Goal: Communication & Community: Ask a question

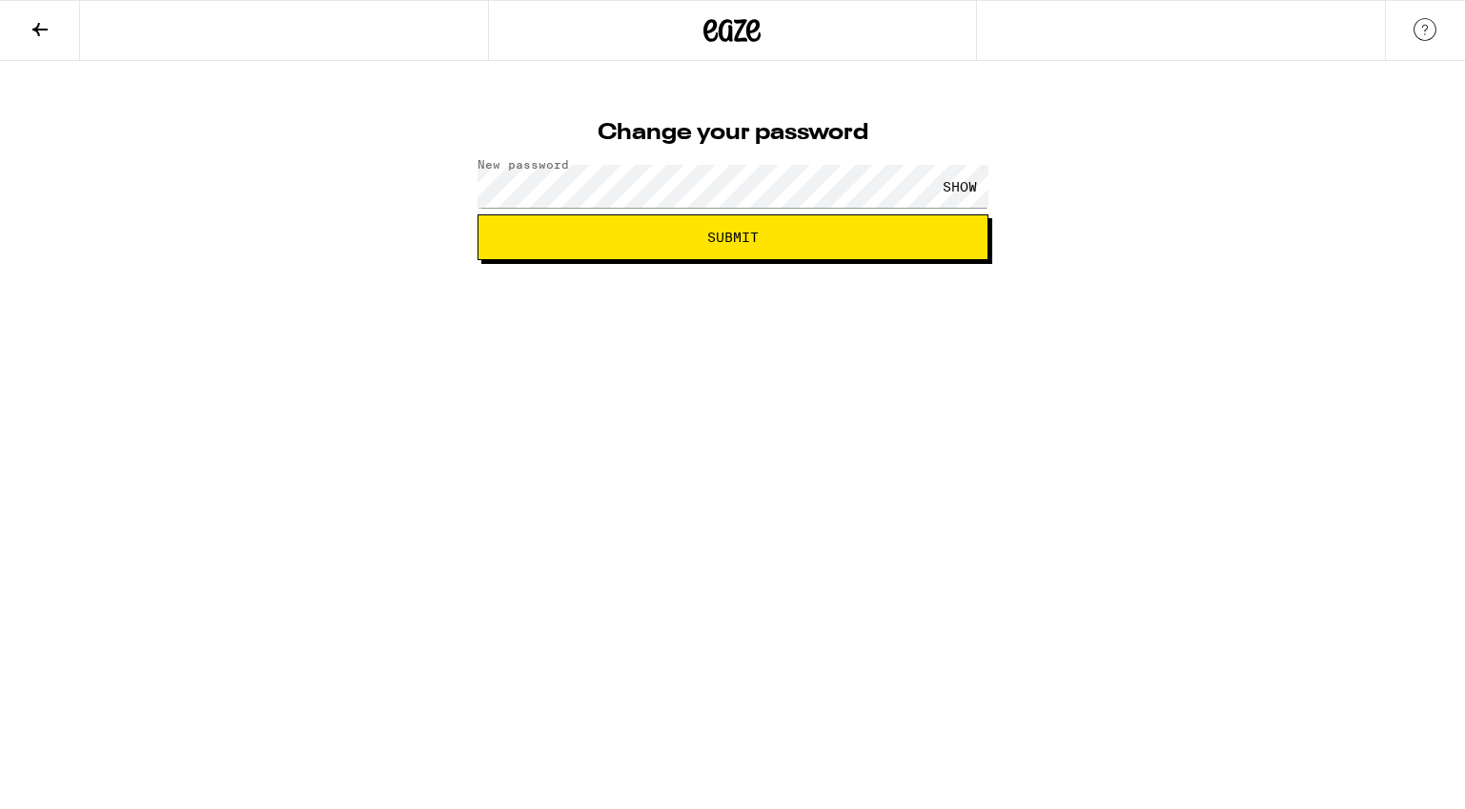
click at [678, 237] on span "Submit" at bounding box center [733, 237] width 478 height 13
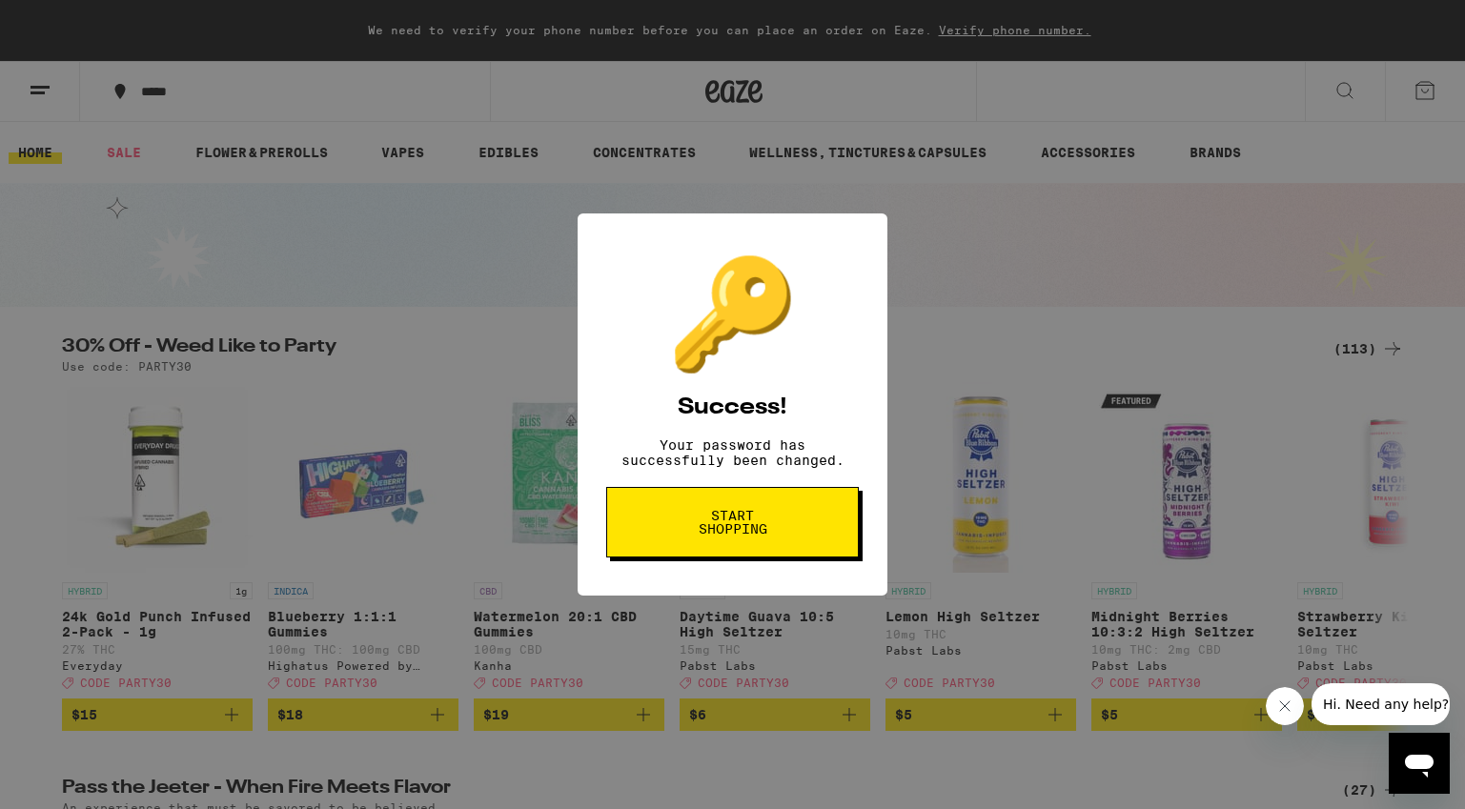
click at [774, 546] on button "Start shopping" at bounding box center [732, 522] width 253 height 71
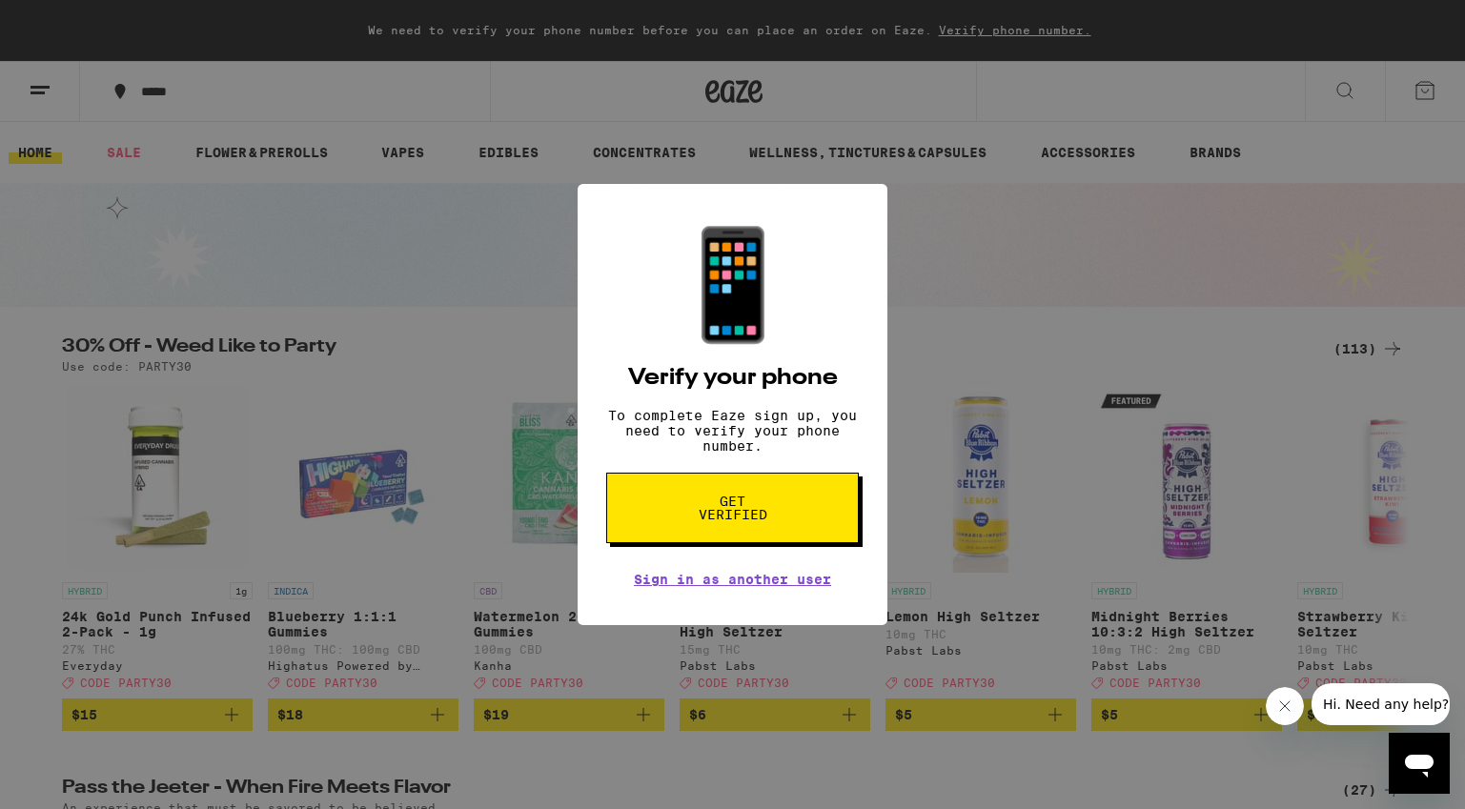
click at [774, 521] on span "Get verified" at bounding box center [732, 508] width 98 height 27
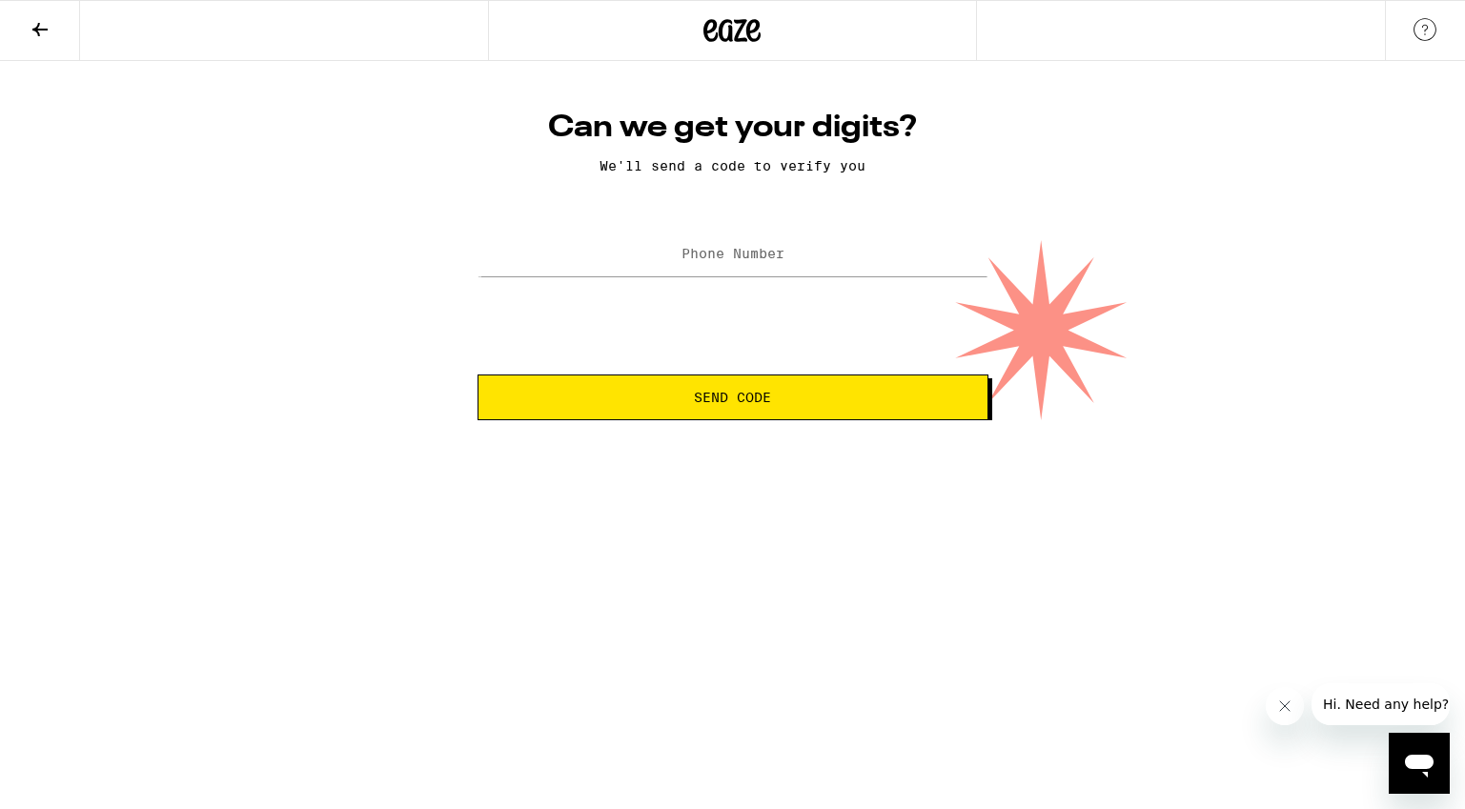
click at [759, 253] on label "Phone Number" at bounding box center [732, 253] width 103 height 15
type input "[PHONE_NUMBER]"
click at [820, 399] on span "Send Code" at bounding box center [733, 397] width 478 height 13
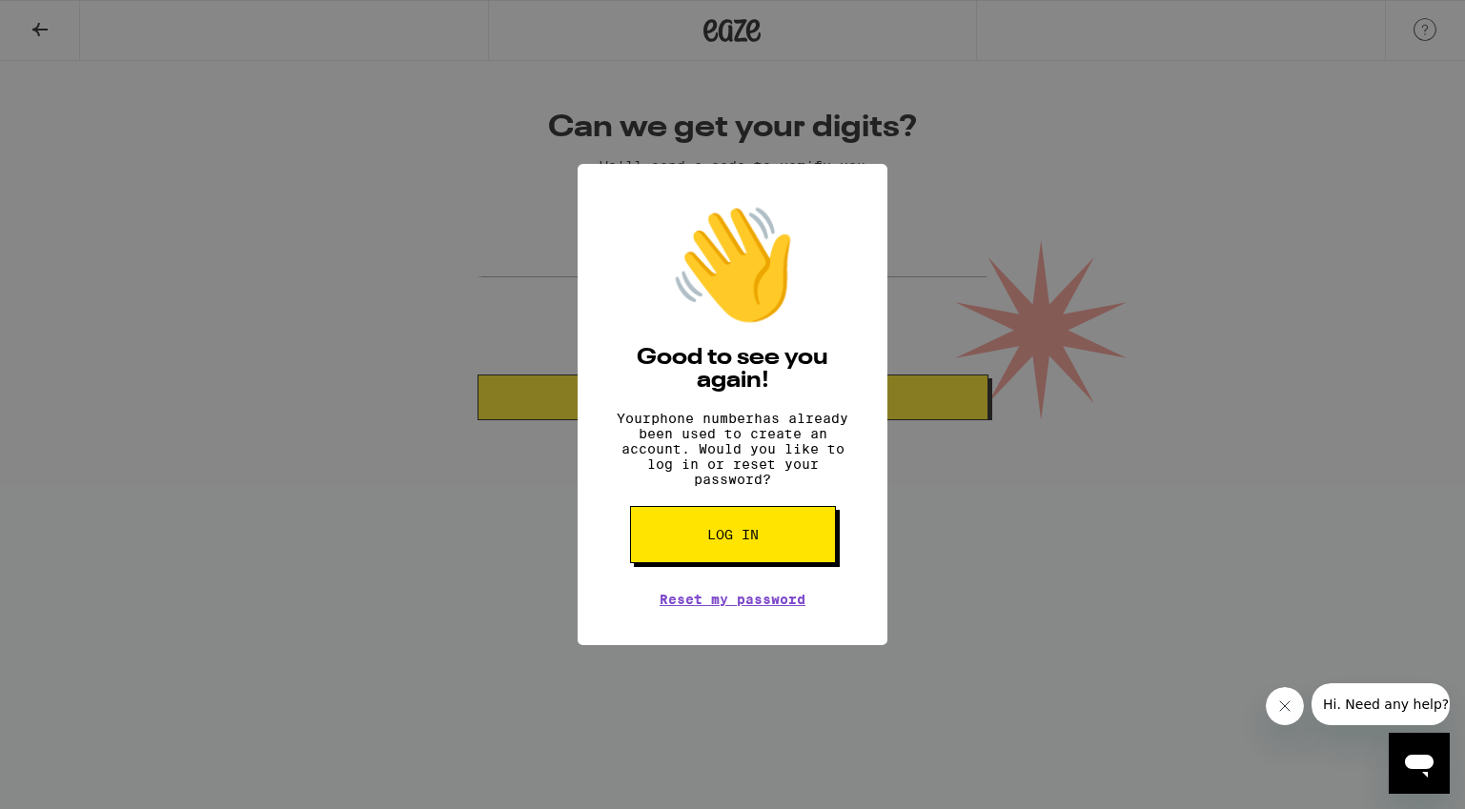
click at [765, 553] on button "Log in" at bounding box center [733, 534] width 206 height 57
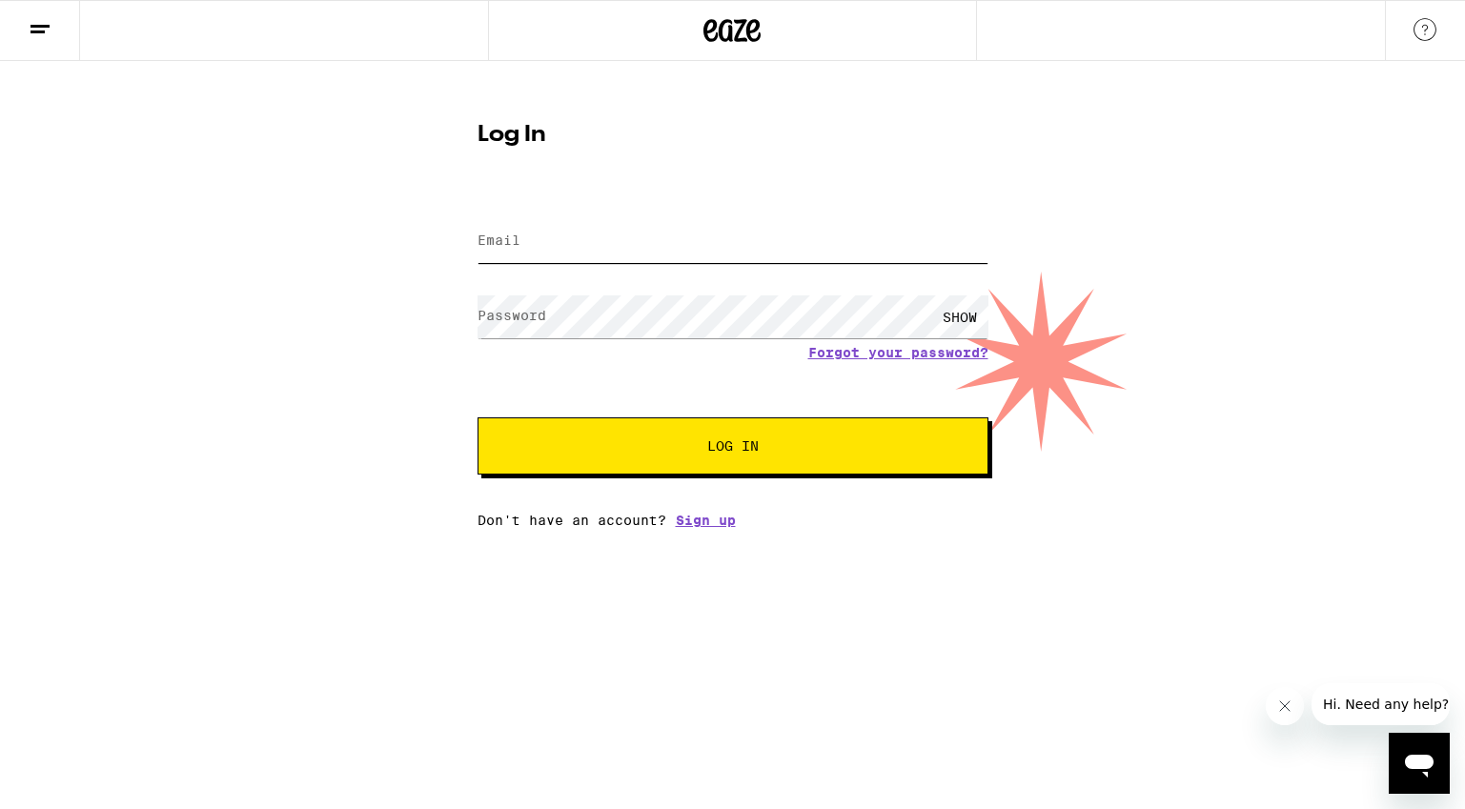
click at [626, 237] on input "Email" at bounding box center [732, 241] width 511 height 43
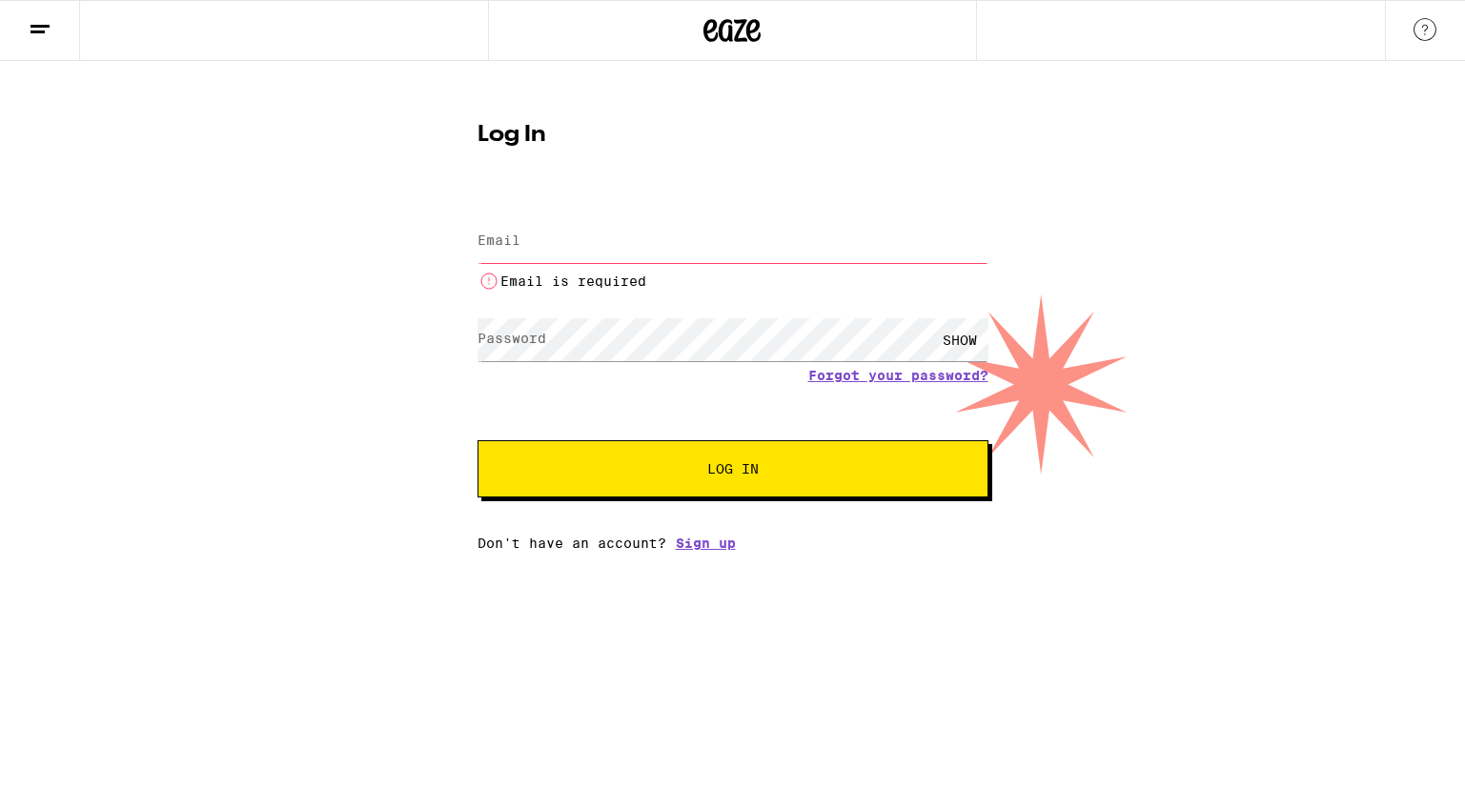
type input "[EMAIL_ADDRESS][DOMAIN_NAME]"
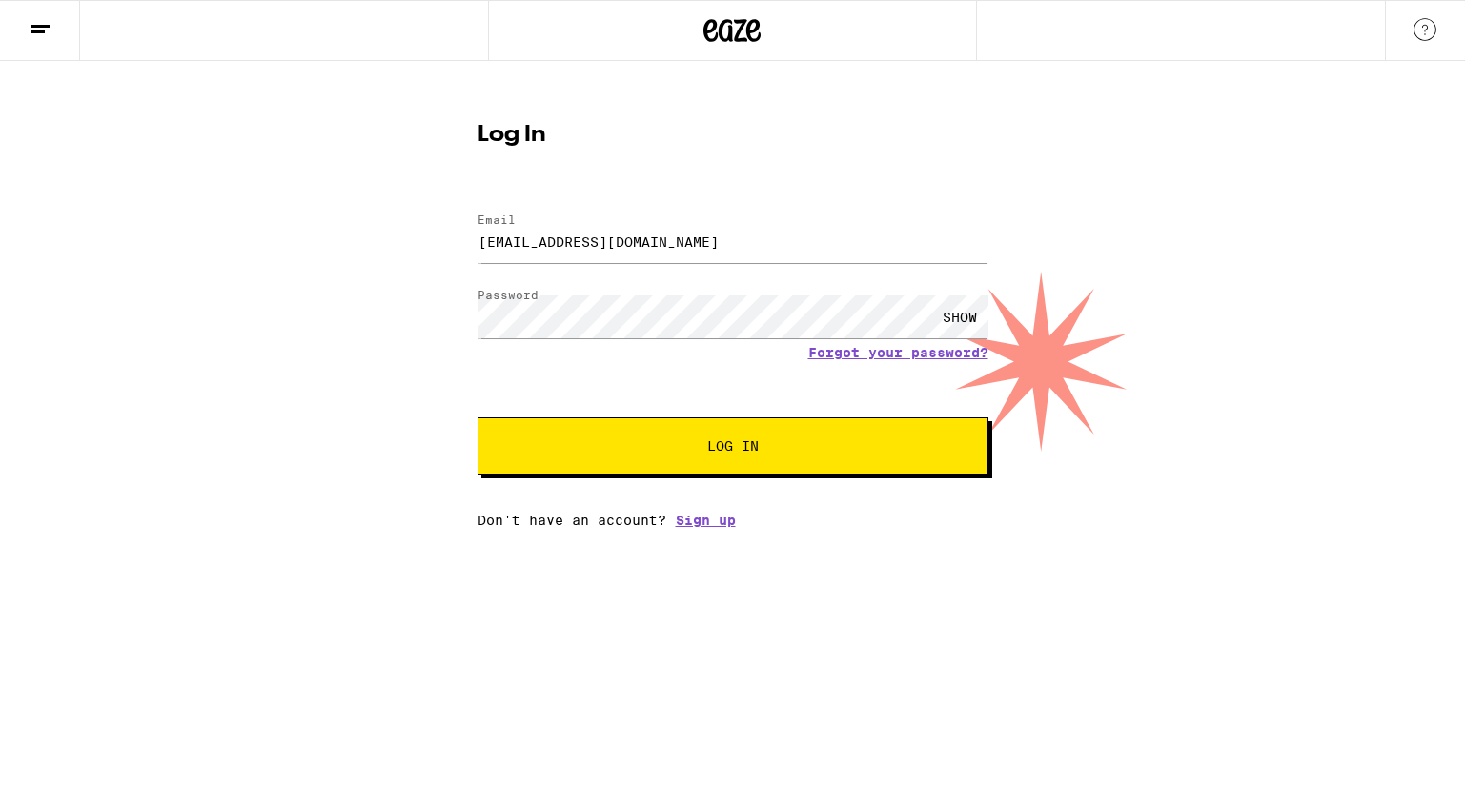
click at [767, 446] on span "Log In" at bounding box center [733, 445] width 356 height 13
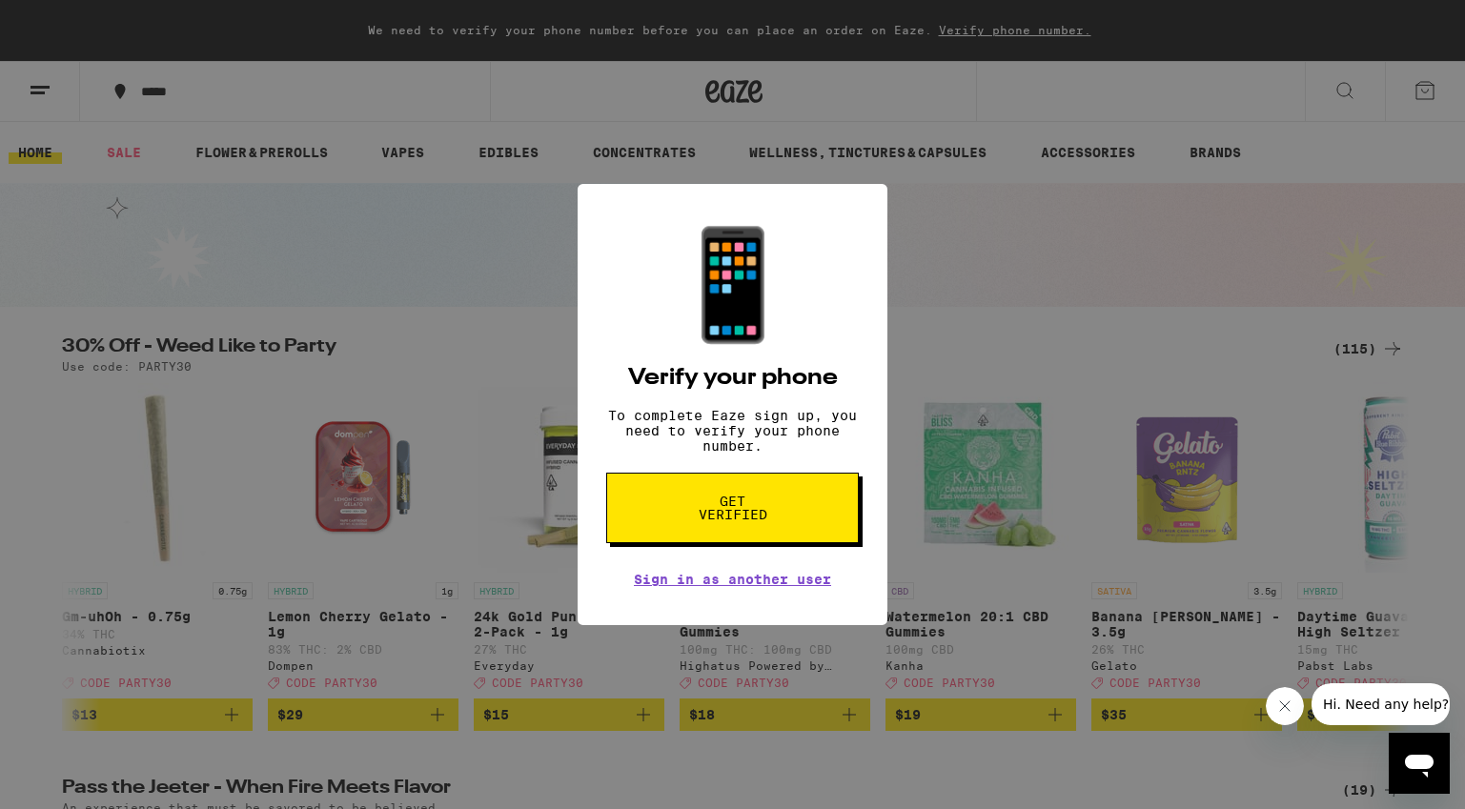
click at [795, 528] on button "Get verified" at bounding box center [732, 508] width 253 height 71
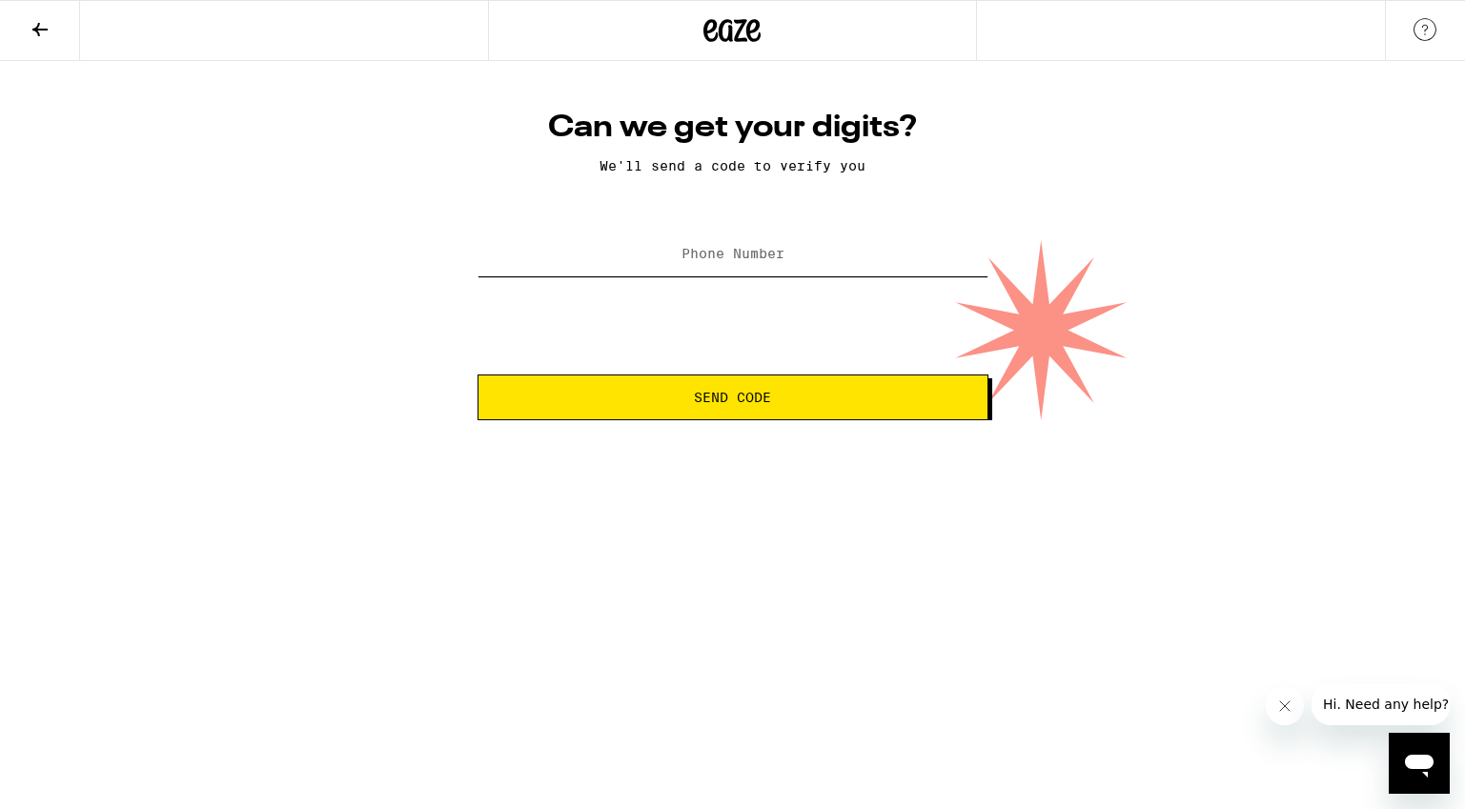
click at [883, 256] on input "Phone Number" at bounding box center [732, 254] width 511 height 43
type input "[PHONE_NUMBER]"
click at [858, 409] on button "Send Code" at bounding box center [732, 398] width 511 height 46
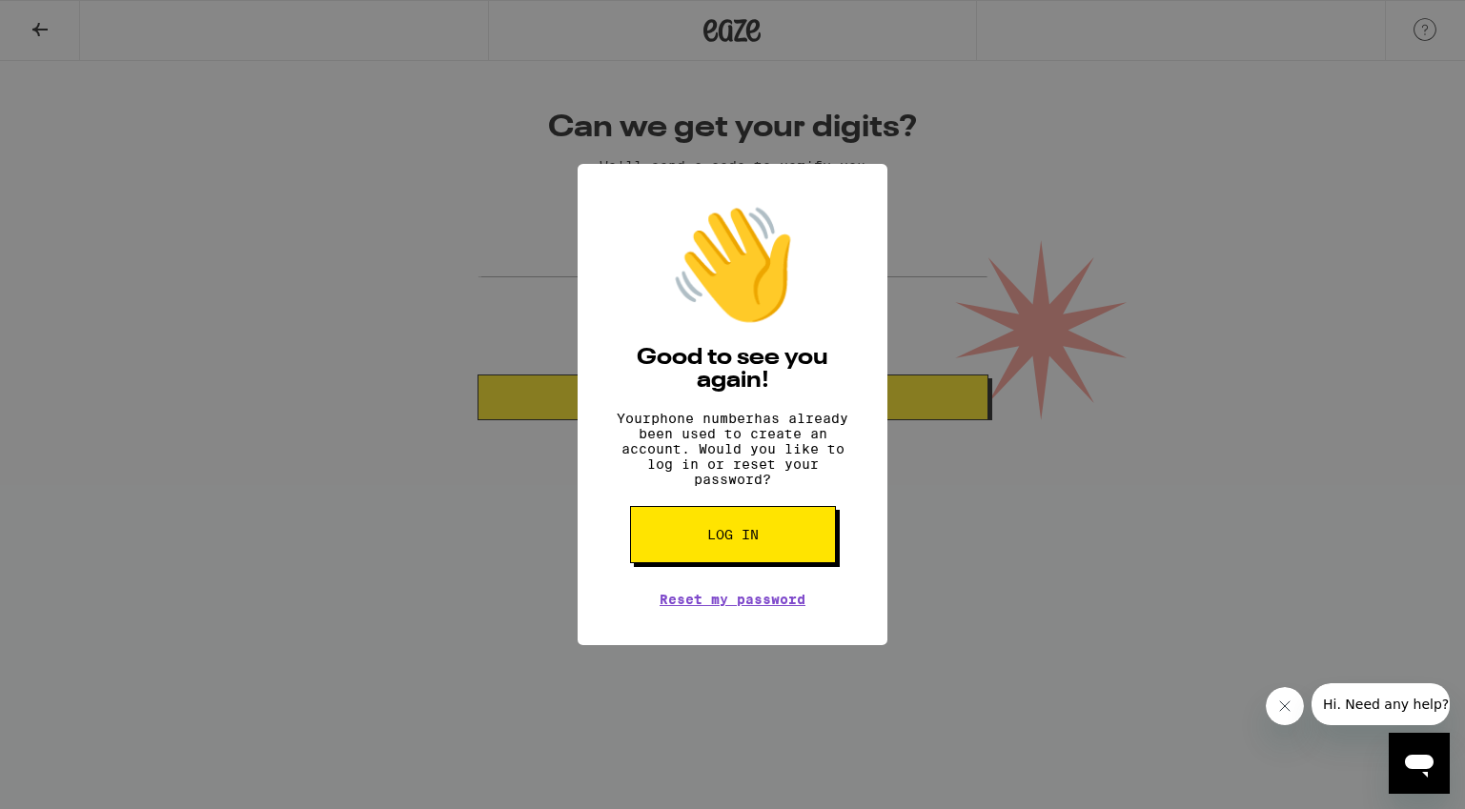
click at [935, 190] on div "👋 Good to see you again! Your phone number has already been used to create an a…" at bounding box center [732, 404] width 1465 height 809
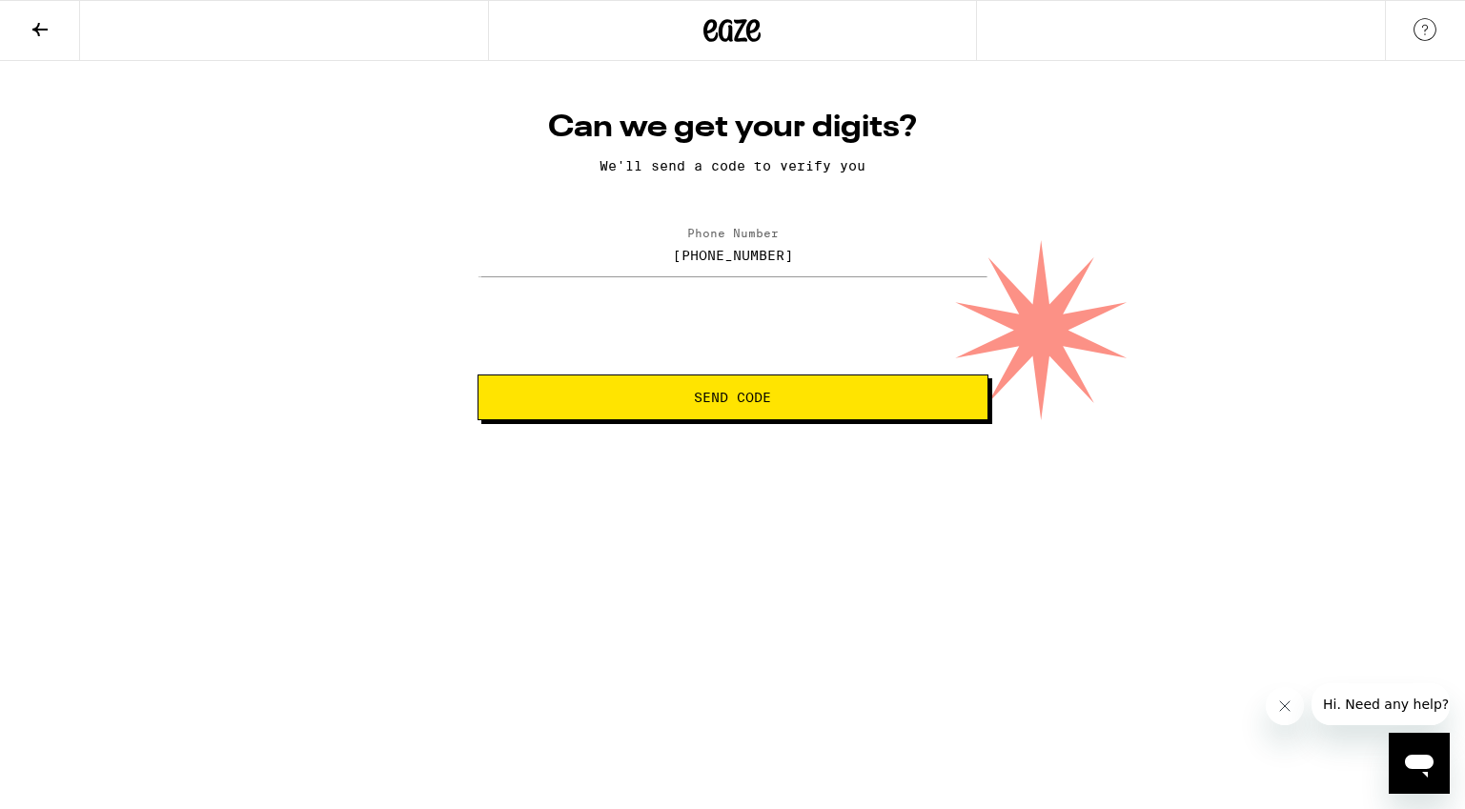
click at [35, 24] on icon at bounding box center [40, 29] width 23 height 23
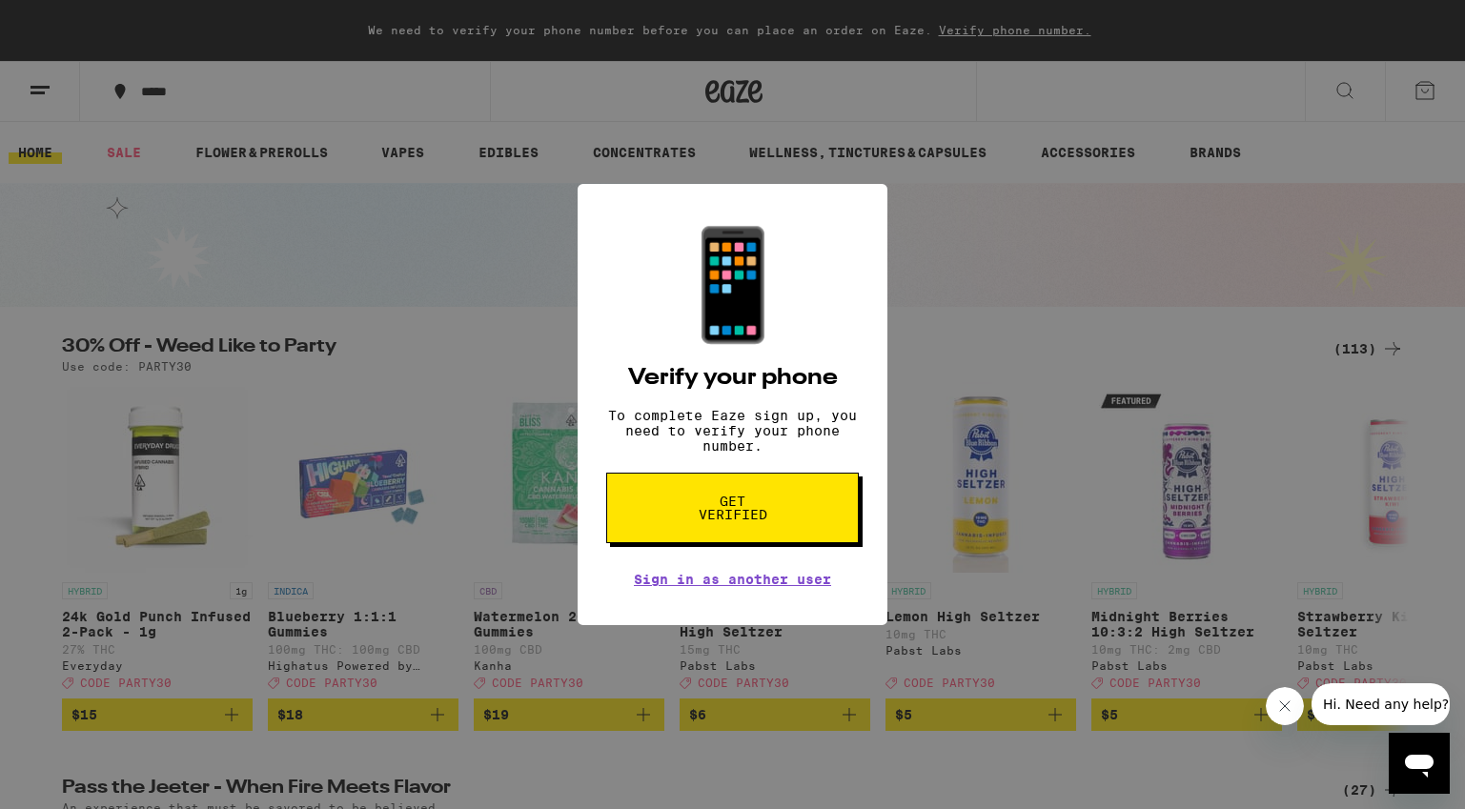
click at [935, 527] on div "📱 Verify your phone To complete Eaze sign up, you need to verify your phone num…" at bounding box center [732, 404] width 1465 height 809
click at [968, 476] on div "📱 Verify your phone To complete Eaze sign up, you need to verify your phone num…" at bounding box center [732, 404] width 1465 height 809
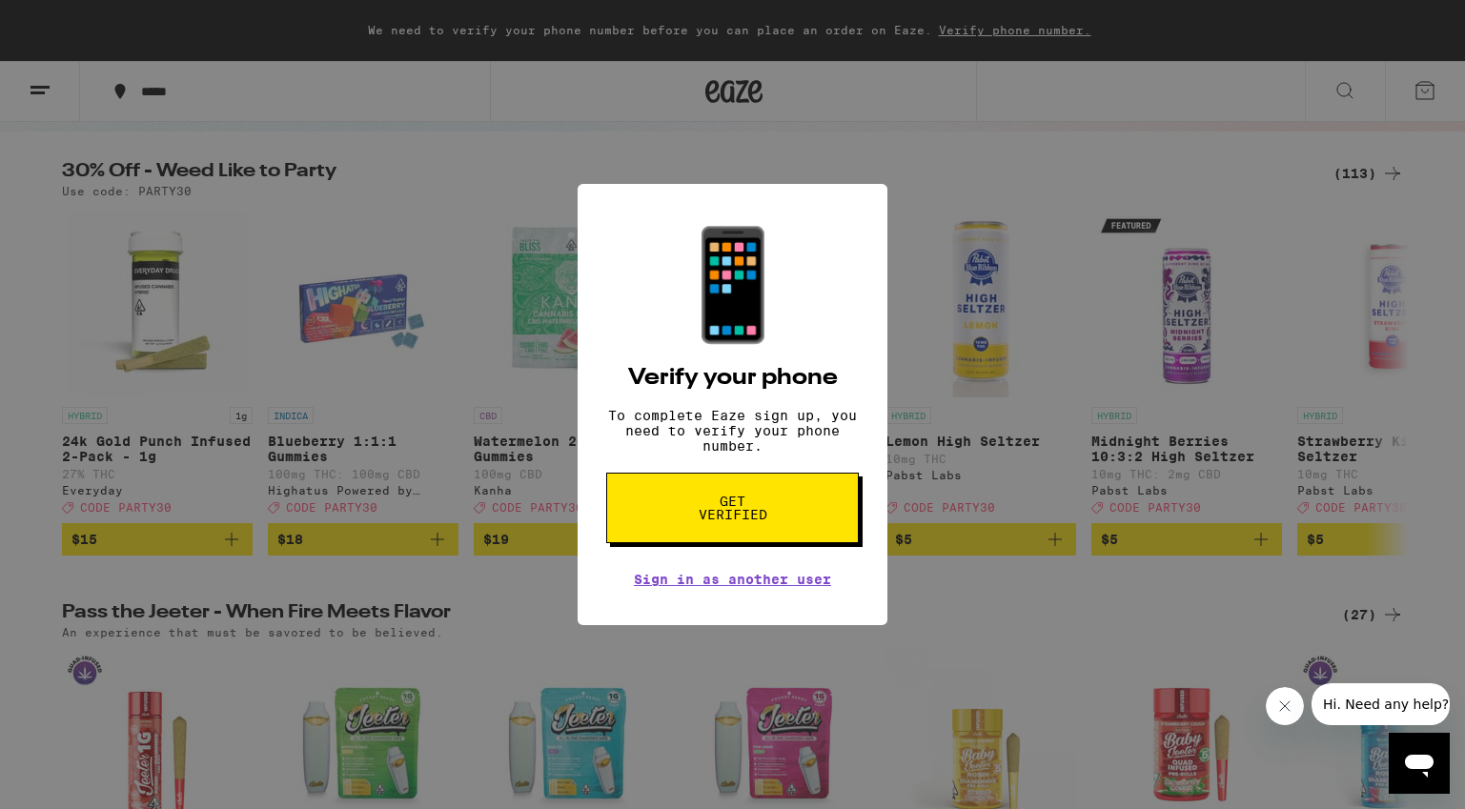
scroll to position [202, 0]
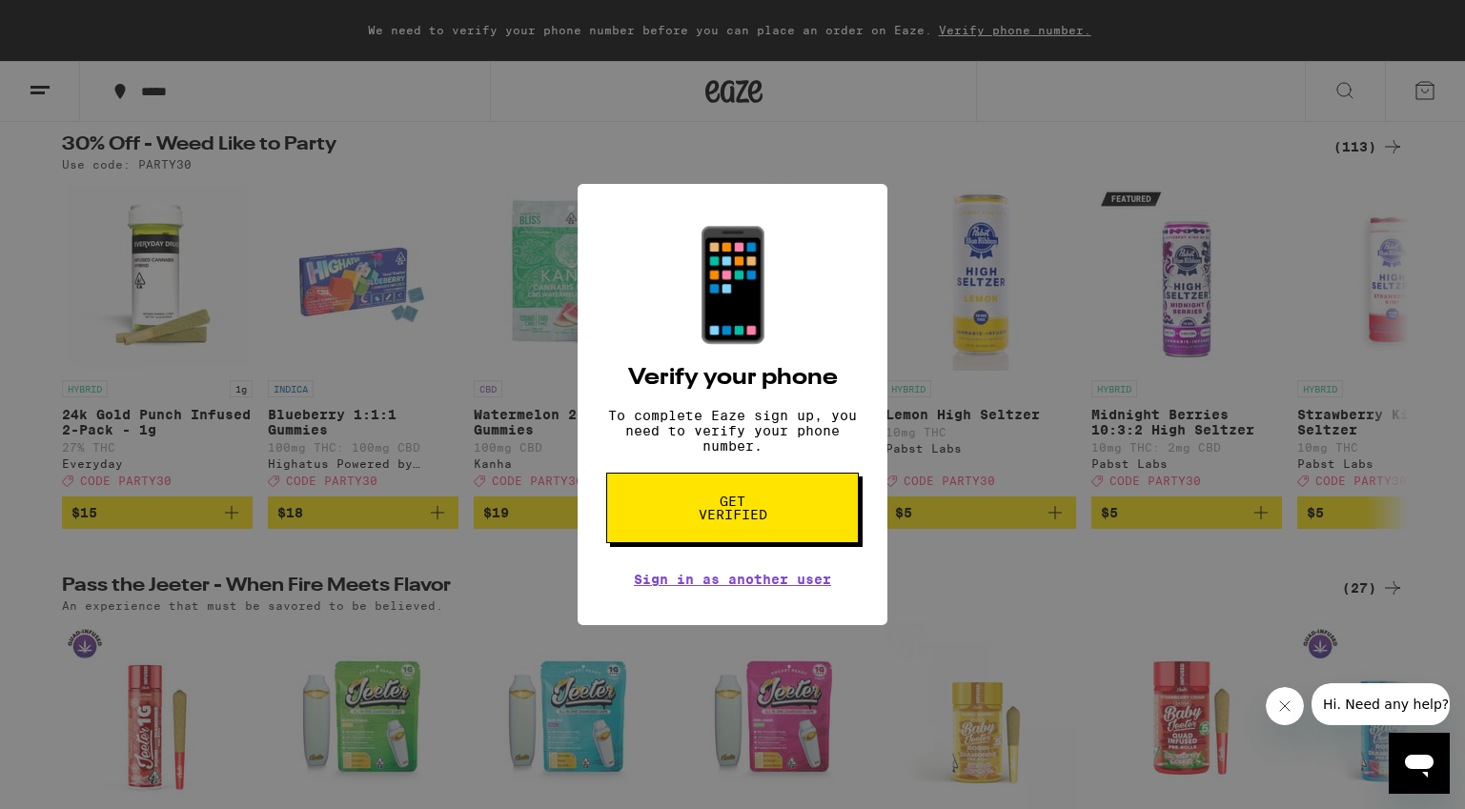
click at [1279, 715] on button "Close message from company" at bounding box center [1285, 706] width 38 height 38
click at [765, 521] on span "Get verified" at bounding box center [732, 508] width 98 height 27
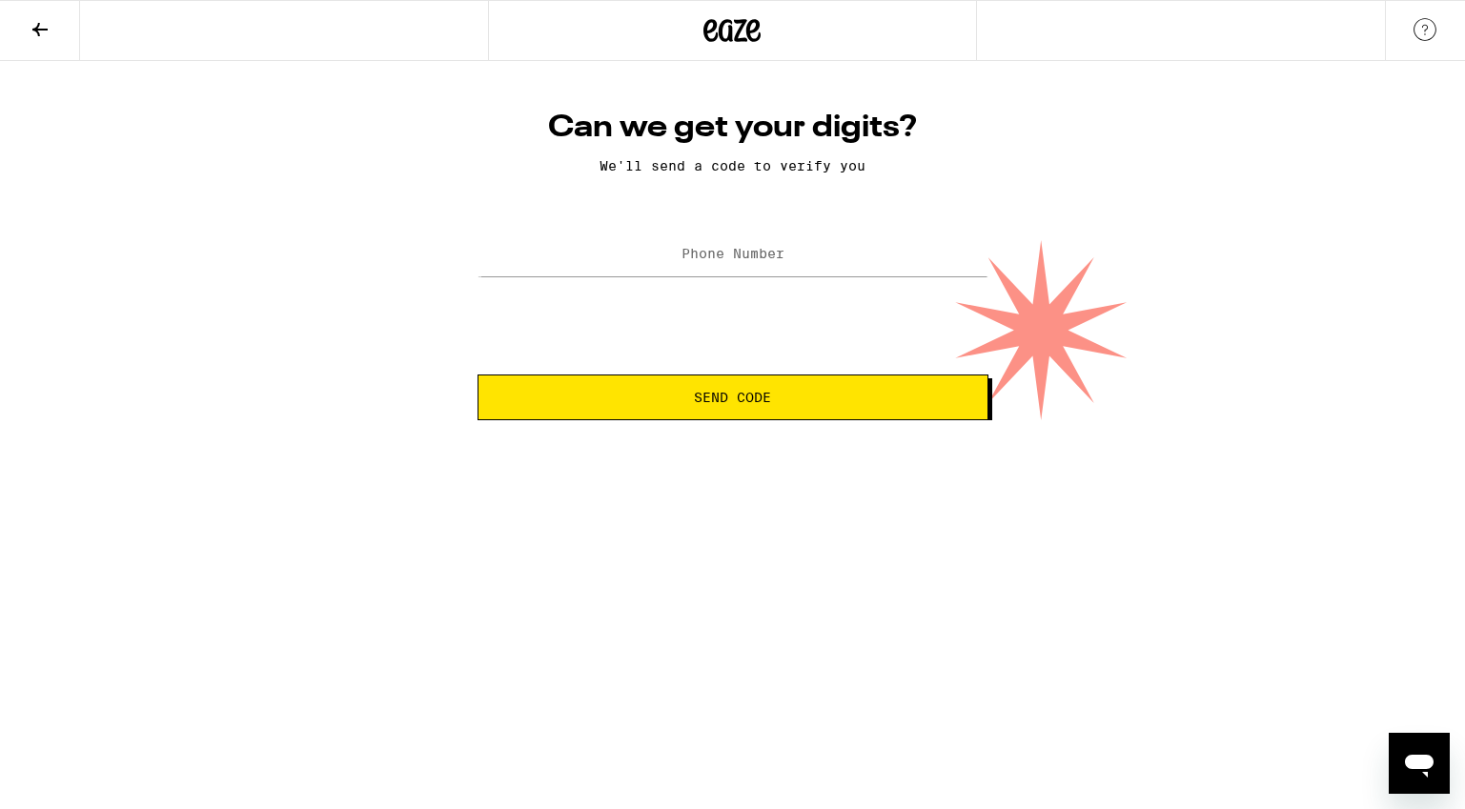
click at [782, 257] on label "Phone Number" at bounding box center [732, 253] width 103 height 15
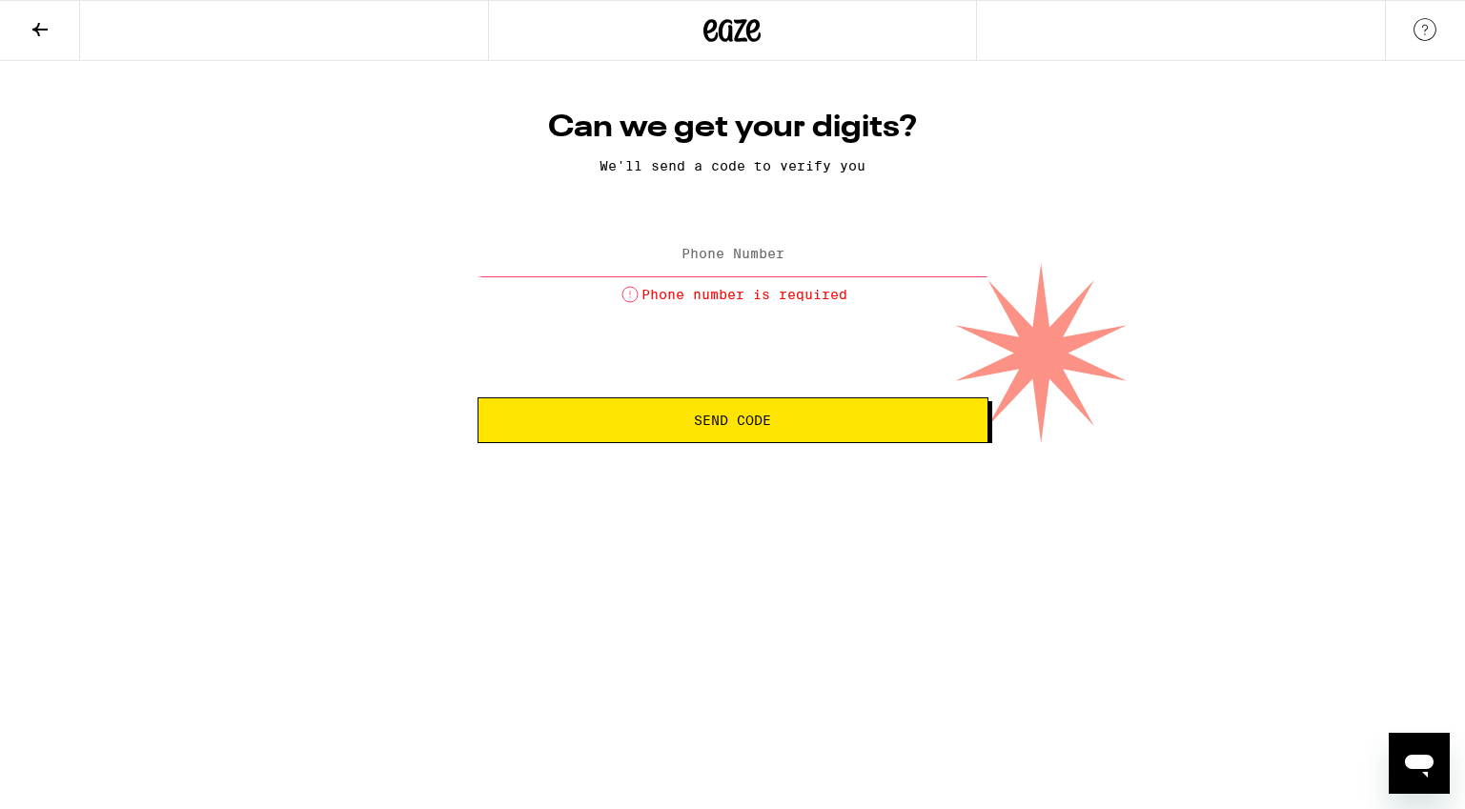
click at [46, 25] on icon at bounding box center [40, 29] width 23 height 23
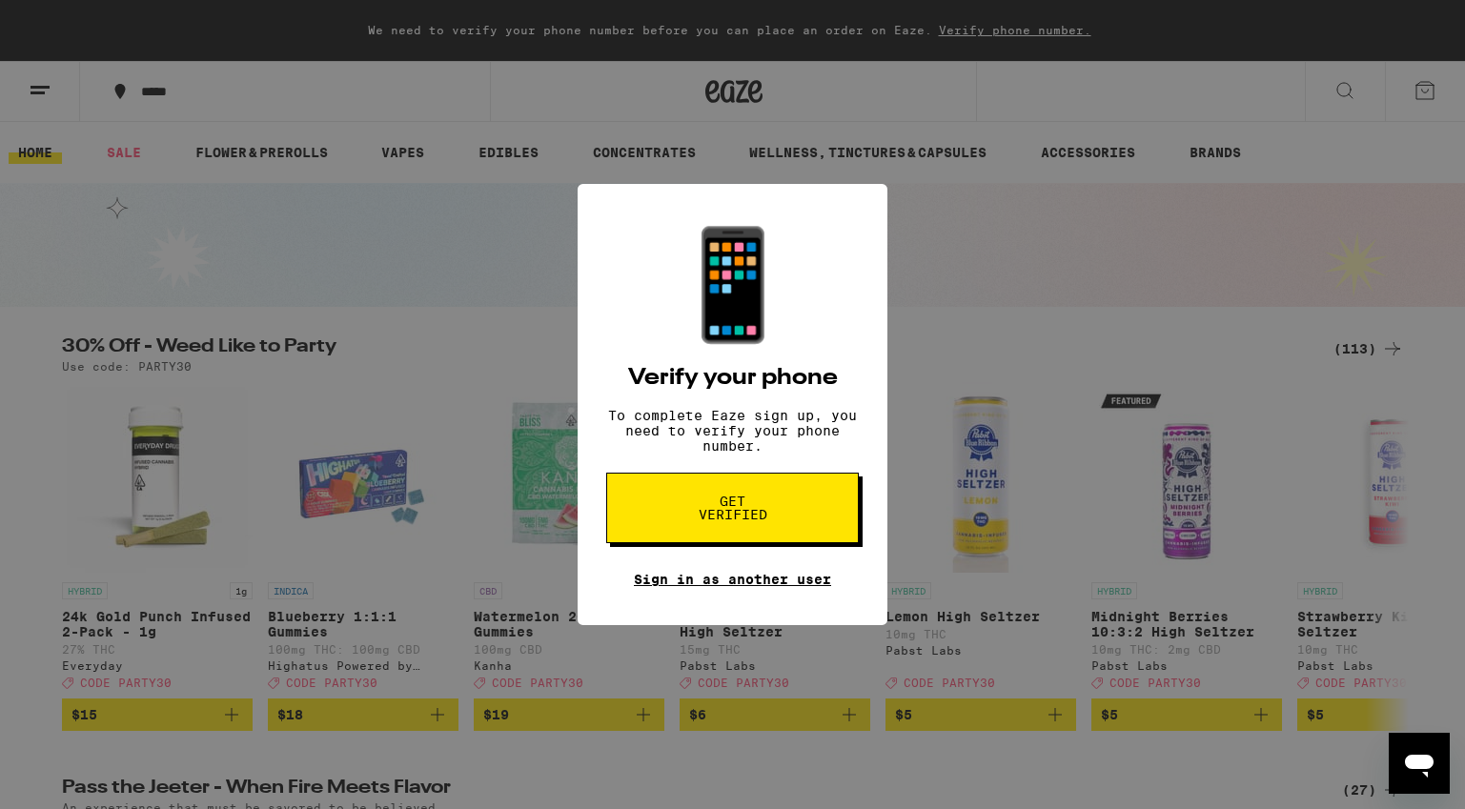
click at [781, 584] on link "Sign in as another user" at bounding box center [732, 579] width 197 height 15
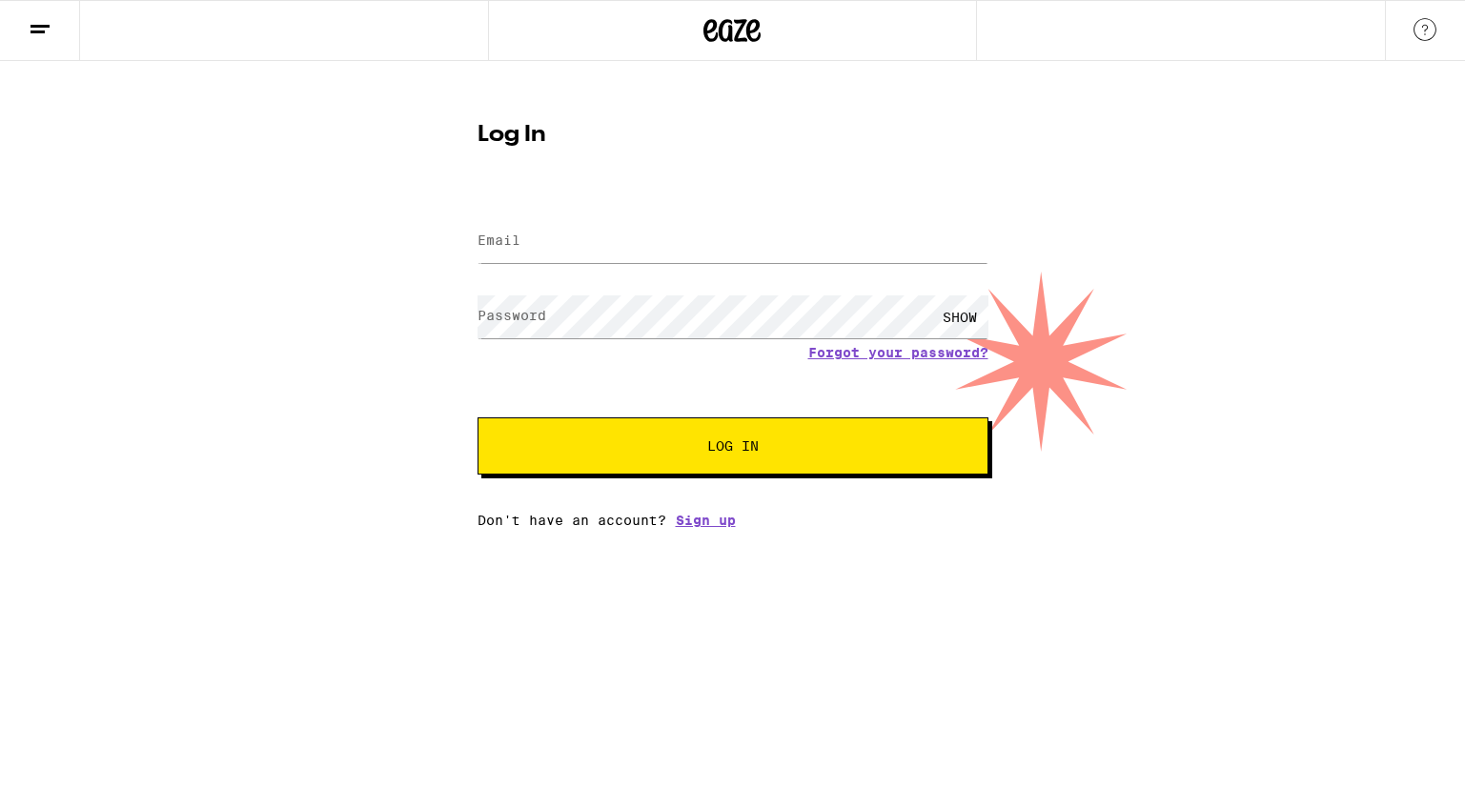
click at [940, 344] on div "SHOW" at bounding box center [732, 317] width 511 height 56
click at [930, 350] on link "Forgot your password?" at bounding box center [898, 352] width 180 height 15
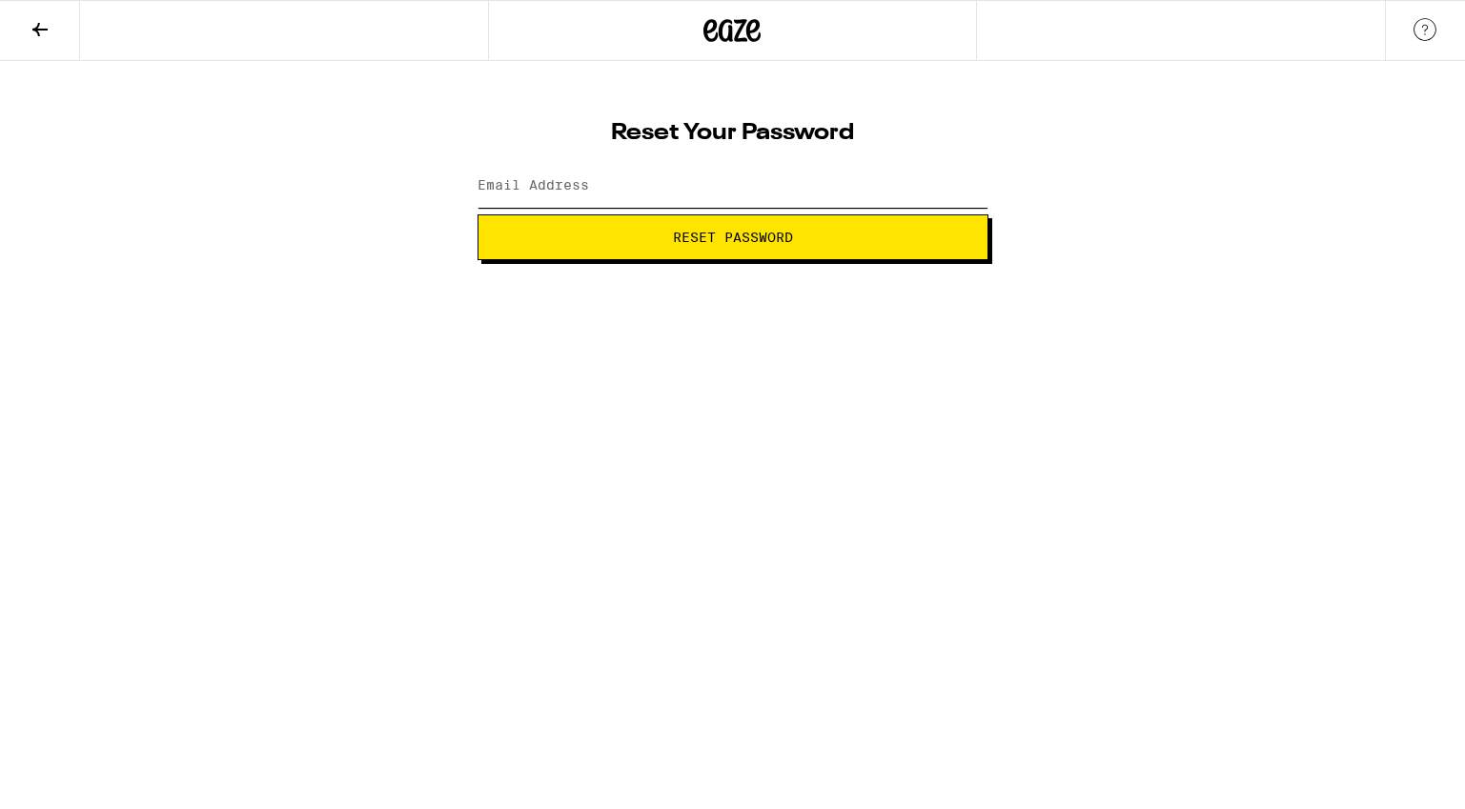
click at [715, 177] on input "Email Address" at bounding box center [732, 186] width 511 height 43
click at [44, 39] on icon at bounding box center [40, 29] width 23 height 23
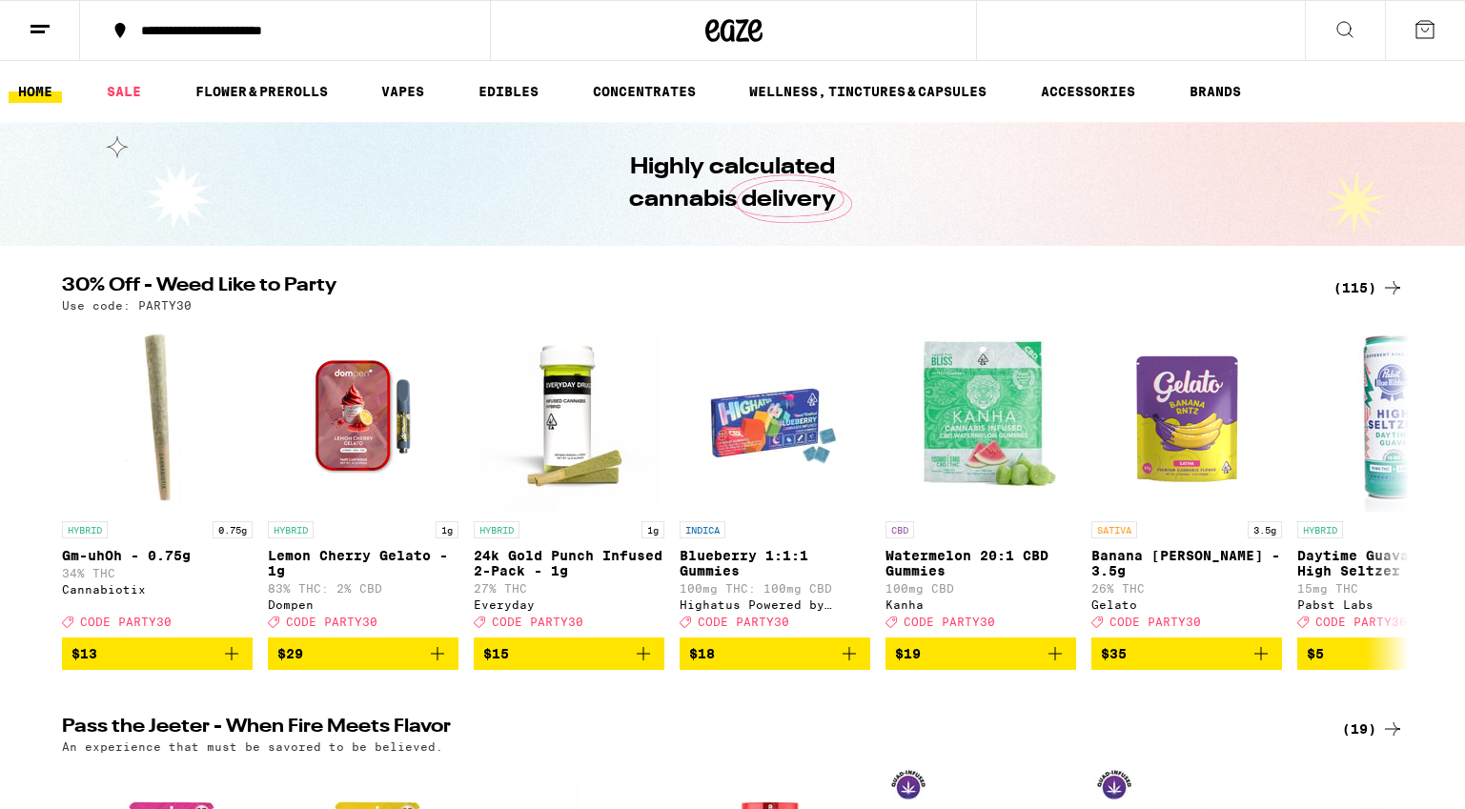
click at [1421, 30] on icon at bounding box center [1424, 29] width 17 height 17
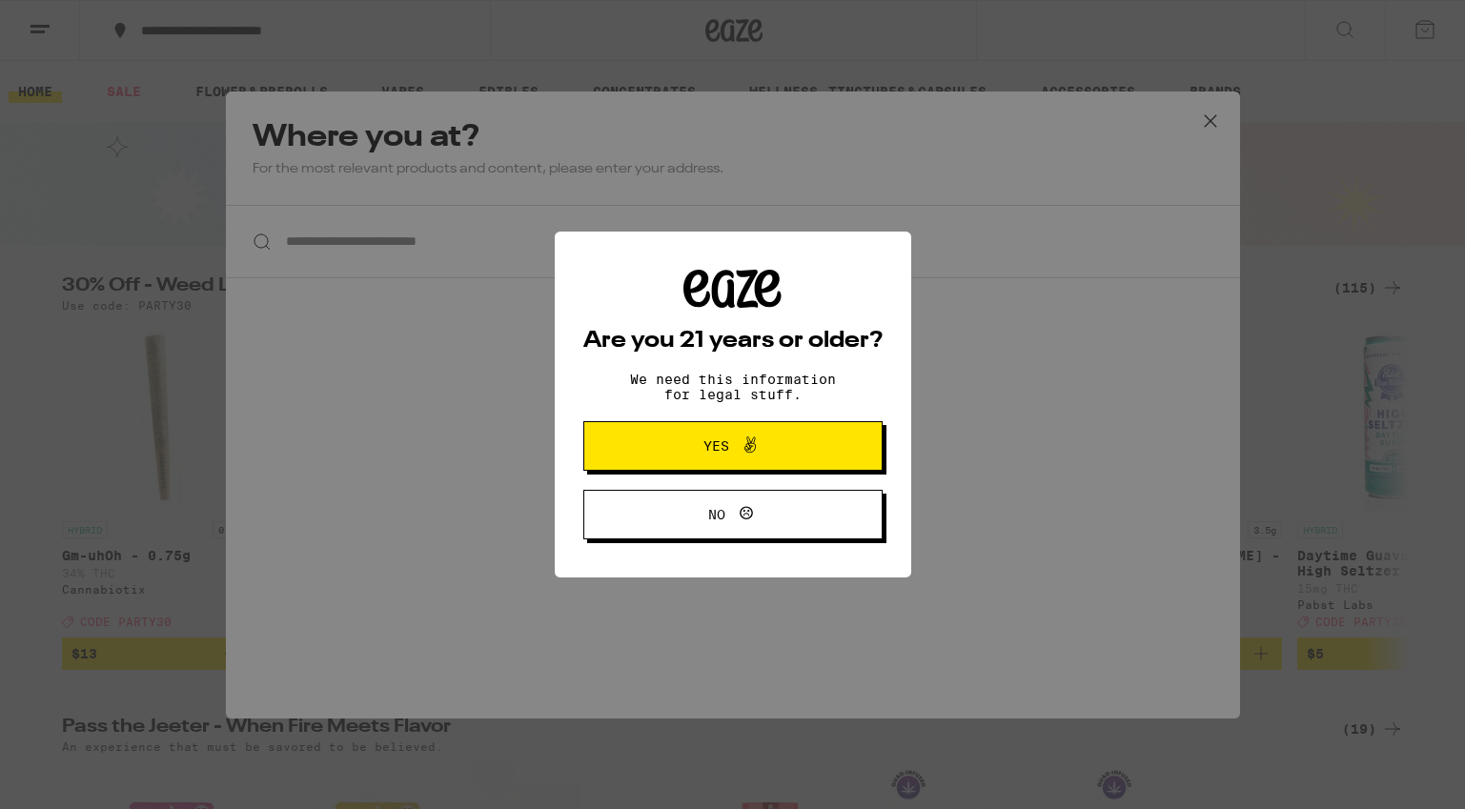
click at [764, 465] on button "Yes" at bounding box center [732, 446] width 299 height 50
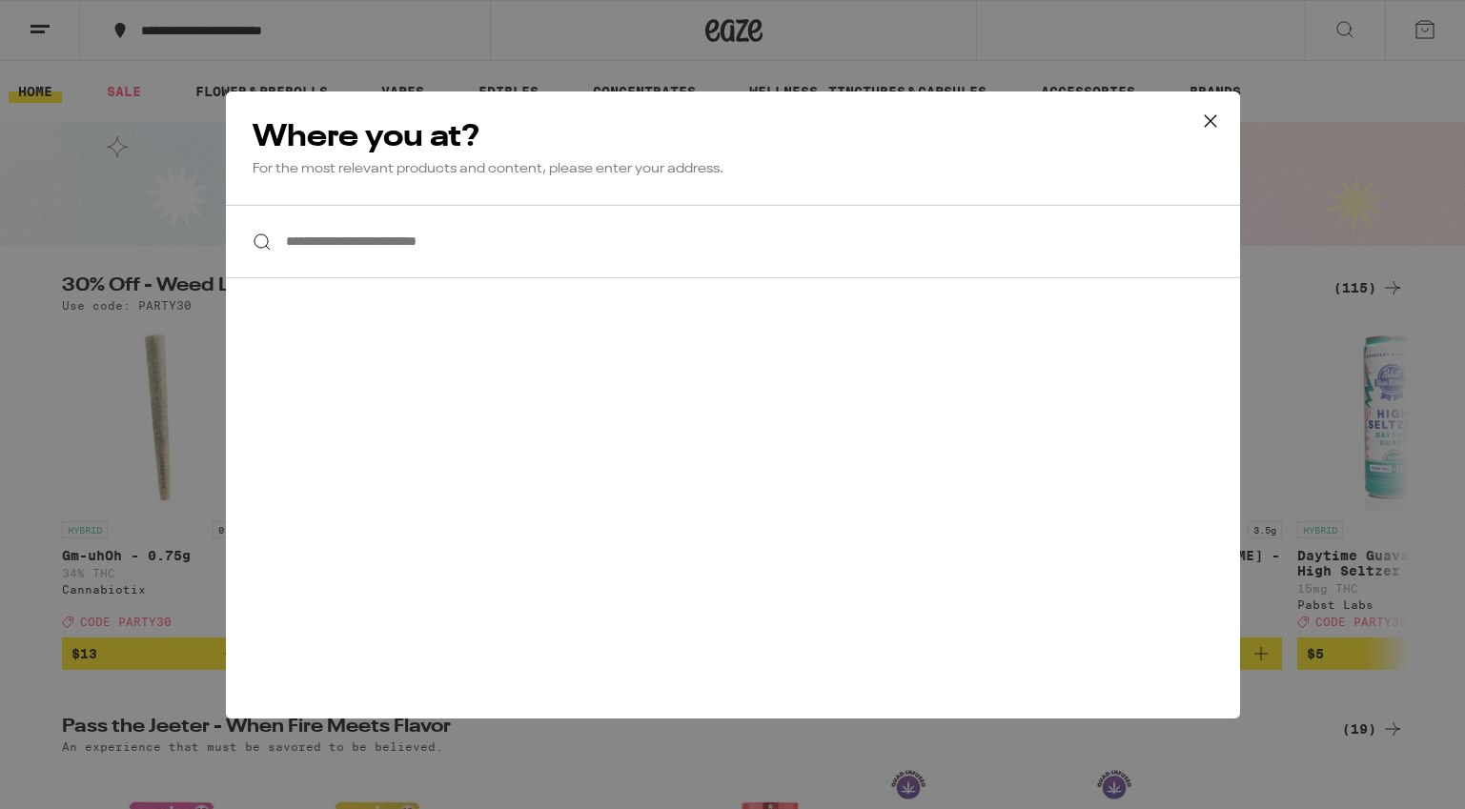
click at [54, 270] on div "**********" at bounding box center [732, 404] width 1465 height 809
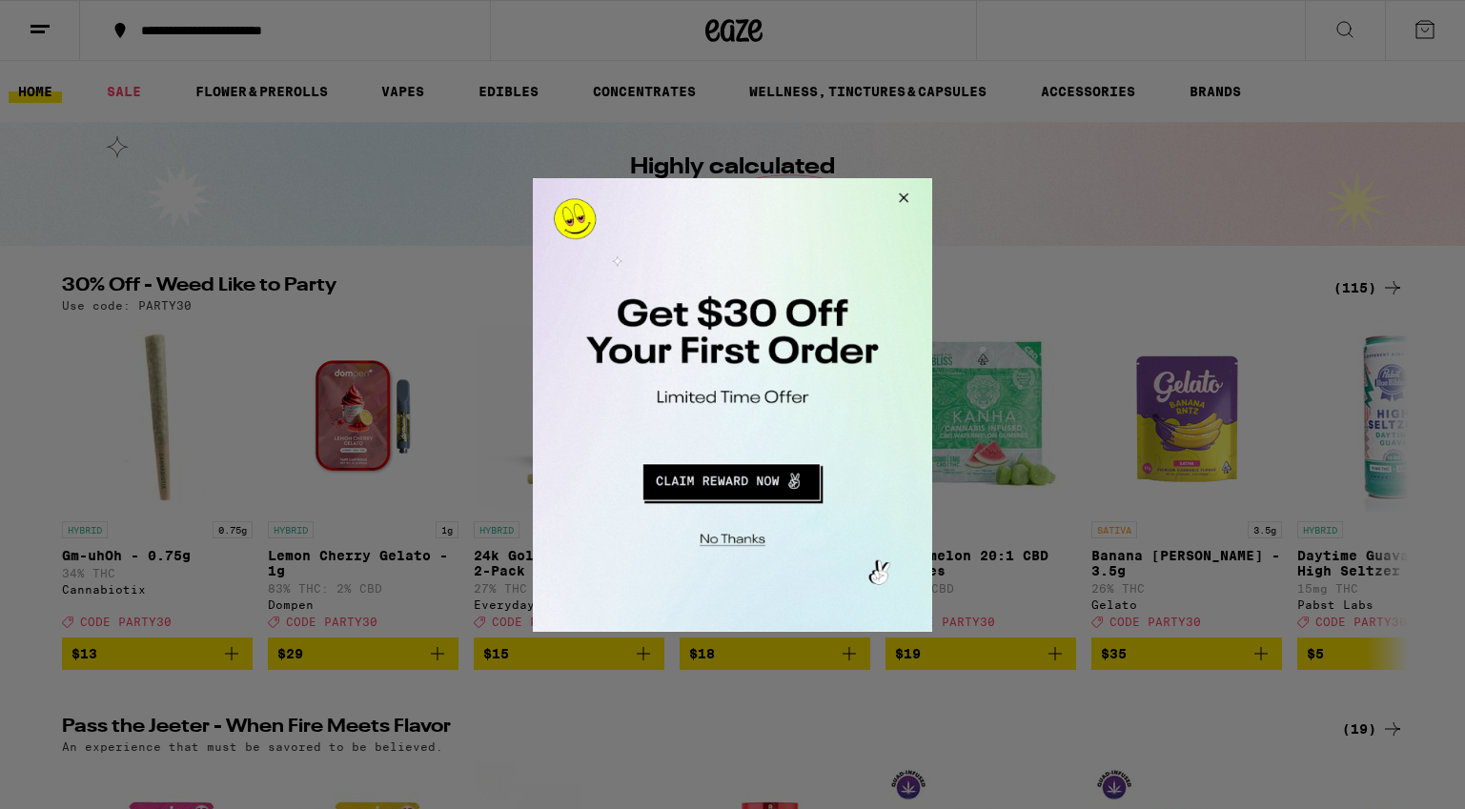
click at [904, 206] on button "Close Modal" at bounding box center [900, 200] width 51 height 46
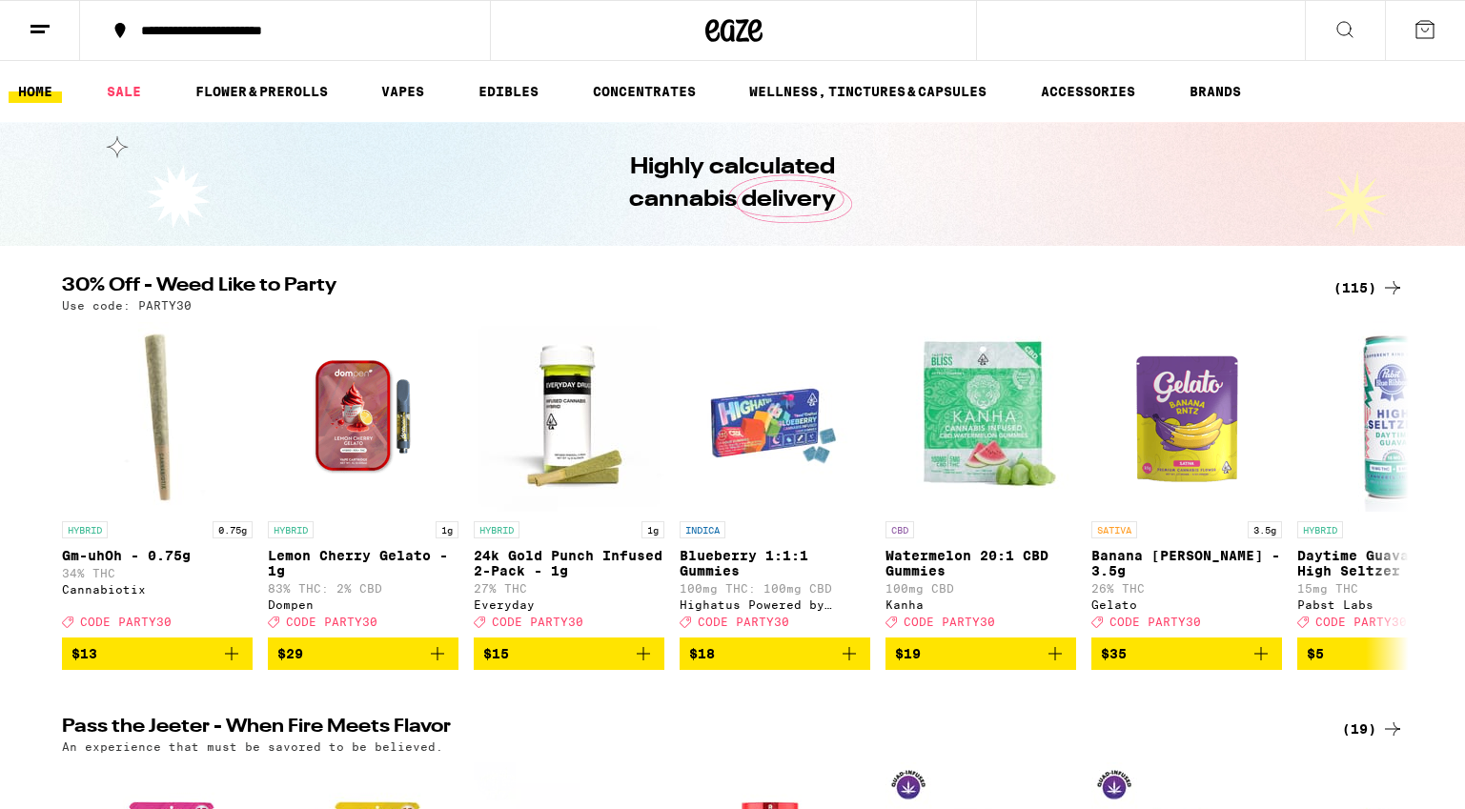
click at [35, 14] on button at bounding box center [40, 31] width 80 height 60
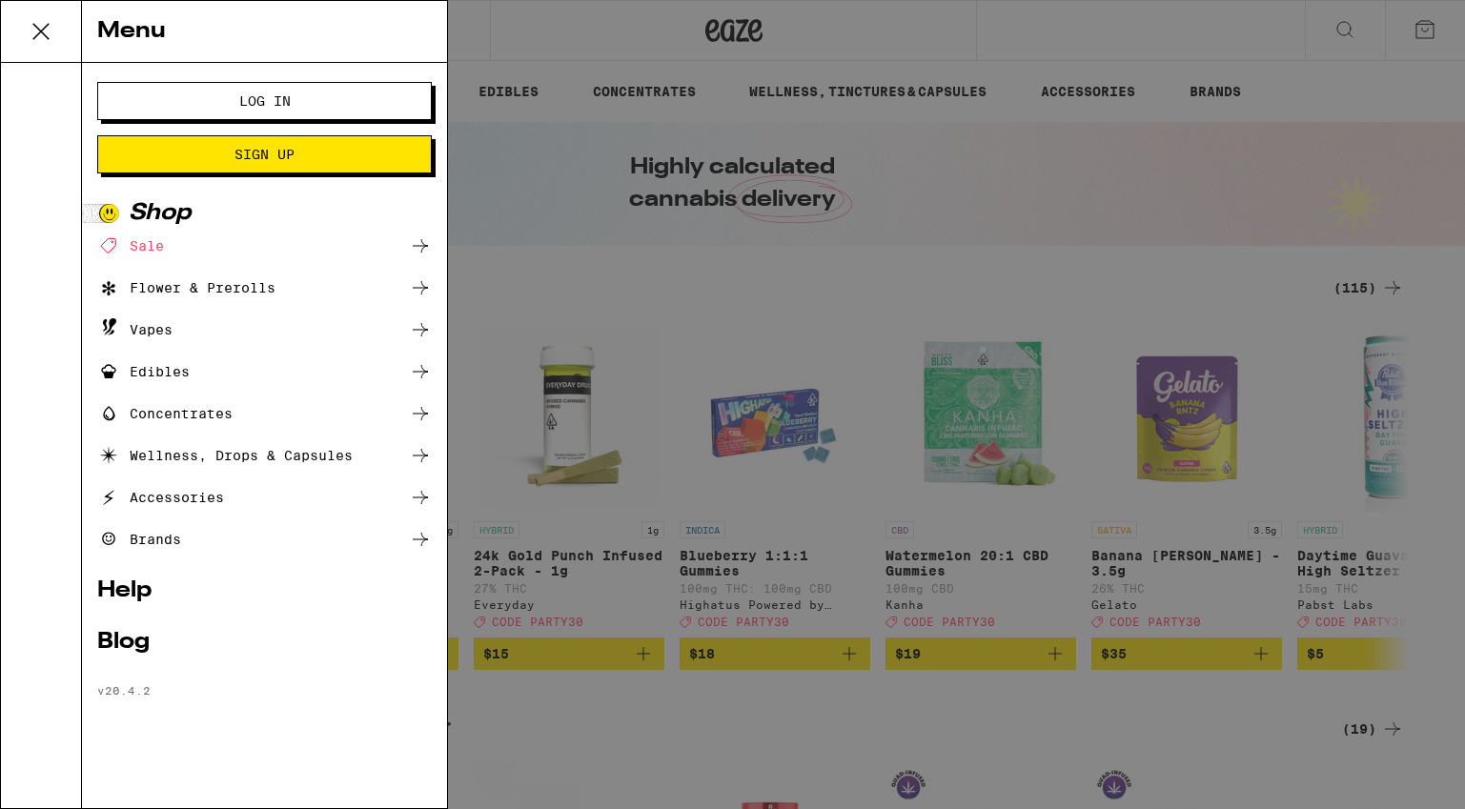
click at [279, 166] on button "Sign Up" at bounding box center [264, 154] width 334 height 38
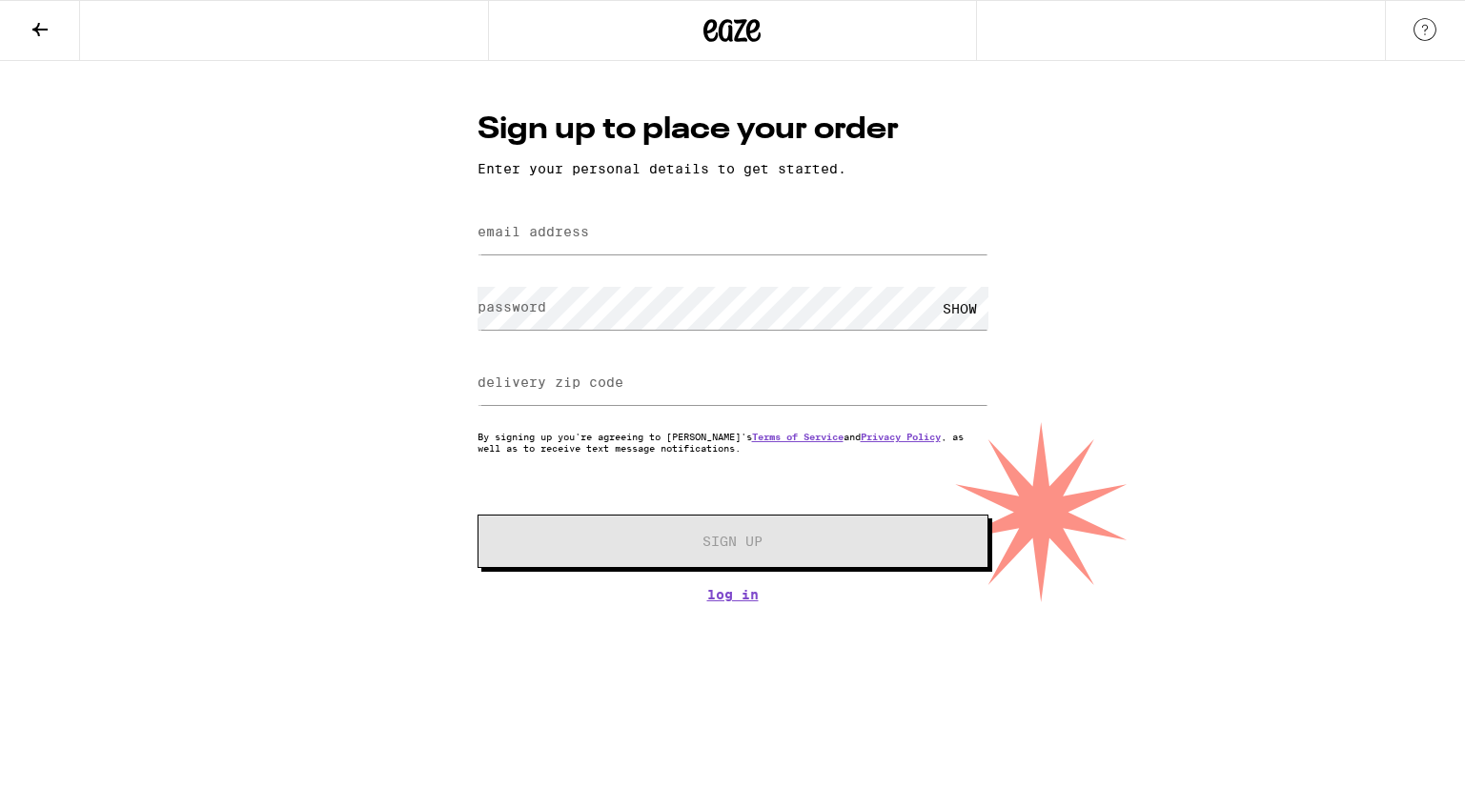
click at [504, 233] on label "email address" at bounding box center [532, 231] width 111 height 15
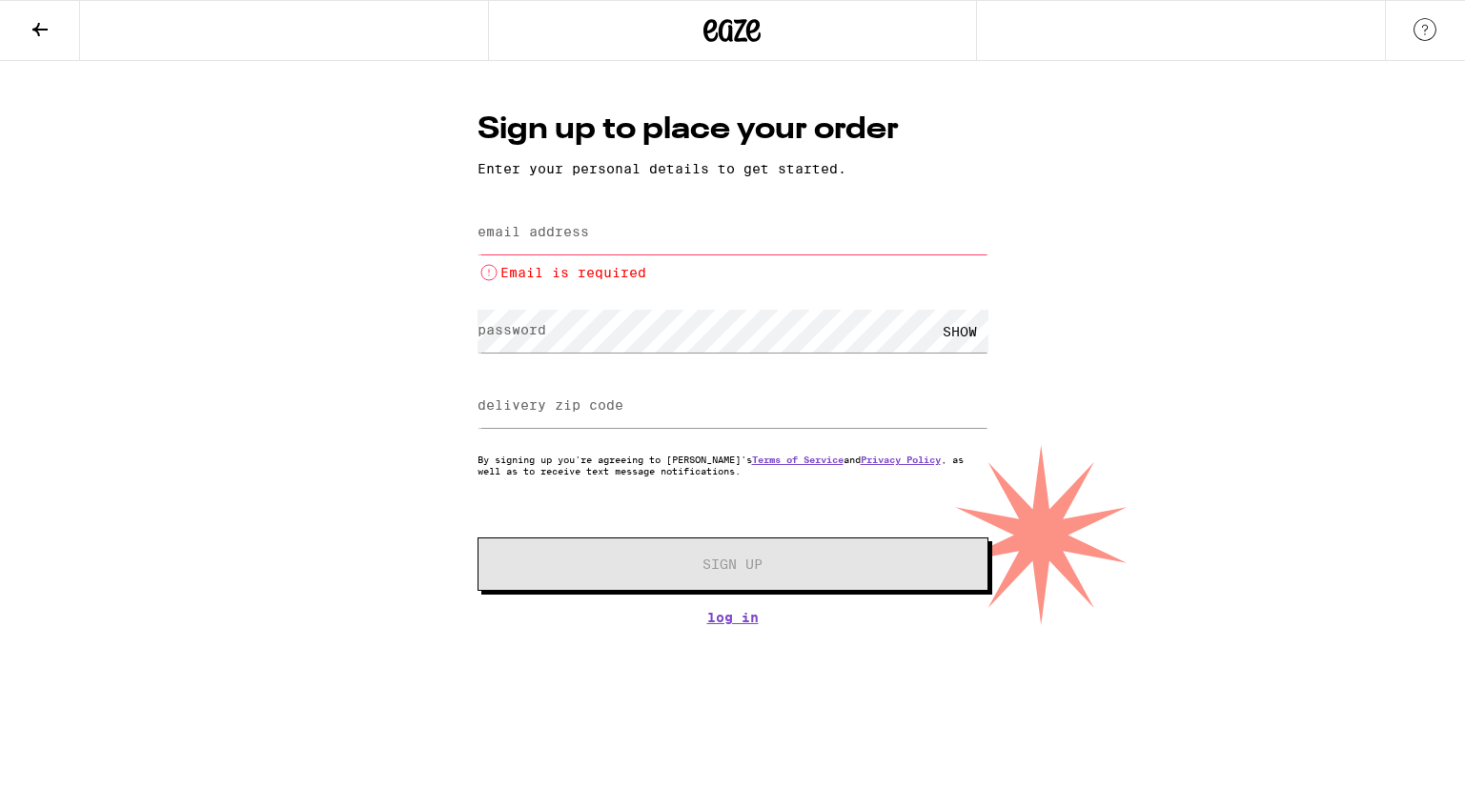
click at [57, 53] on button at bounding box center [40, 31] width 80 height 60
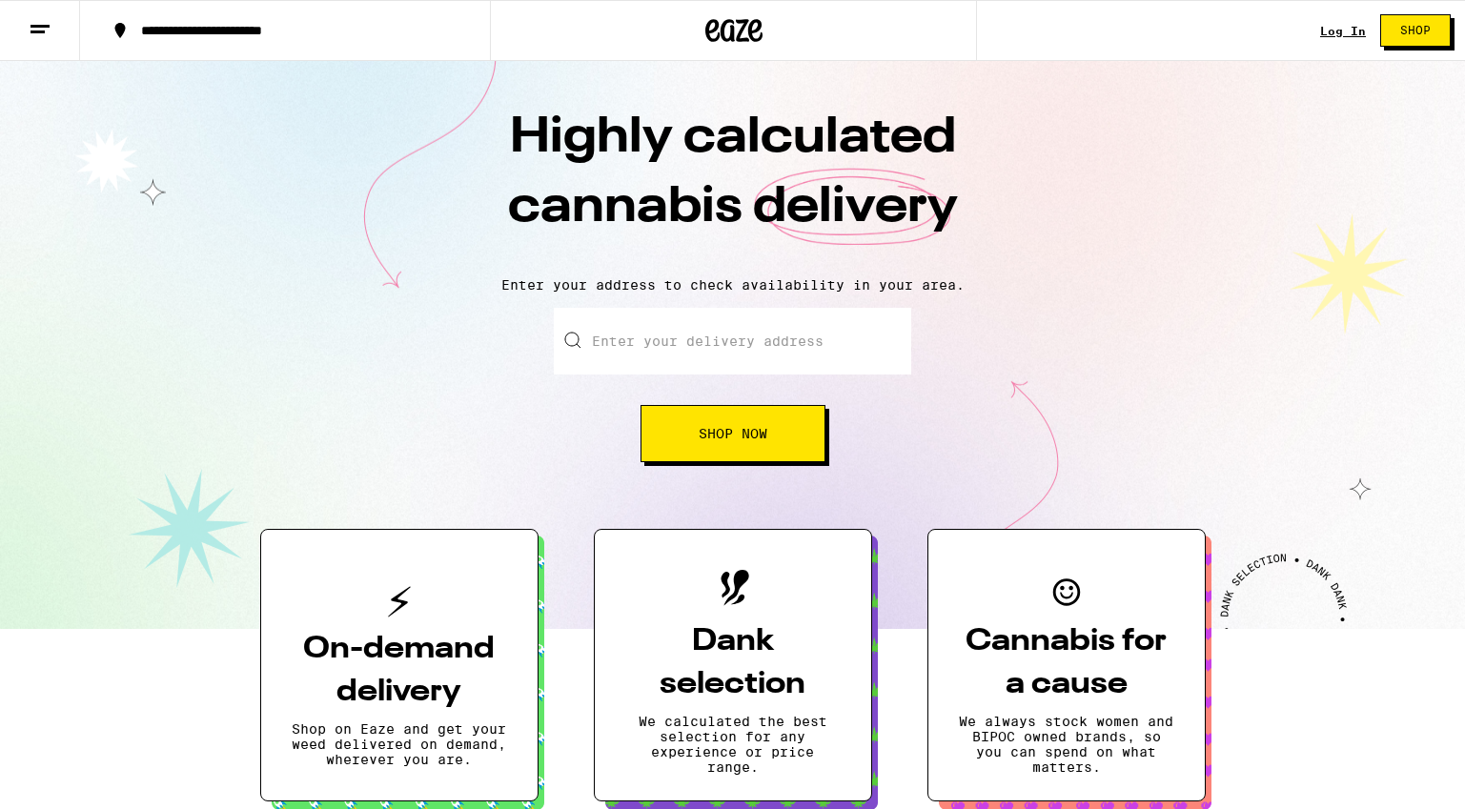
click at [1354, 40] on div "Log In Shop" at bounding box center [1392, 30] width 145 height 61
click at [1354, 33] on link "Log In" at bounding box center [1343, 31] width 46 height 12
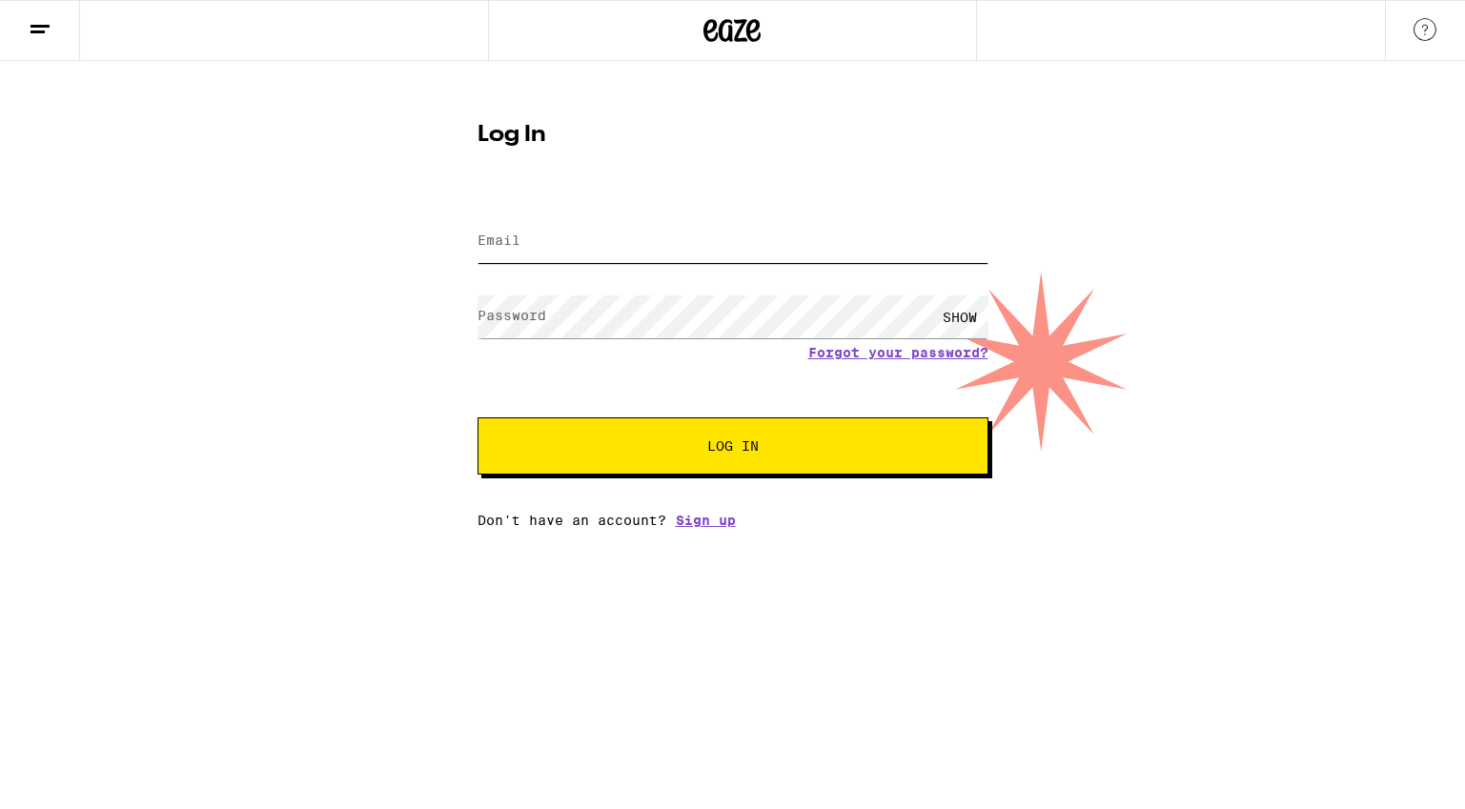
click at [575, 248] on input "Email" at bounding box center [732, 241] width 511 height 43
type input "[EMAIL_ADDRESS][DOMAIN_NAME]"
click at [680, 440] on button "Log In" at bounding box center [732, 445] width 511 height 57
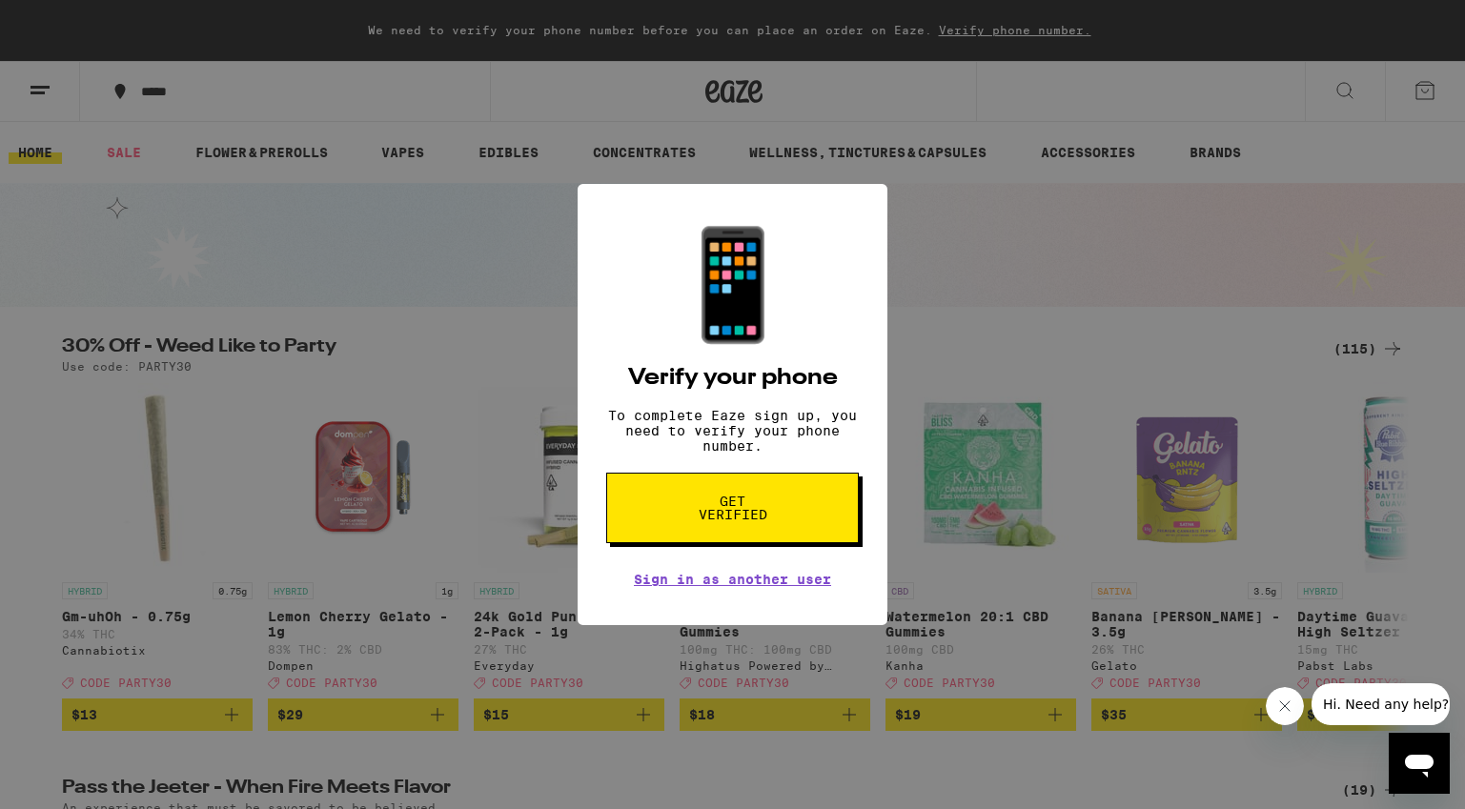
click at [760, 517] on span "Get verified" at bounding box center [732, 508] width 98 height 27
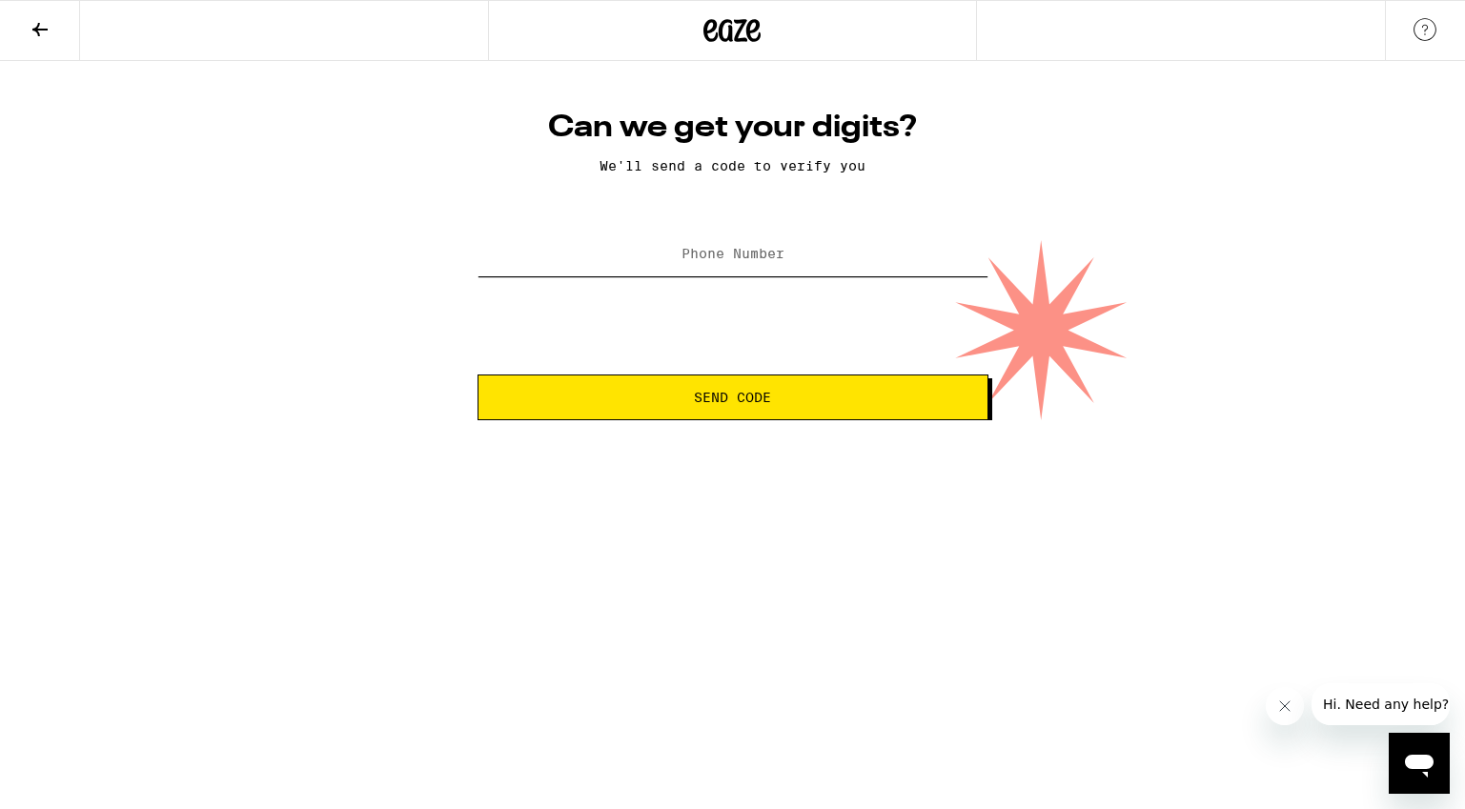
click at [751, 268] on input "Phone Number" at bounding box center [732, 254] width 511 height 43
type input "[PHONE_NUMBER]"
click at [813, 392] on button "Send Code" at bounding box center [732, 398] width 511 height 46
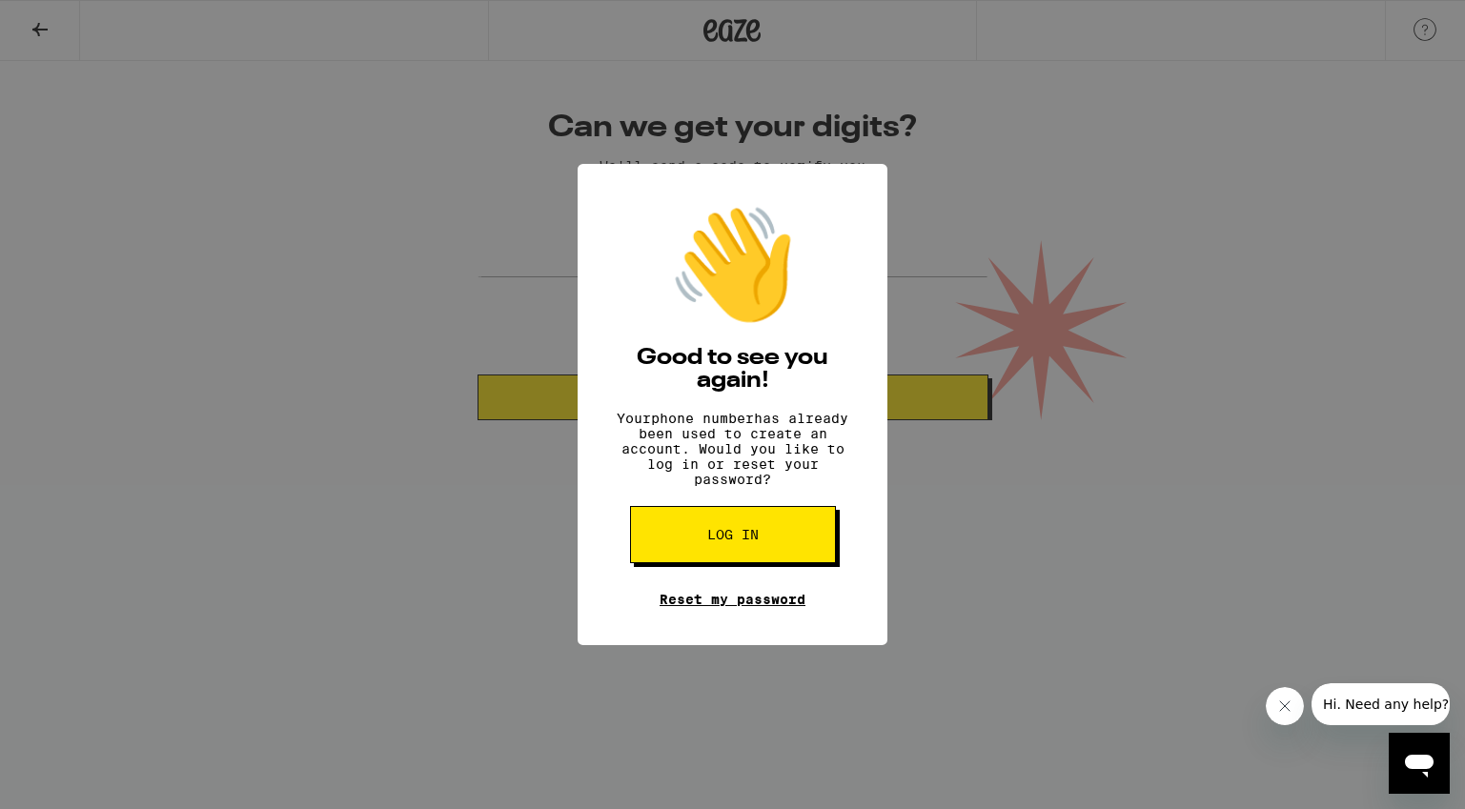
click at [768, 607] on link "Reset my password" at bounding box center [732, 599] width 146 height 15
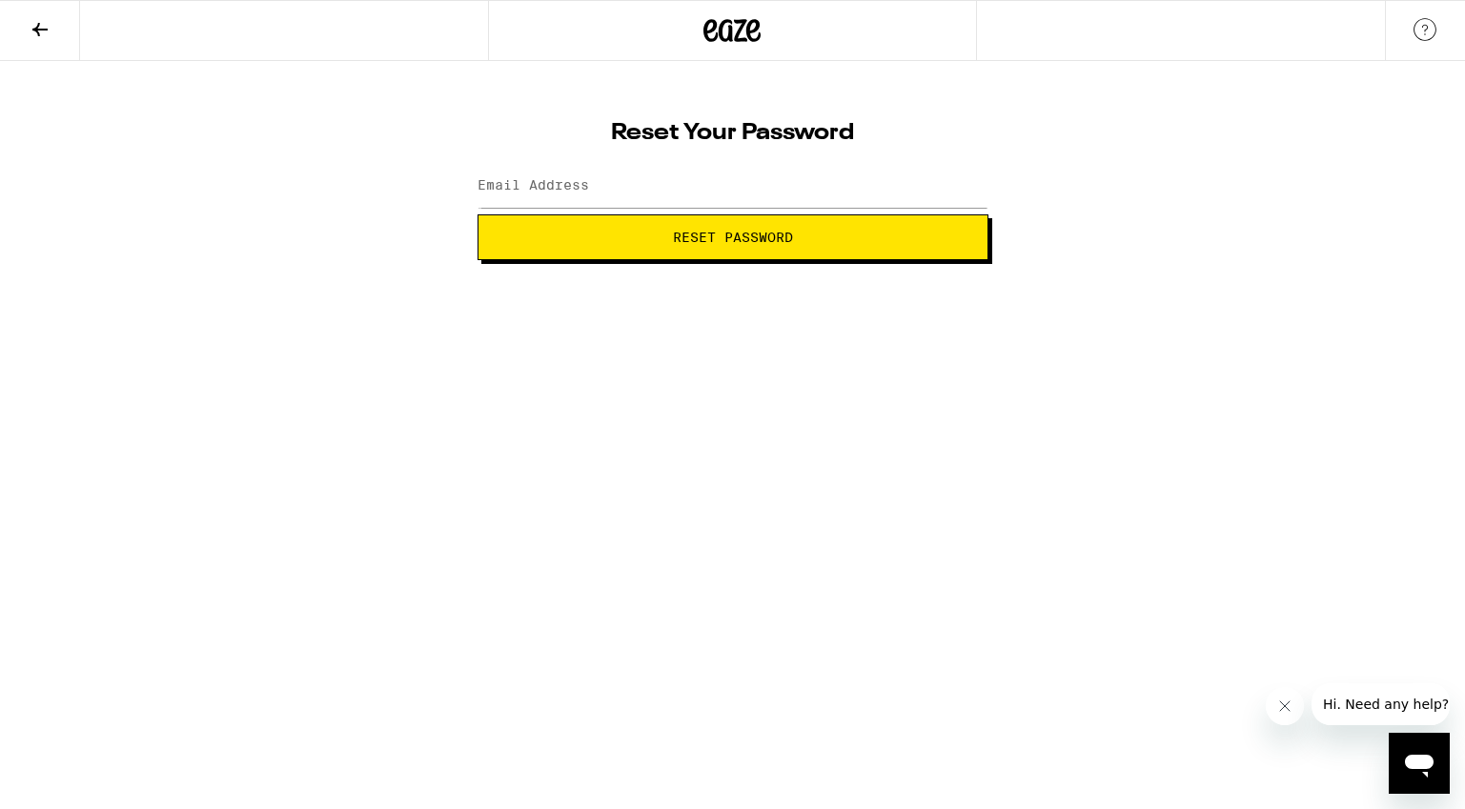
click at [50, 36] on icon at bounding box center [40, 29] width 23 height 23
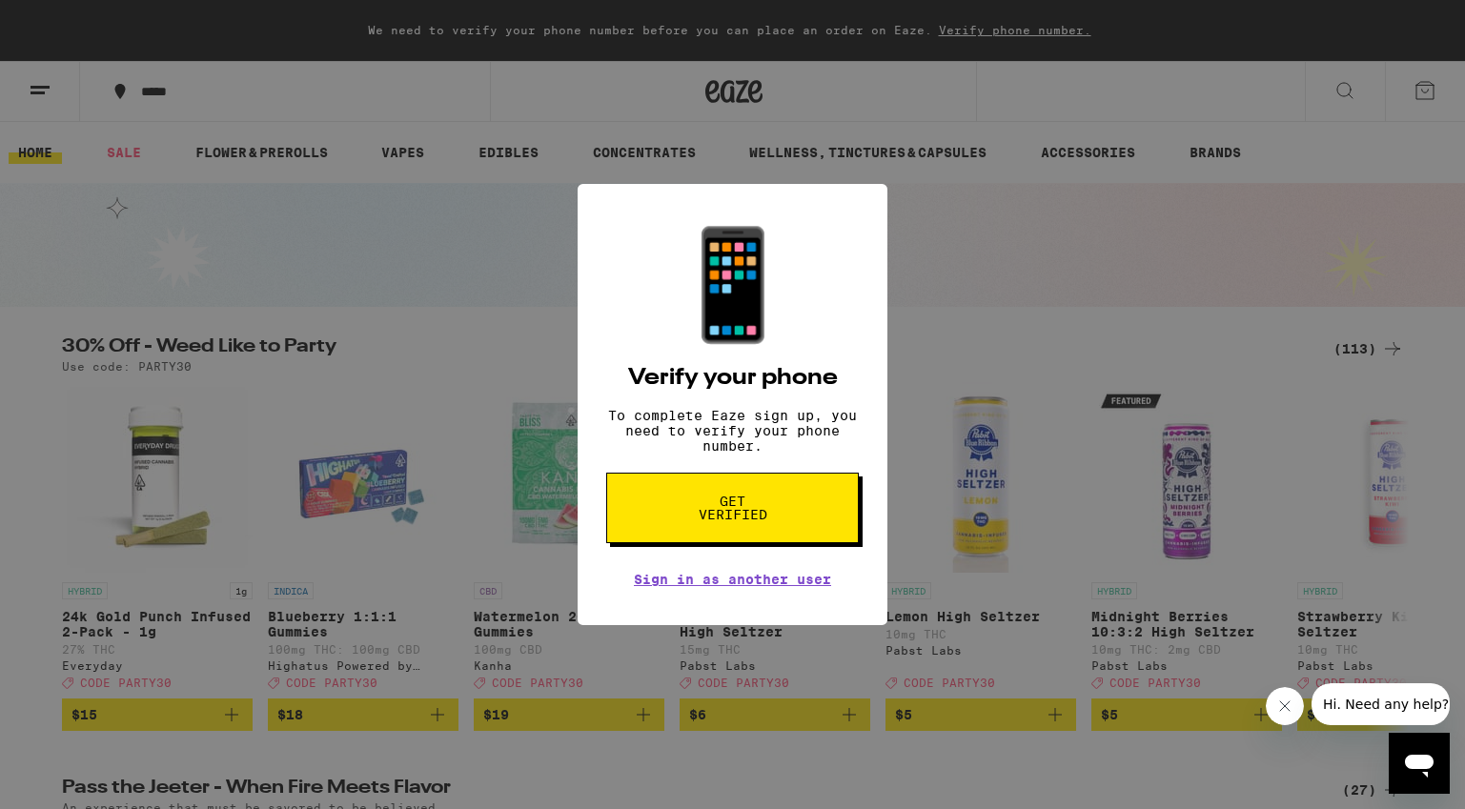
click at [1375, 718] on button "Hi. Need any help?" at bounding box center [1385, 704] width 149 height 42
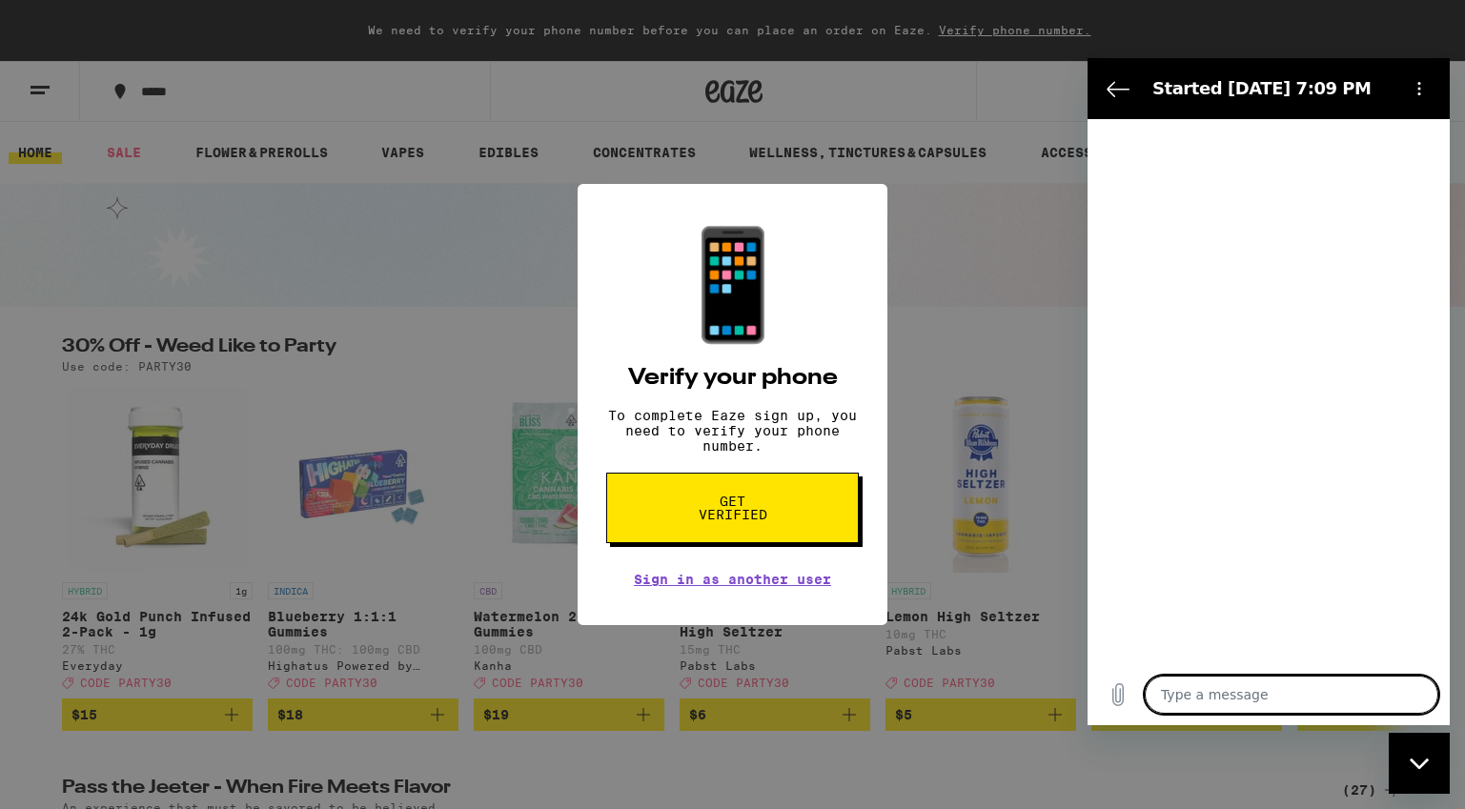
click at [1226, 692] on textarea at bounding box center [1292, 695] width 294 height 38
type textarea "x"
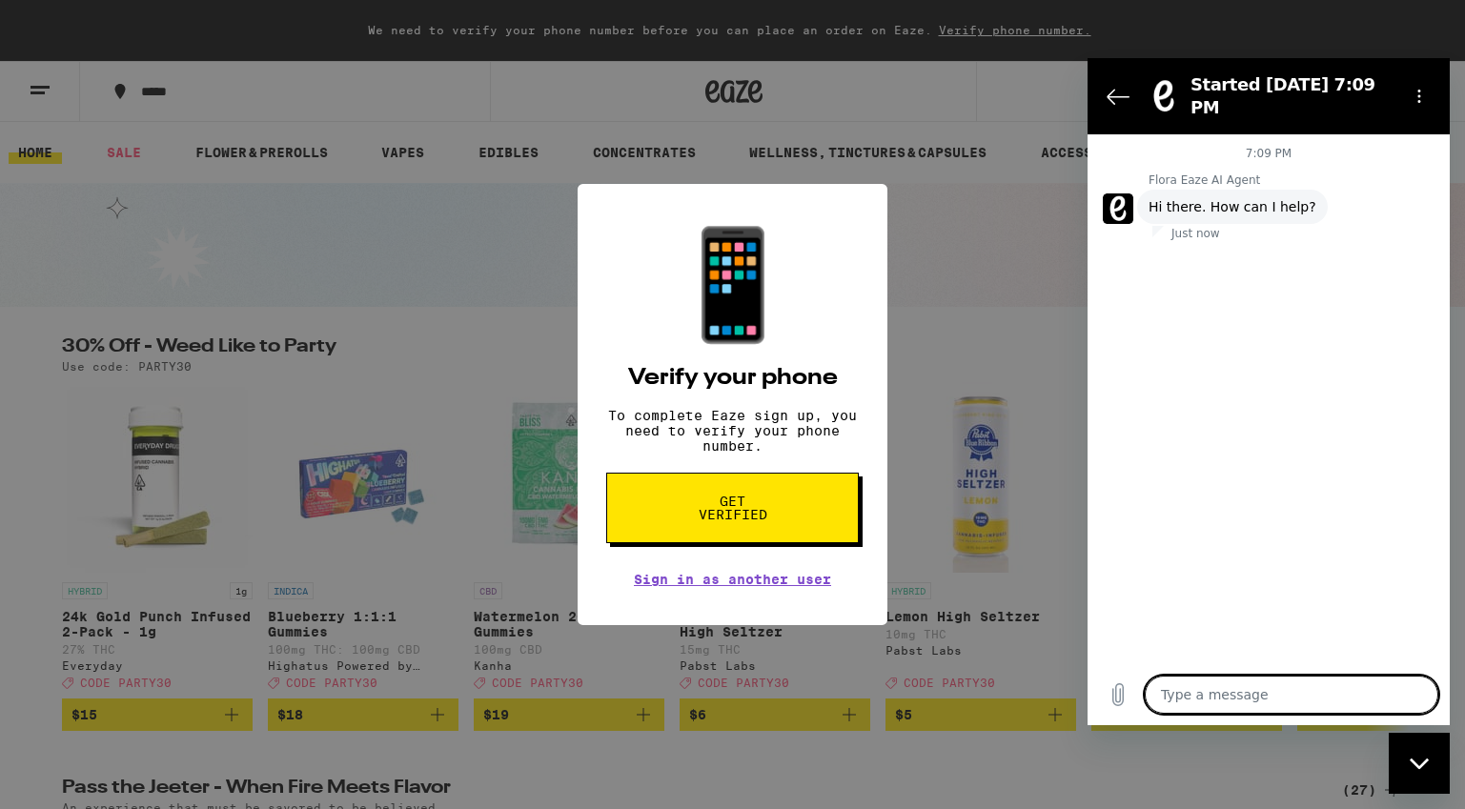
type textarea "H"
type textarea "x"
type textarea "He"
type textarea "x"
type textarea "Hel"
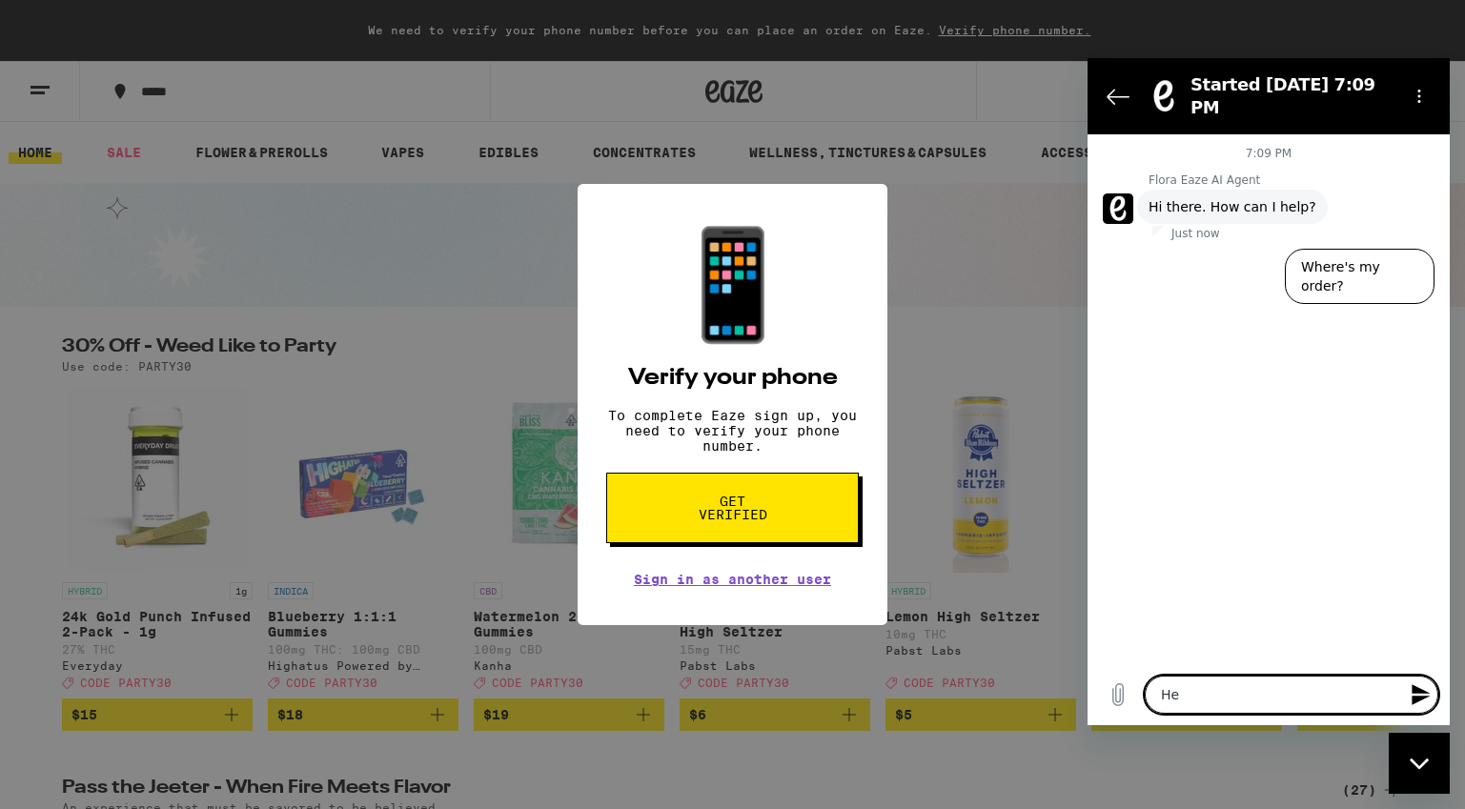
type textarea "x"
type textarea "Hell"
type textarea "x"
type textarea "Hello"
type textarea "x"
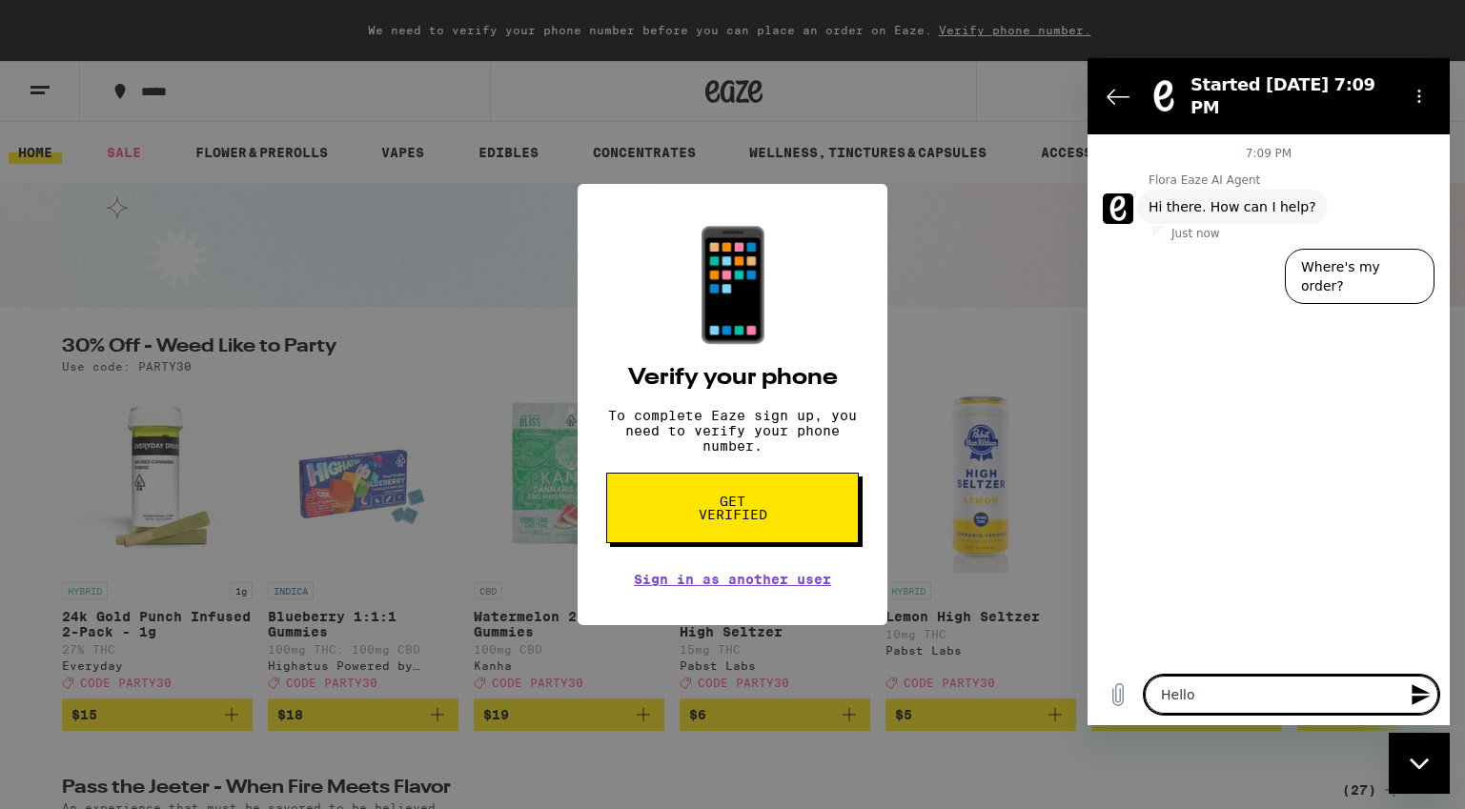
type textarea "Hello"
type textarea "x"
type textarea "Hello I"
type textarea "x"
type textarea "Hello I"
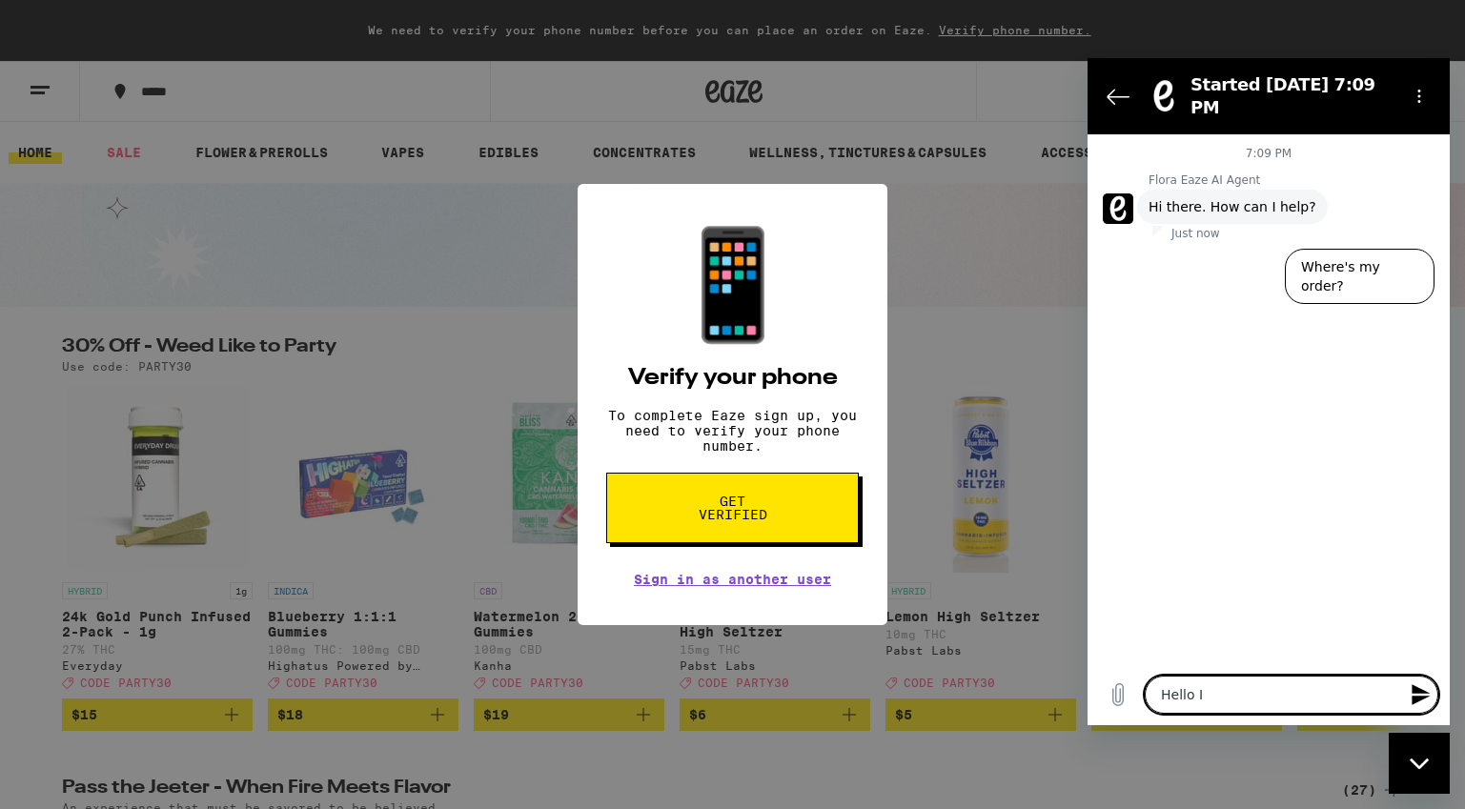
type textarea "x"
type textarea "Hello I l"
type textarea "x"
type textarea "Hello I lo"
type textarea "x"
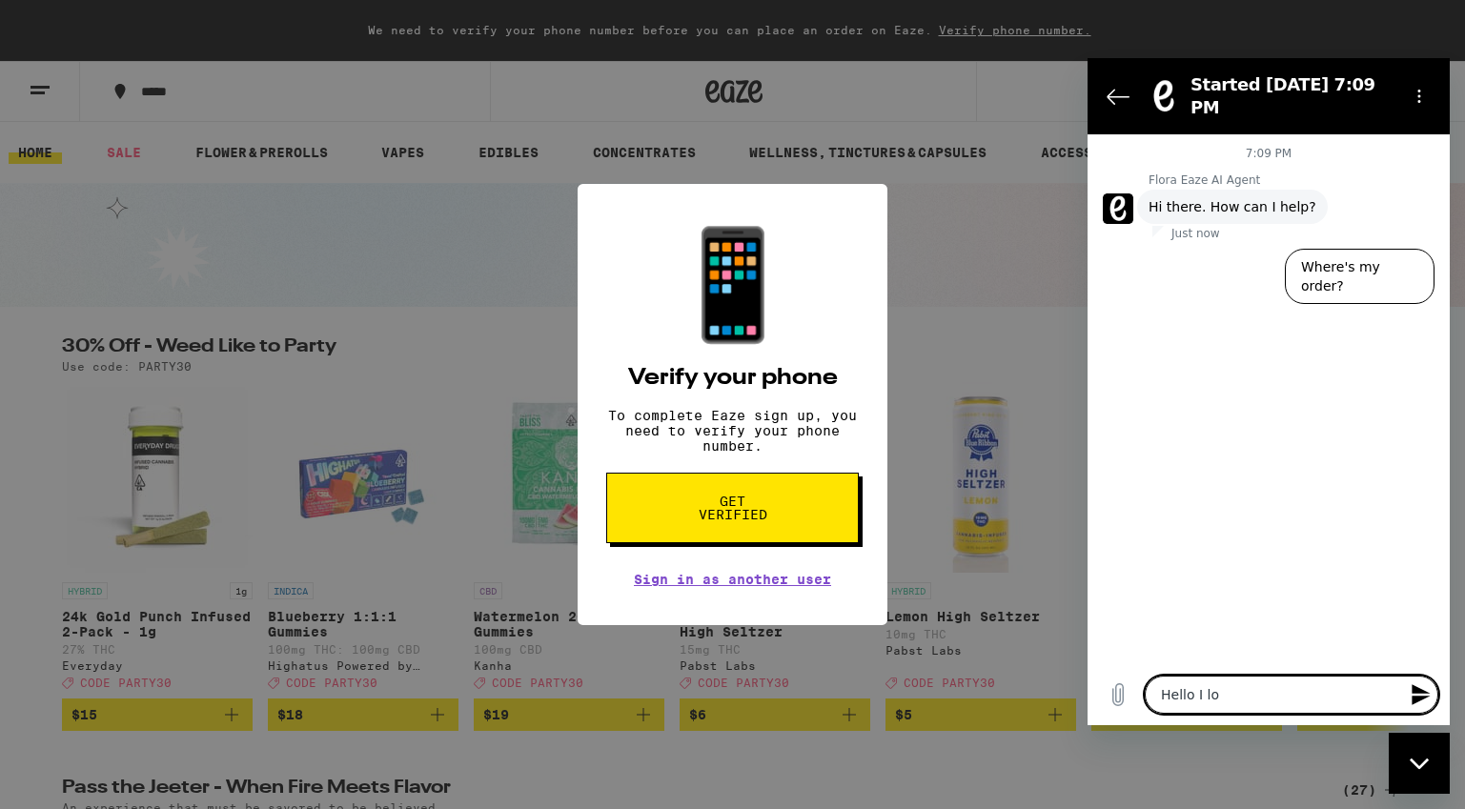
type textarea "Hello I log"
type textarea "x"
type textarea "Hello I logg"
type textarea "x"
type textarea "Hello I logge"
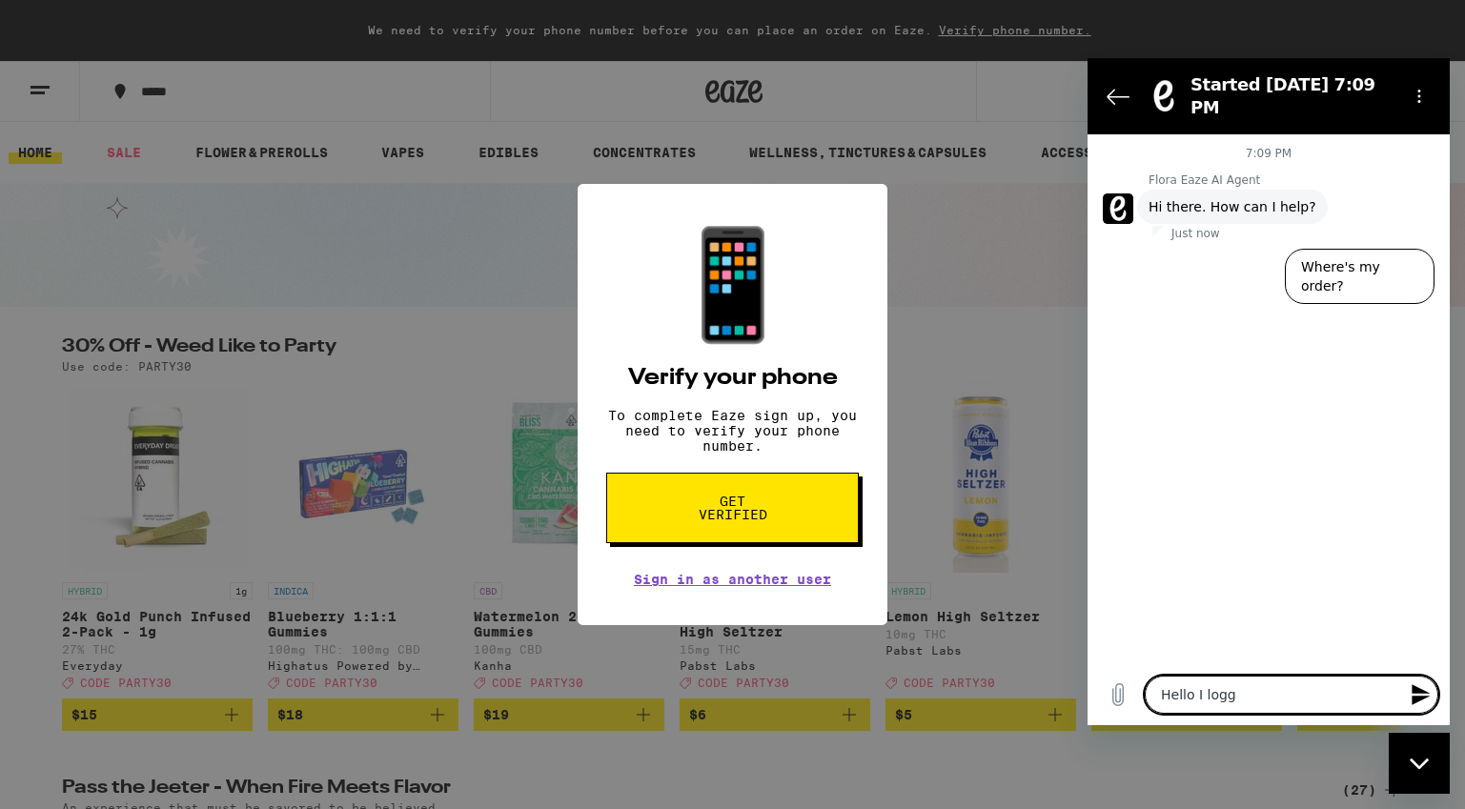
type textarea "x"
type textarea "Hello I logged"
type textarea "x"
type textarea "Hello I logged"
type textarea "x"
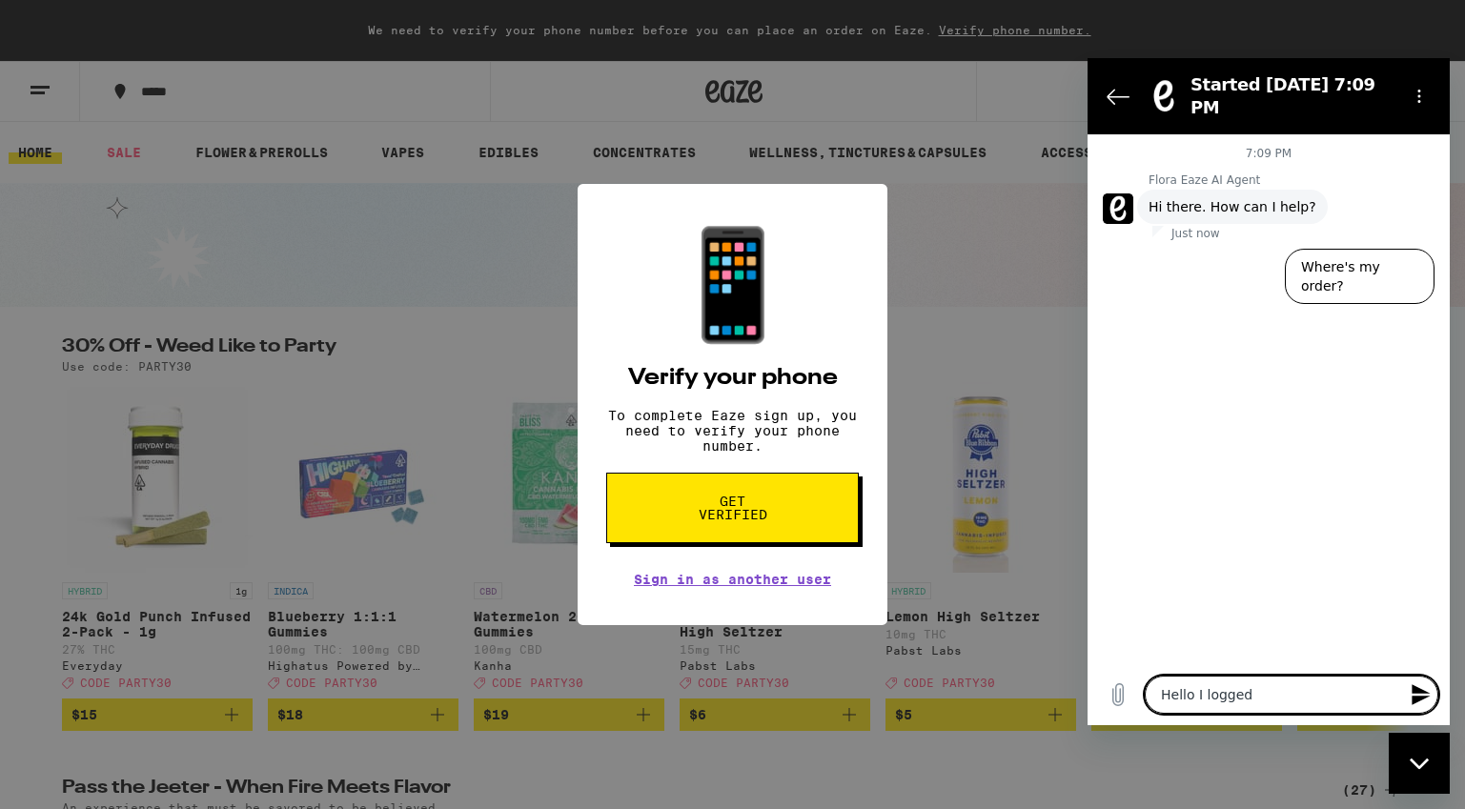
type textarea "Hello I logged i"
type textarea "x"
type textarea "Hello I logged in"
type textarea "x"
type textarea "Hello I logged in"
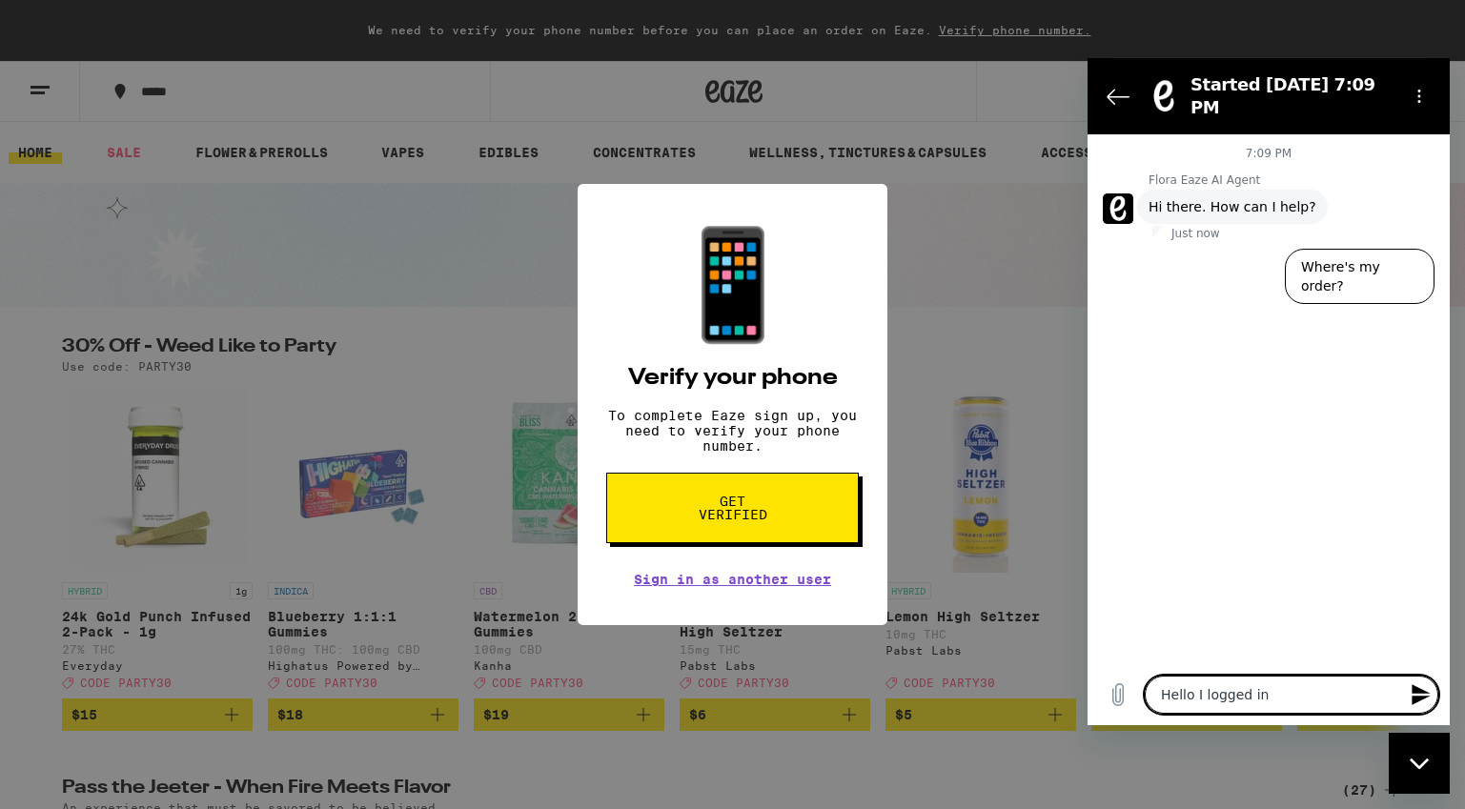
type textarea "x"
type textarea "Hello I logged in b"
type textarea "x"
type textarea "Hello I logged in bu"
type textarea "x"
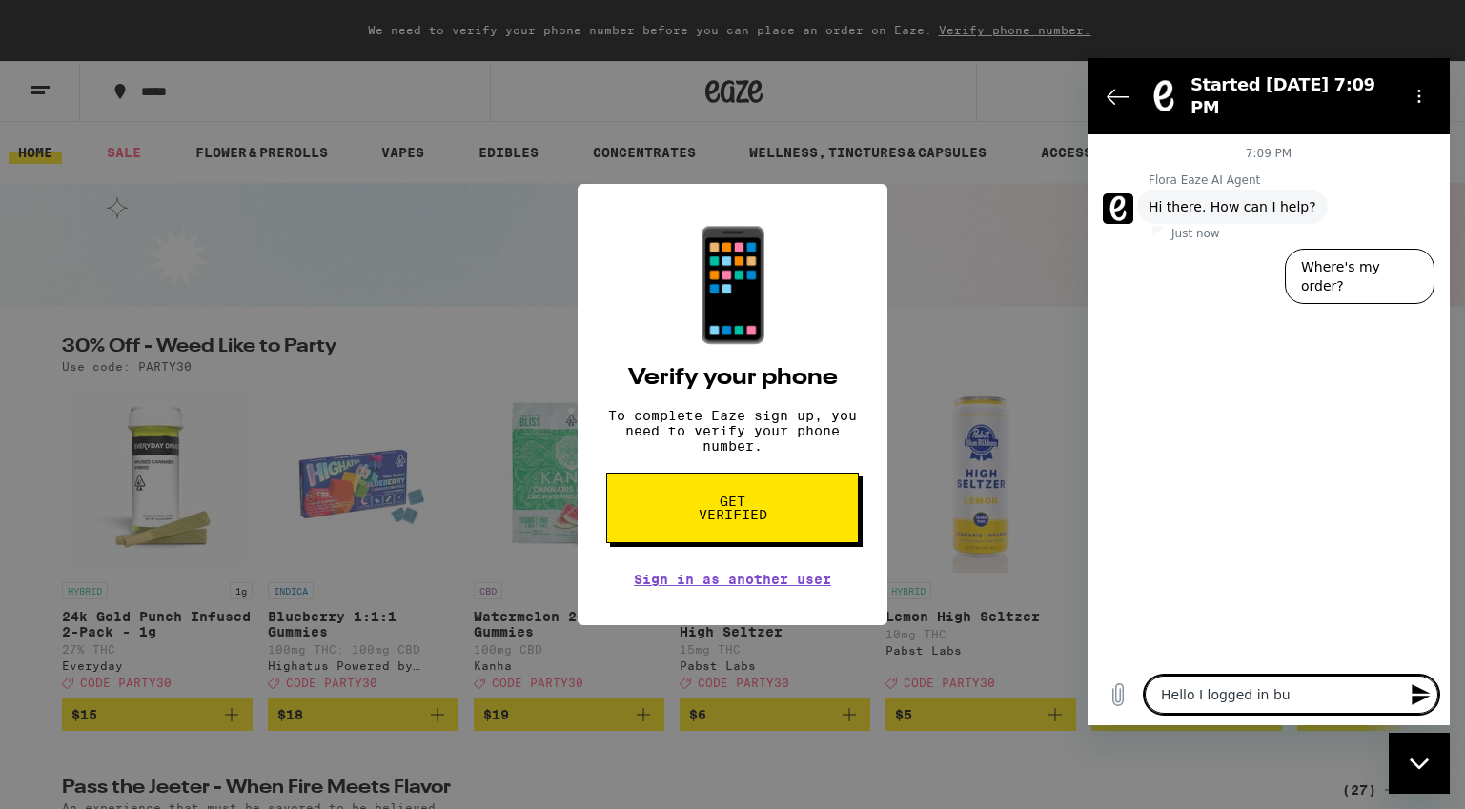
type textarea "Hello I logged in but"
type textarea "x"
type textarea "Hello I logged in but"
type textarea "x"
type textarea "Hello I logged in but i"
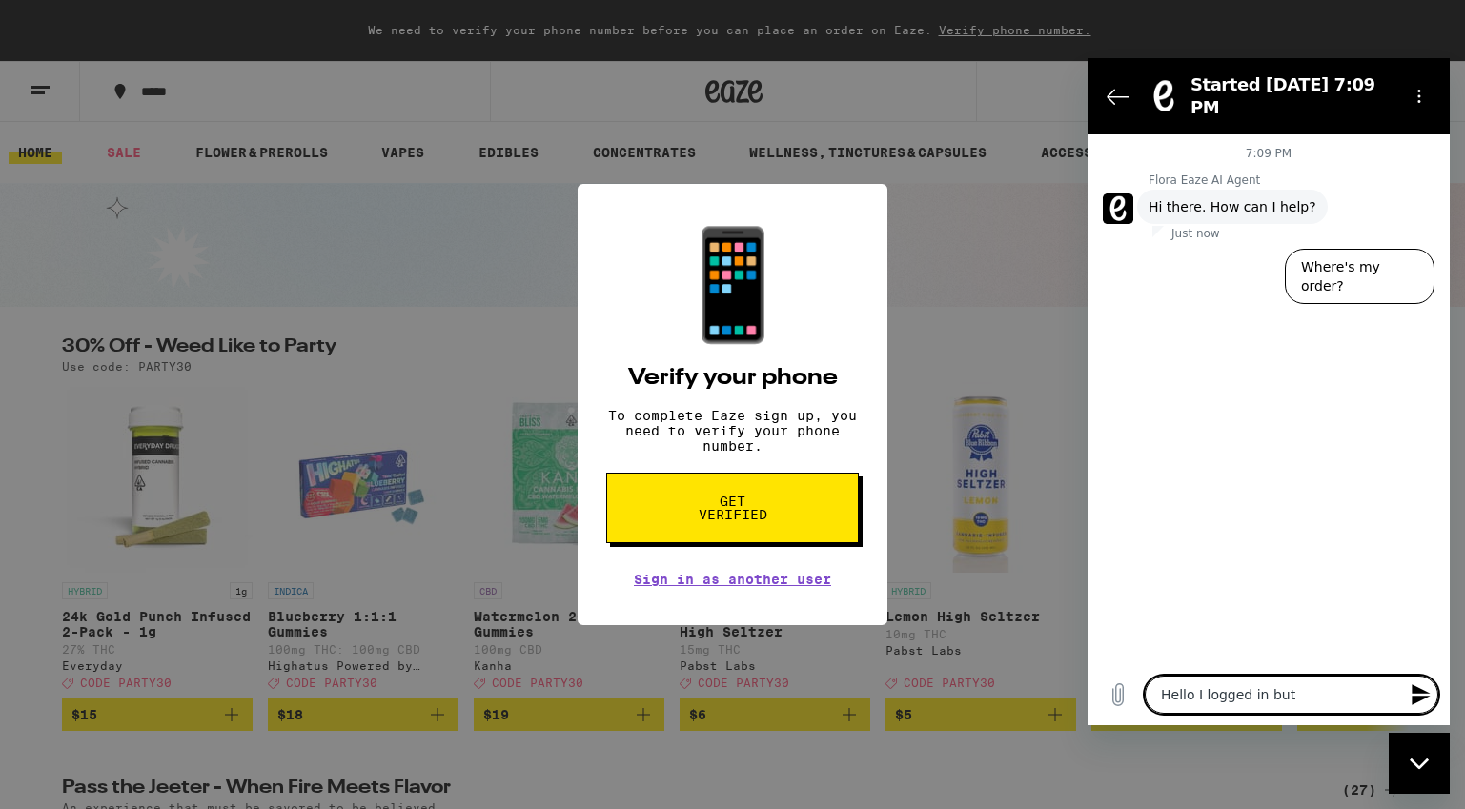
type textarea "x"
type textarea "Hello I logged in but it"
type textarea "x"
type textarea "Hello I logged in but it"
type textarea "x"
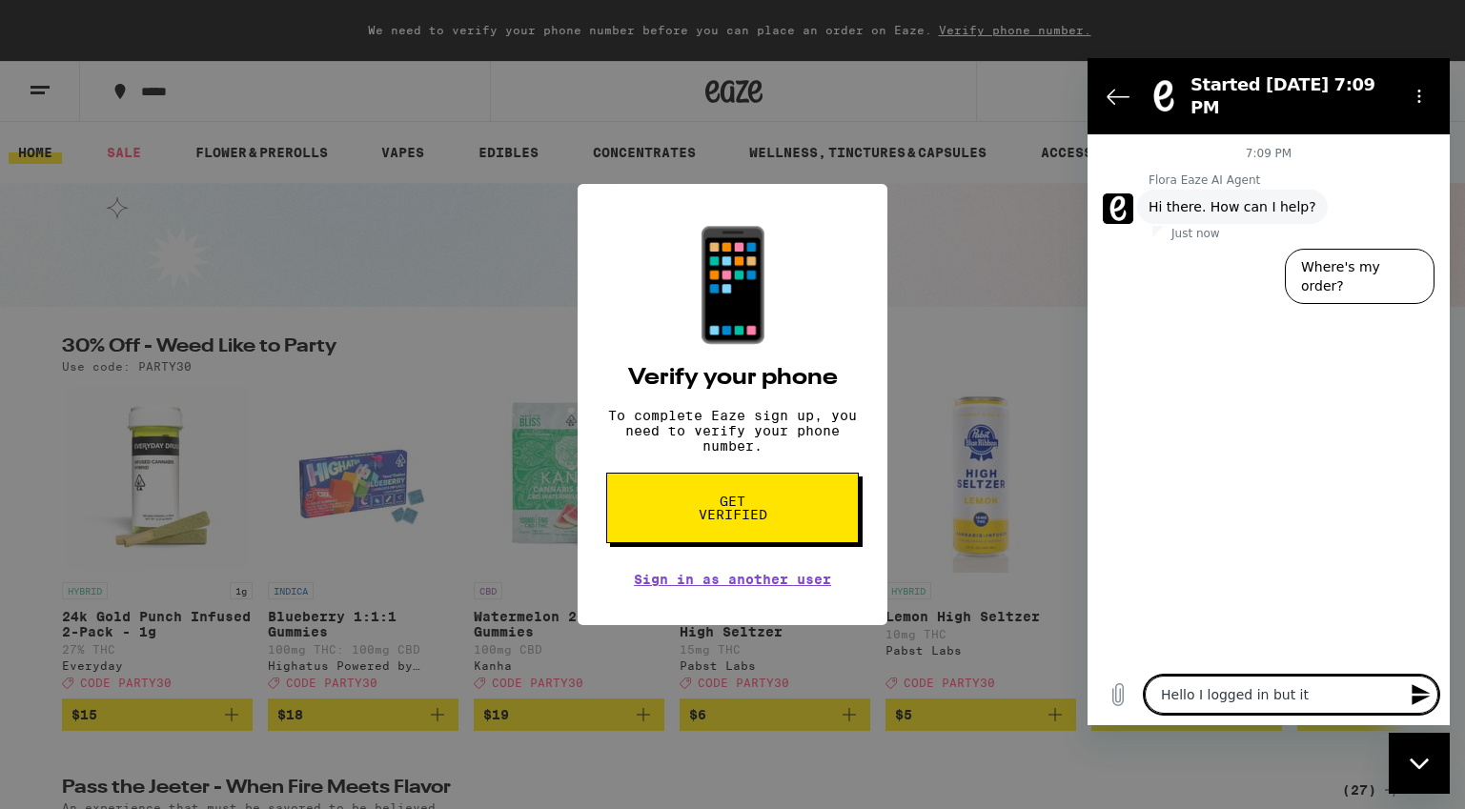
type textarea "Hello I logged in but it a"
type textarea "x"
type textarea "Hello I logged in but it as"
type textarea "x"
type textarea "Hello I logged in but it ask"
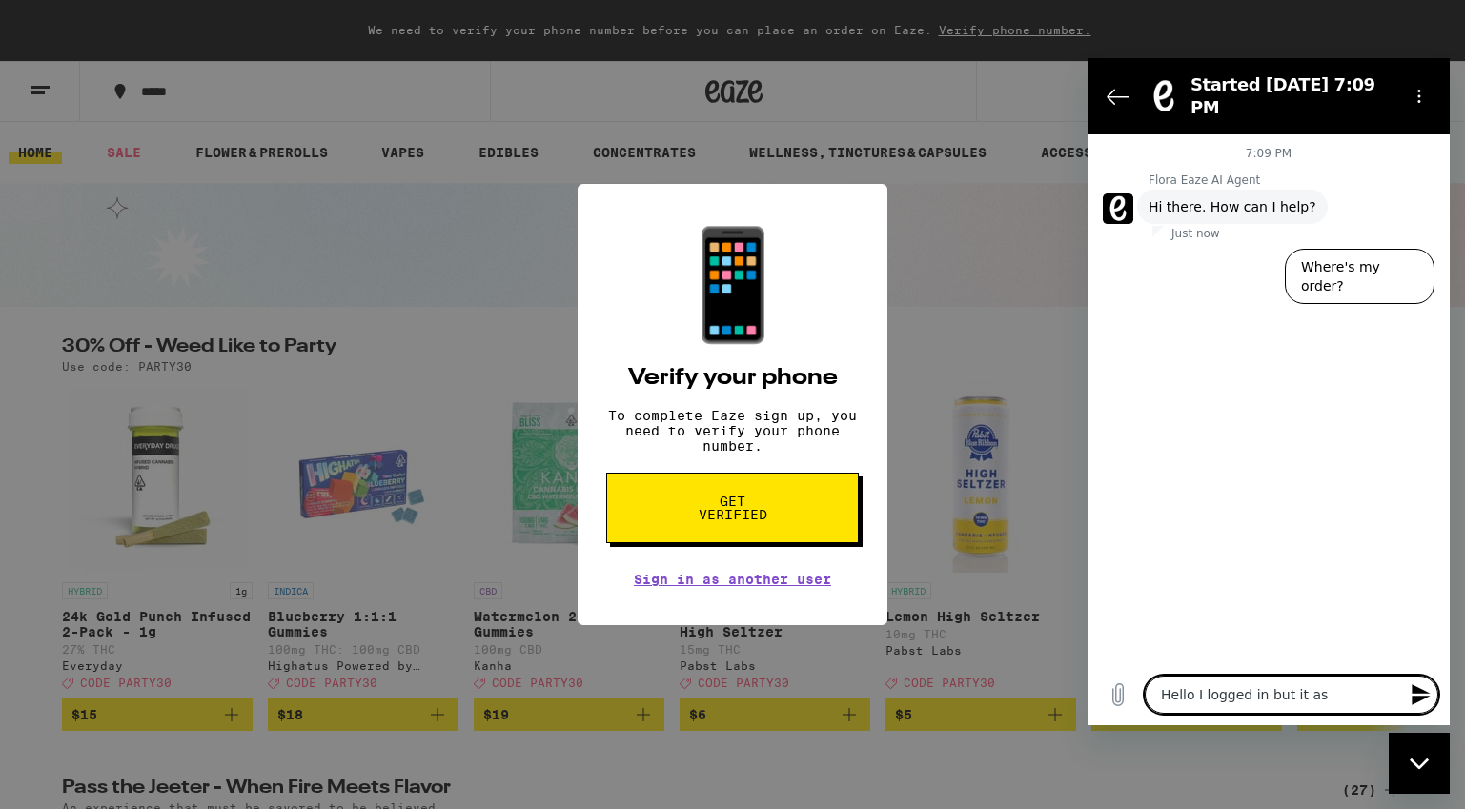
type textarea "x"
type textarea "Hello I logged in but it asks"
type textarea "x"
type textarea "Hello I logged in but it asks"
type textarea "x"
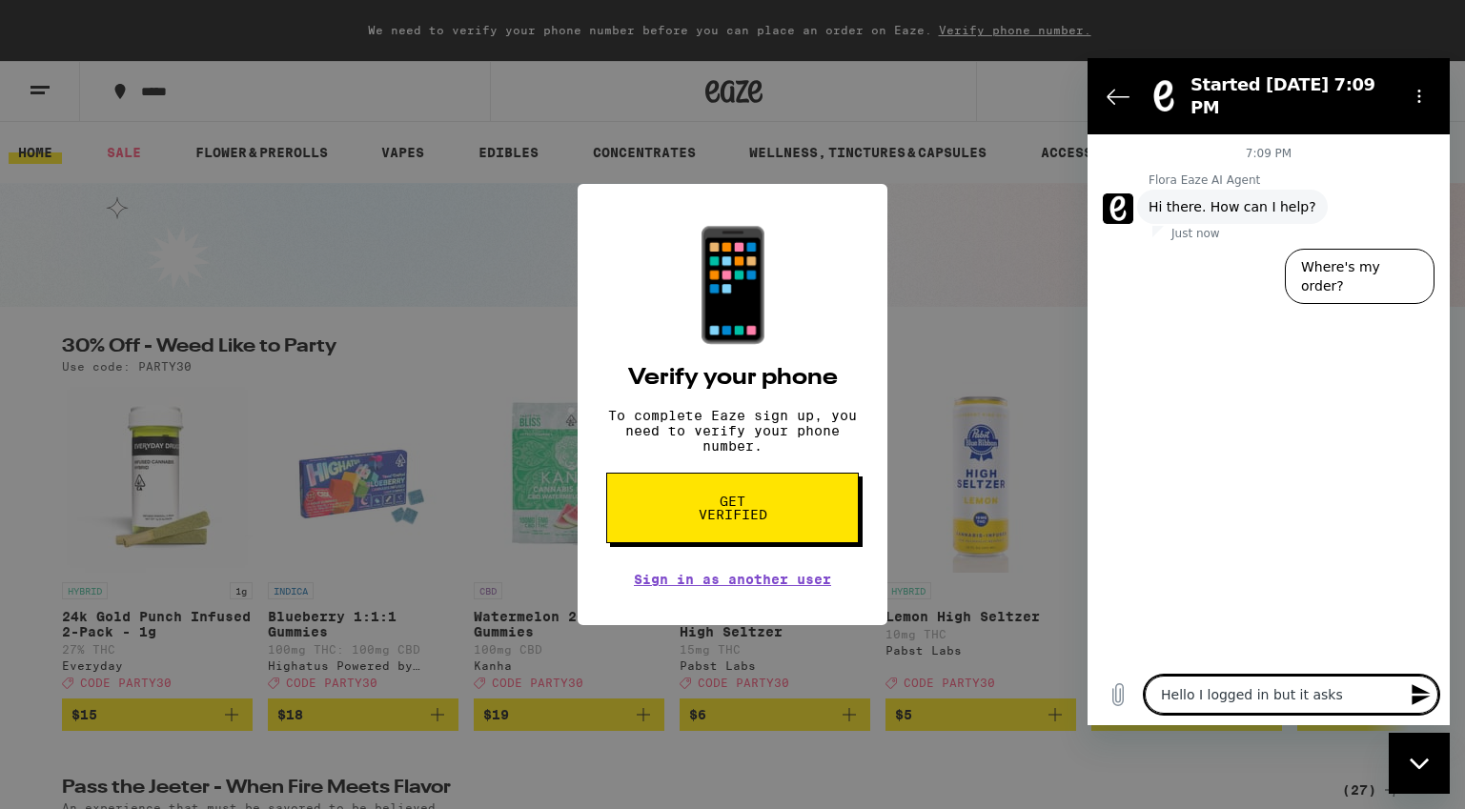
type textarea "Hello I logged in but it asks m"
type textarea "x"
type textarea "Hello I logged in but it asks me"
type textarea "x"
type textarea "Hello I logged in but it asks me"
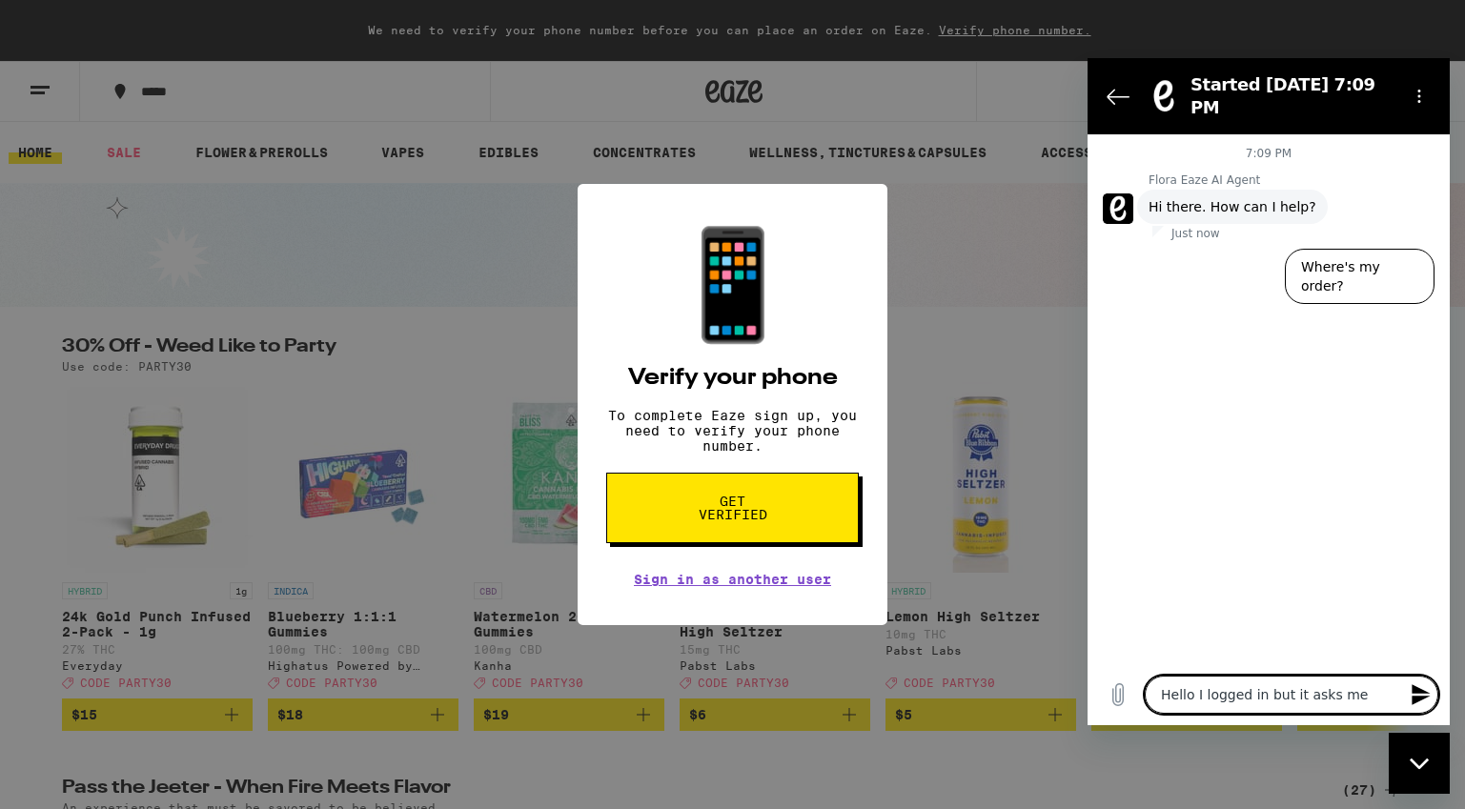
type textarea "x"
type textarea "Hello I logged in but it asks me t"
type textarea "x"
type textarea "Hello I logged in but it asks me to"
type textarea "x"
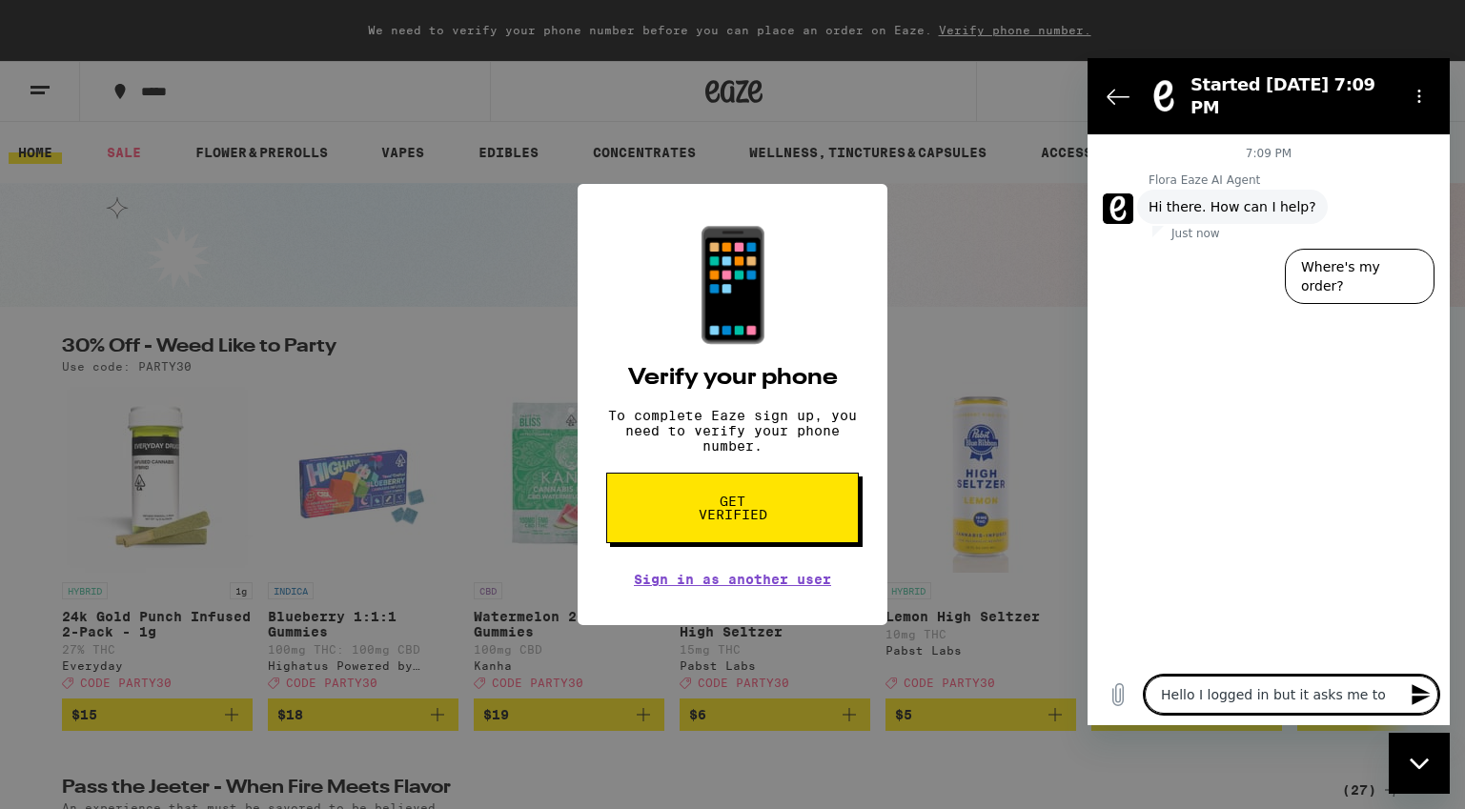
type textarea "Hello I logged in but it asks me to"
type textarea "x"
type textarea "Hello I logged in but it asks me to v"
type textarea "x"
type textarea "Hello I logged in but it asks me to ve"
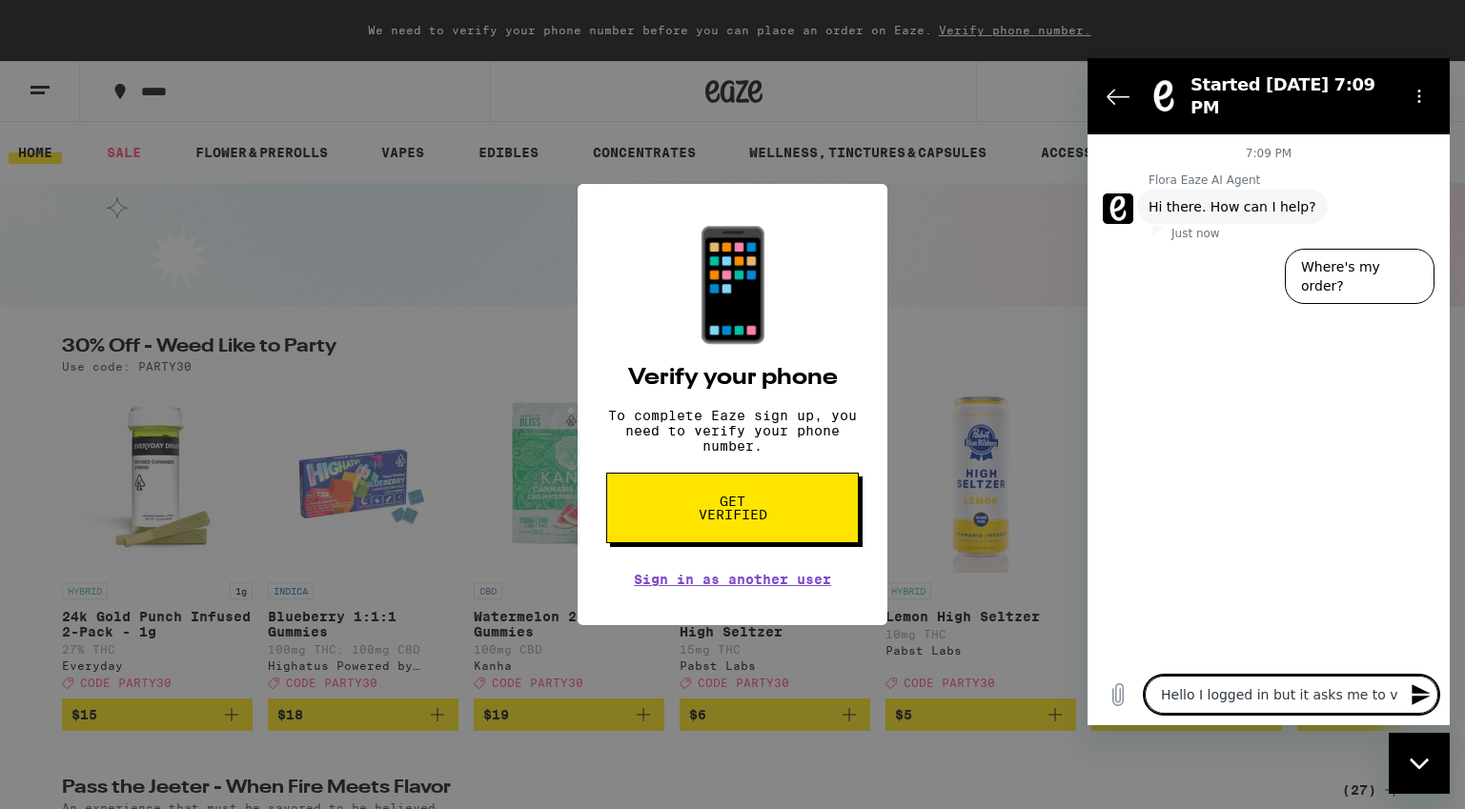
type textarea "x"
type textarea "Hello I logged in but it asks me to ver"
type textarea "x"
type textarea "Hello I logged in but it asks me to veri"
type textarea "x"
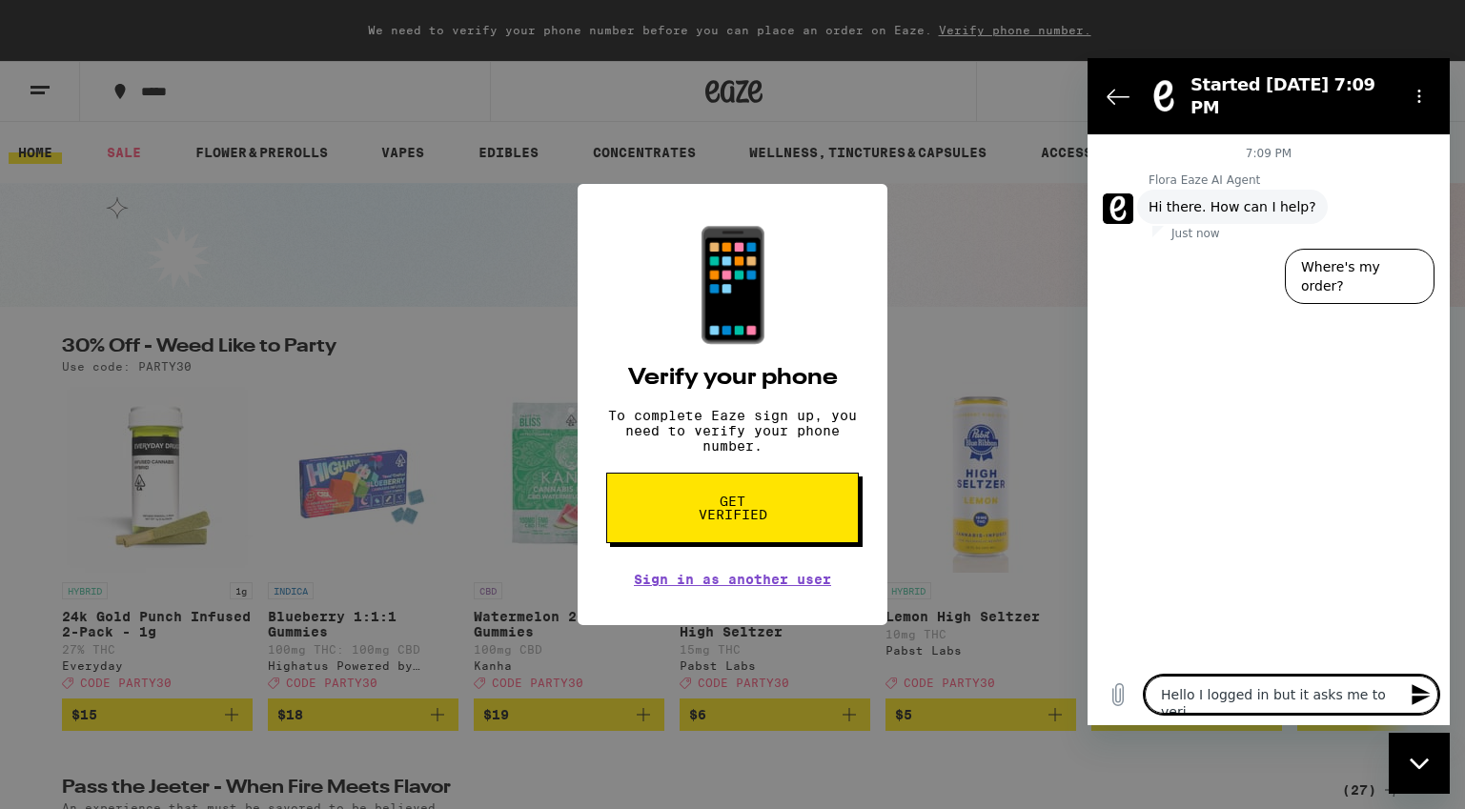
type textarea "Hello I logged in but it asks me to verif"
type textarea "x"
type textarea "Hello I logged in but it asks me to verify"
type textarea "x"
type textarea "Hello I logged in but it asks me to verify"
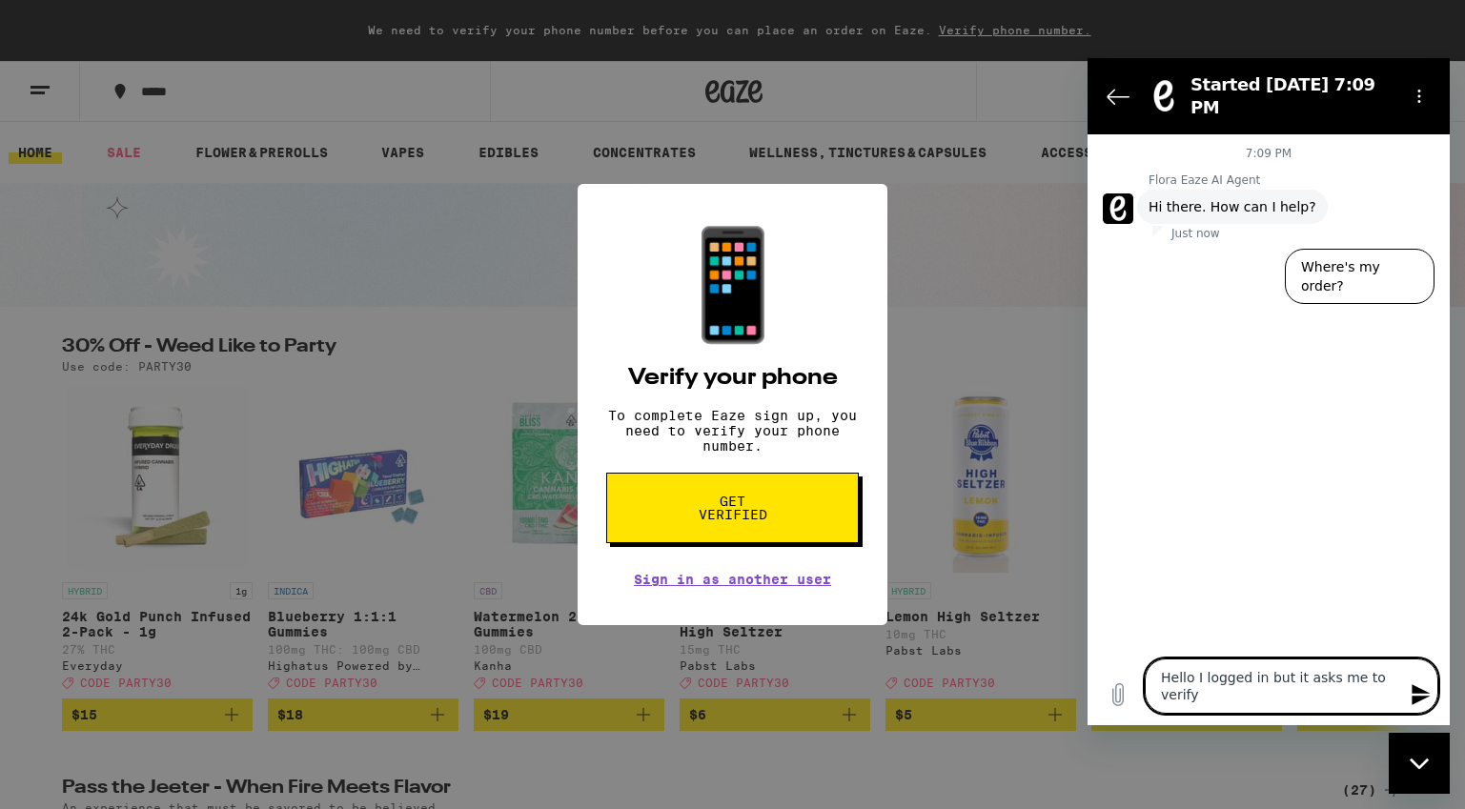
type textarea "x"
type textarea "Hello I logged in but it asks me to verify p"
type textarea "x"
type textarea "Hello I logged in but it asks me to verify ph"
type textarea "x"
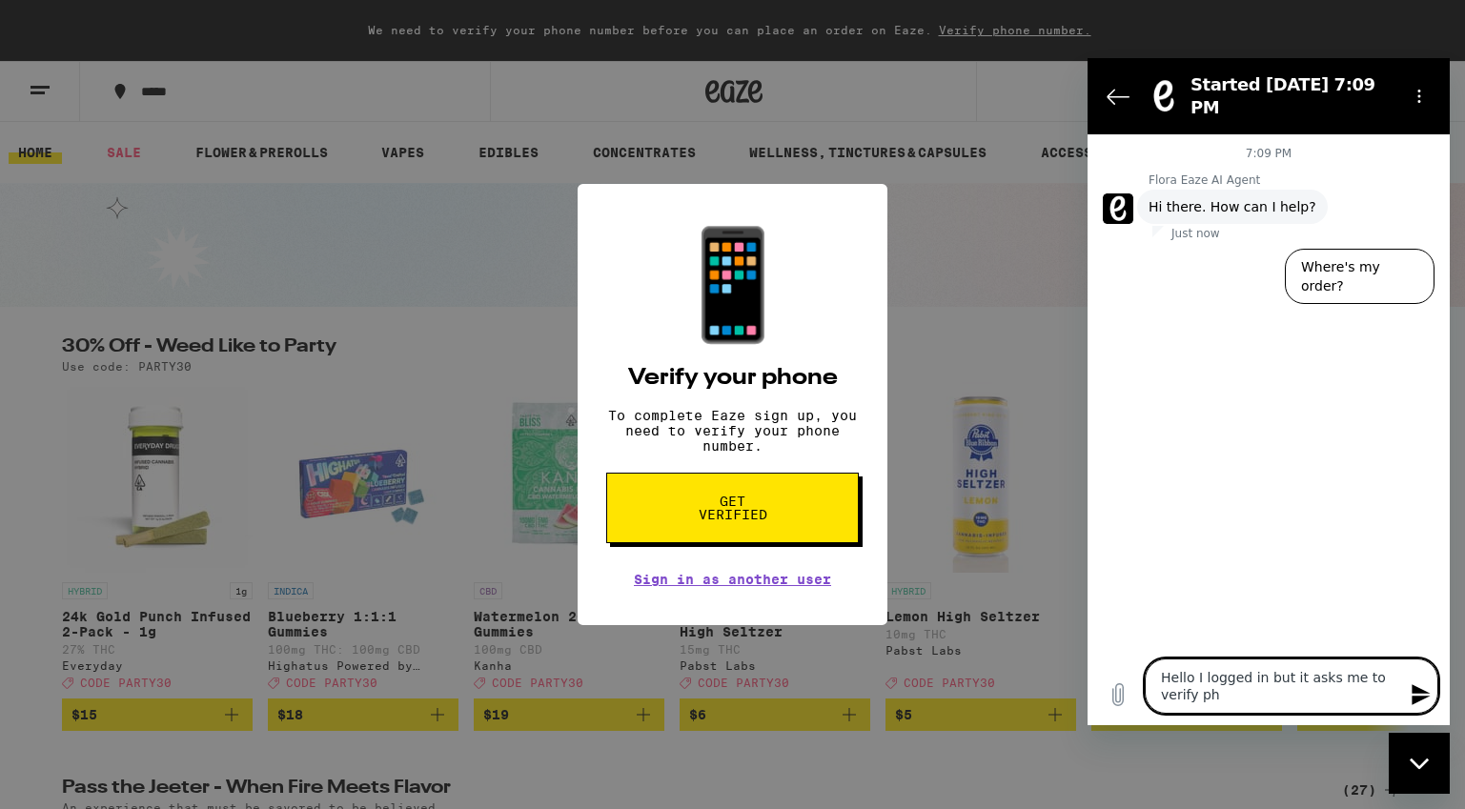
type textarea "Hello I logged in but it asks me to verify pho"
type textarea "x"
type textarea "Hello I logged in but it asks me to verify phon"
type textarea "x"
type textarea "Hello I logged in but it asks me to verify phone"
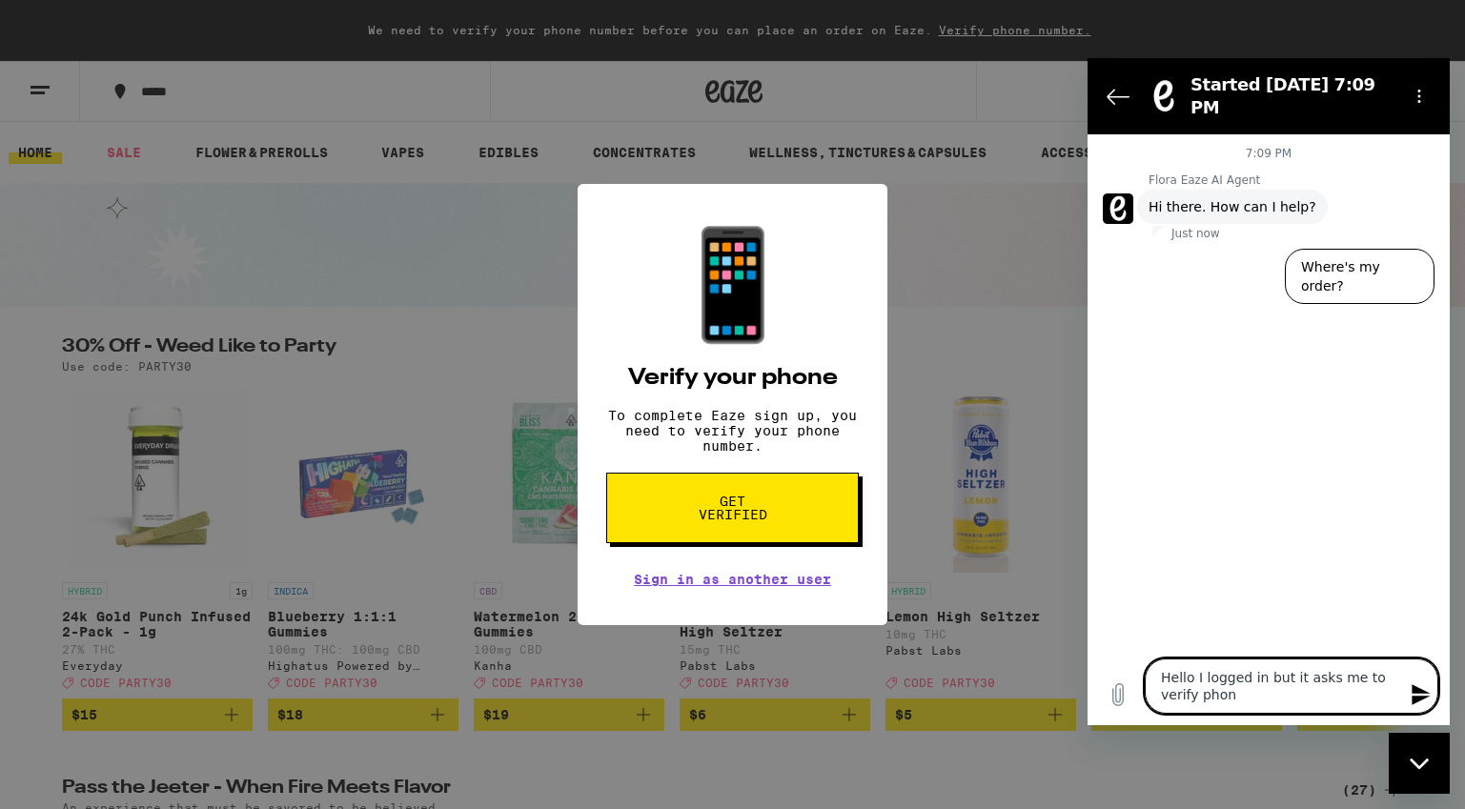
type textarea "x"
type textarea "Hello I logged in but it asks me to verify phone,"
type textarea "x"
type textarea "Hello I logged in but it asks me to verify phone,"
type textarea "x"
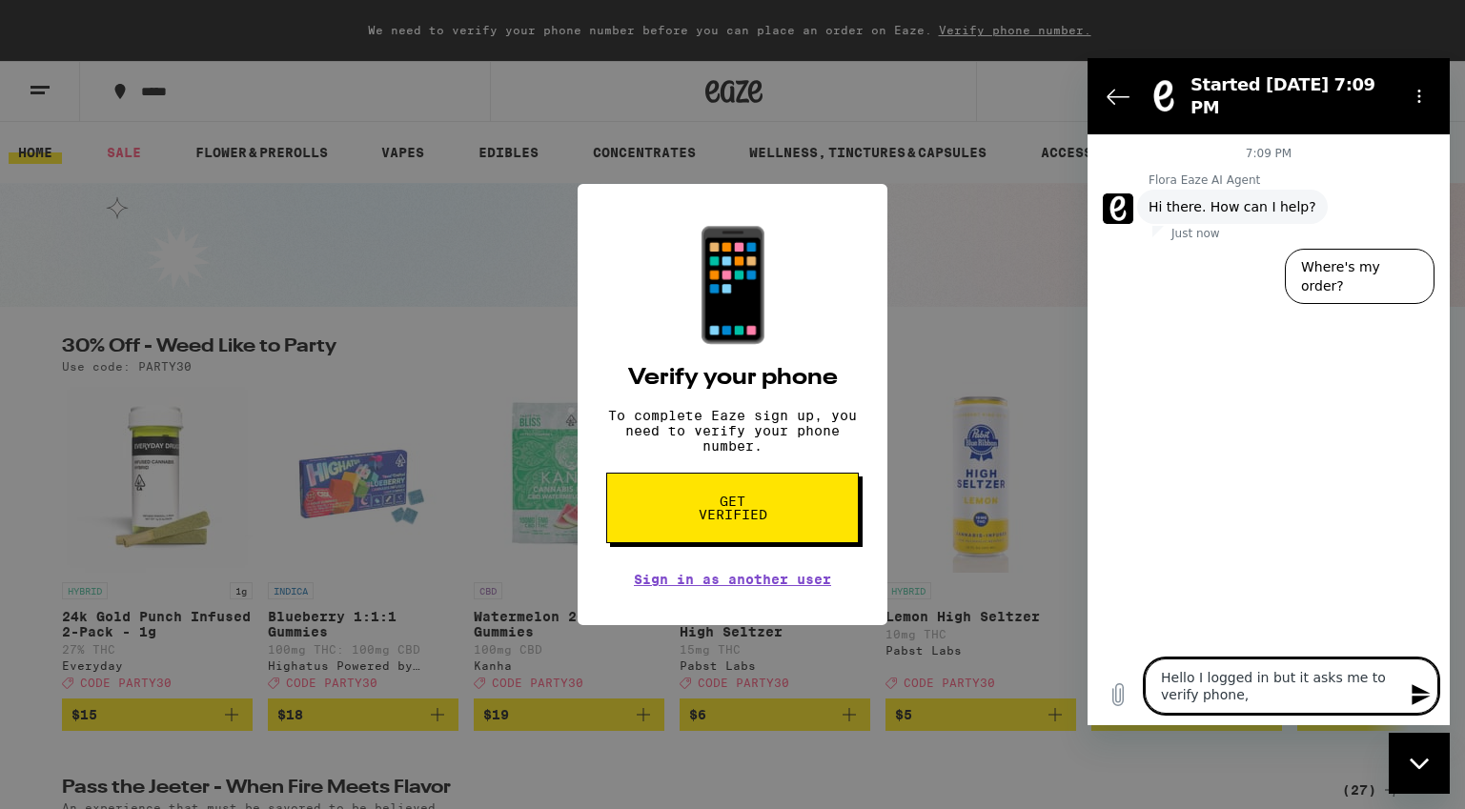
type textarea "Hello I logged in but it asks me to verify phone, a"
type textarea "x"
type textarea "Hello I logged in but it asks me to verify phone, an"
type textarea "x"
type textarea "Hello I logged in but it asks me to verify phone, and"
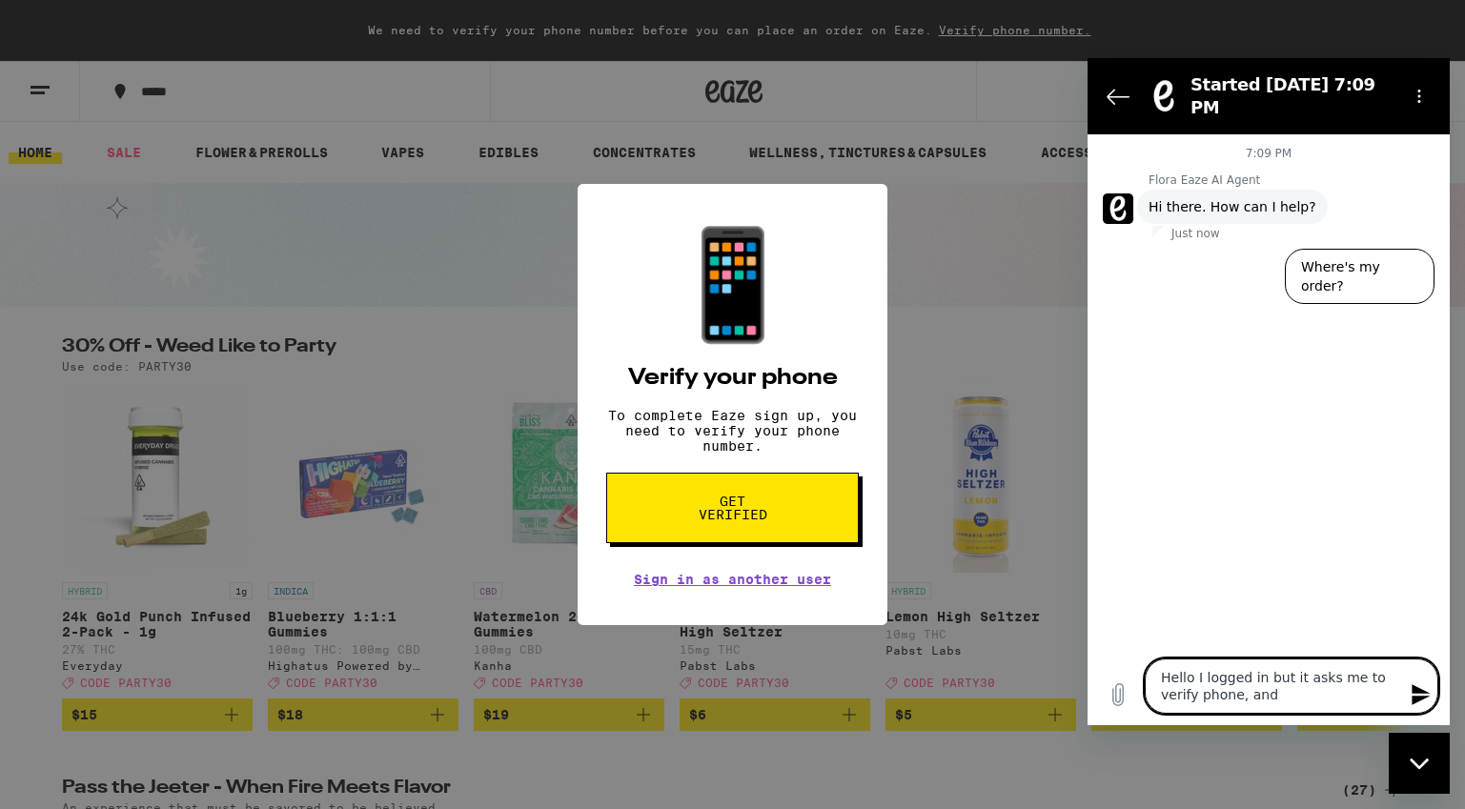
type textarea "x"
type textarea "Hello I logged in but it asks me to verify phone, and"
type textarea "x"
type textarea "Hello I logged in but it asks me to verify phone, and w"
type textarea "x"
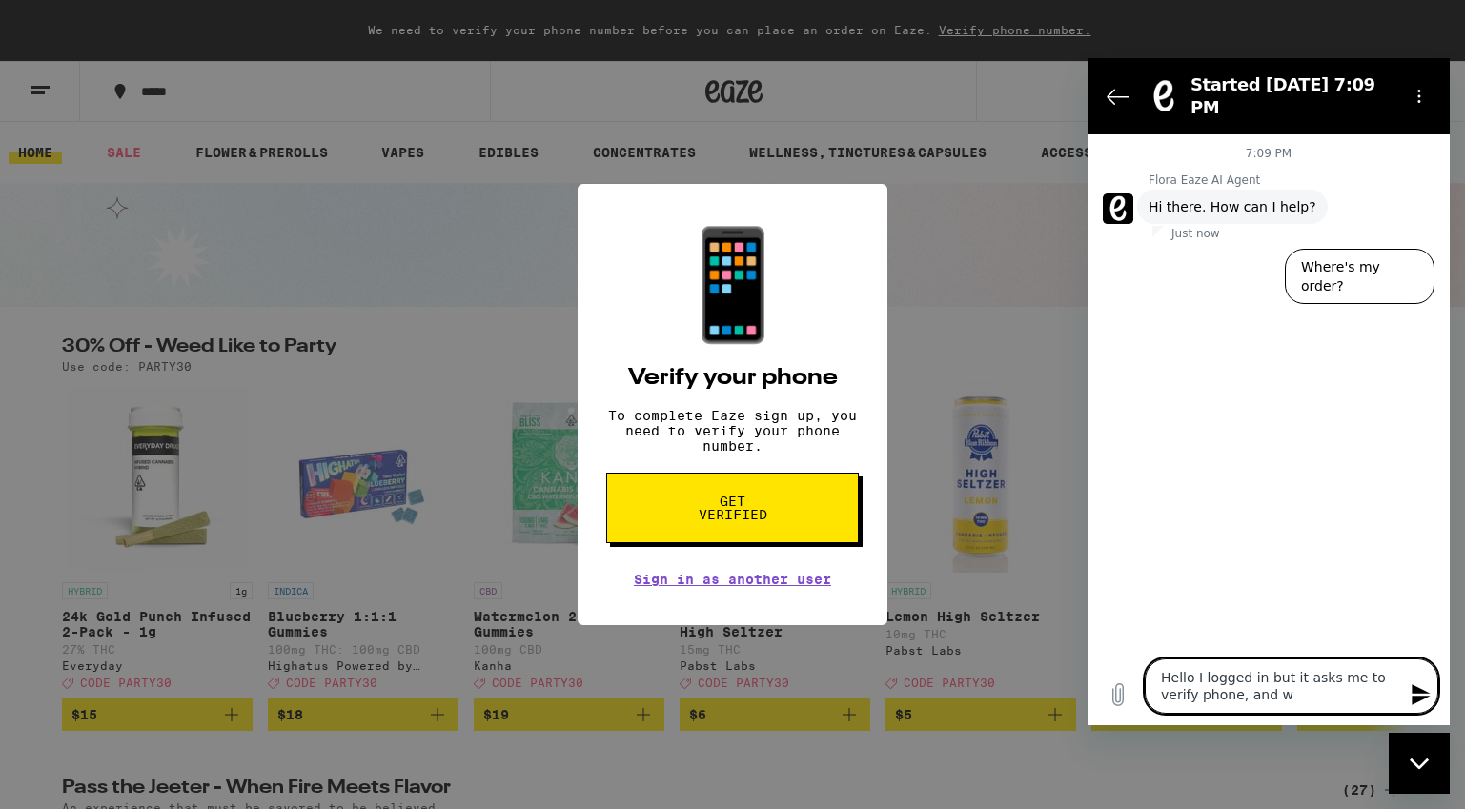
type textarea "Hello I logged in but it asks me to verify phone, and wh"
type textarea "x"
type textarea "Hello I logged in but it asks me to verify phone, and whe"
type textarea "x"
type textarea "Hello I logged in but it asks me to verify phone, and when"
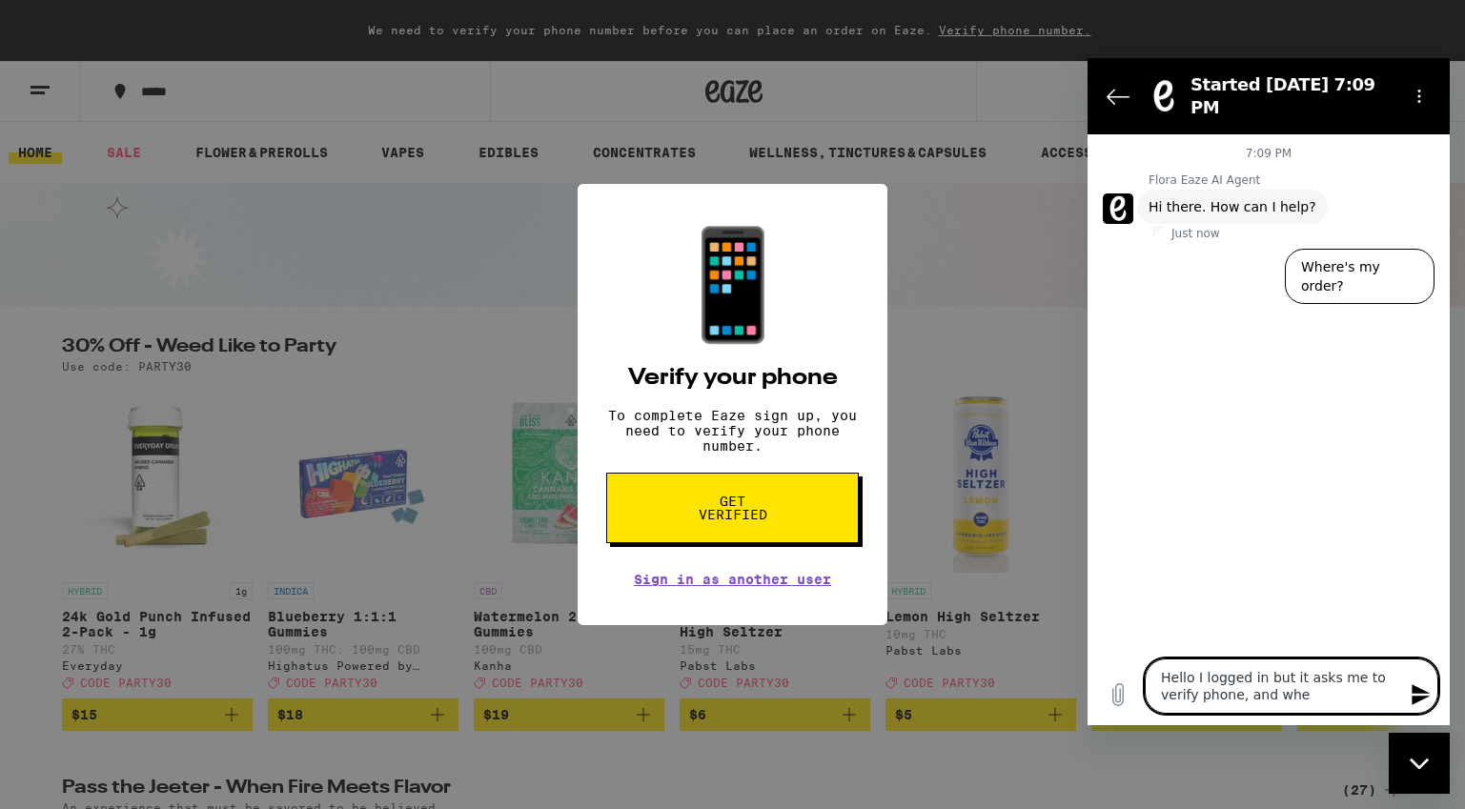
type textarea "x"
type textarea "Hello I logged in but it asks me to verify phone, and when"
type textarea "x"
type textarea "Hello I logged in but it asks me to verify phone, and when I"
type textarea "x"
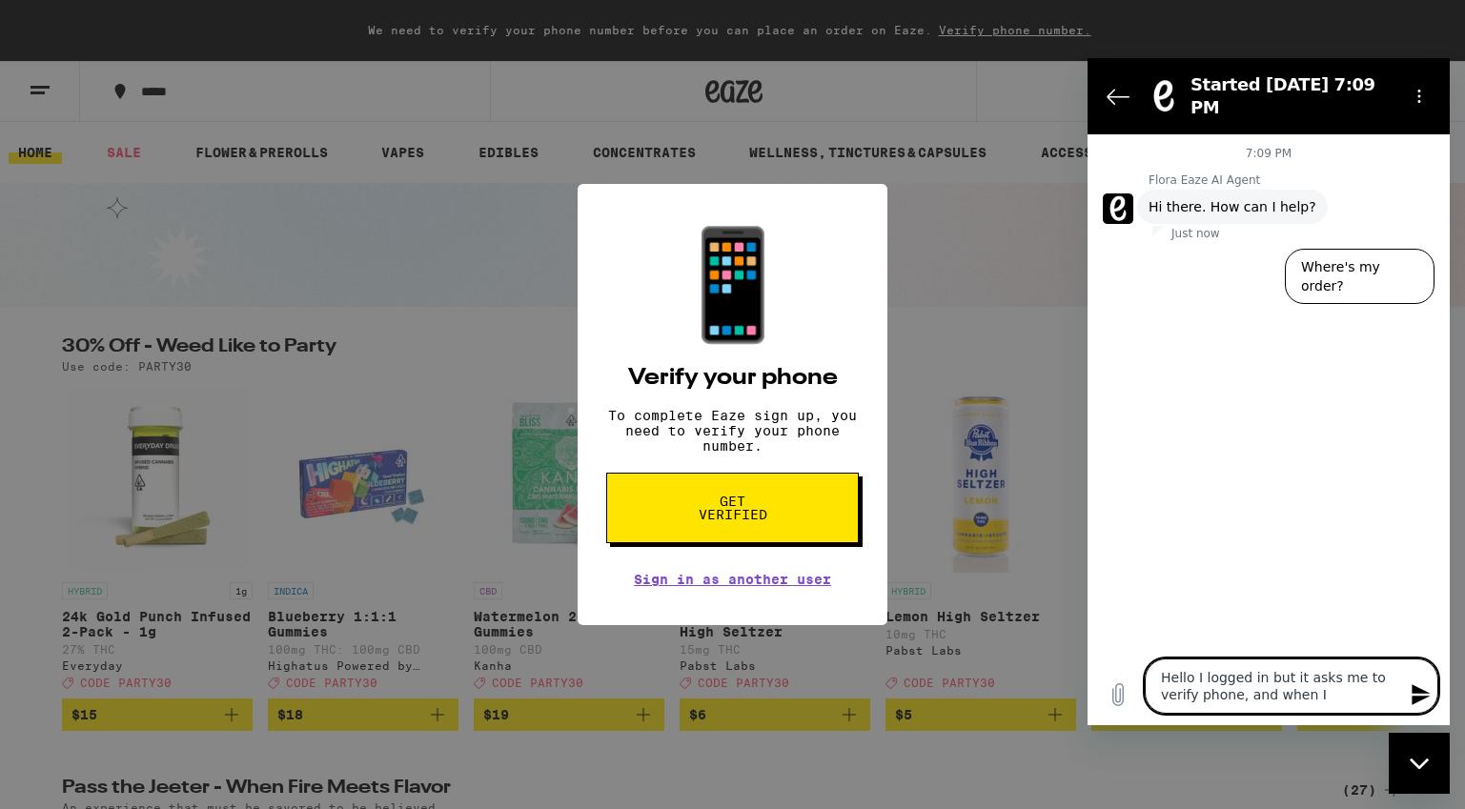
type textarea "Hello I logged in but it asks me to verify phone, and when I"
type textarea "x"
type textarea "Hello I logged in but it asks me to verify phone, and when I p"
type textarea "x"
type textarea "Hello I logged in but it asks me to verify phone, and when I pu"
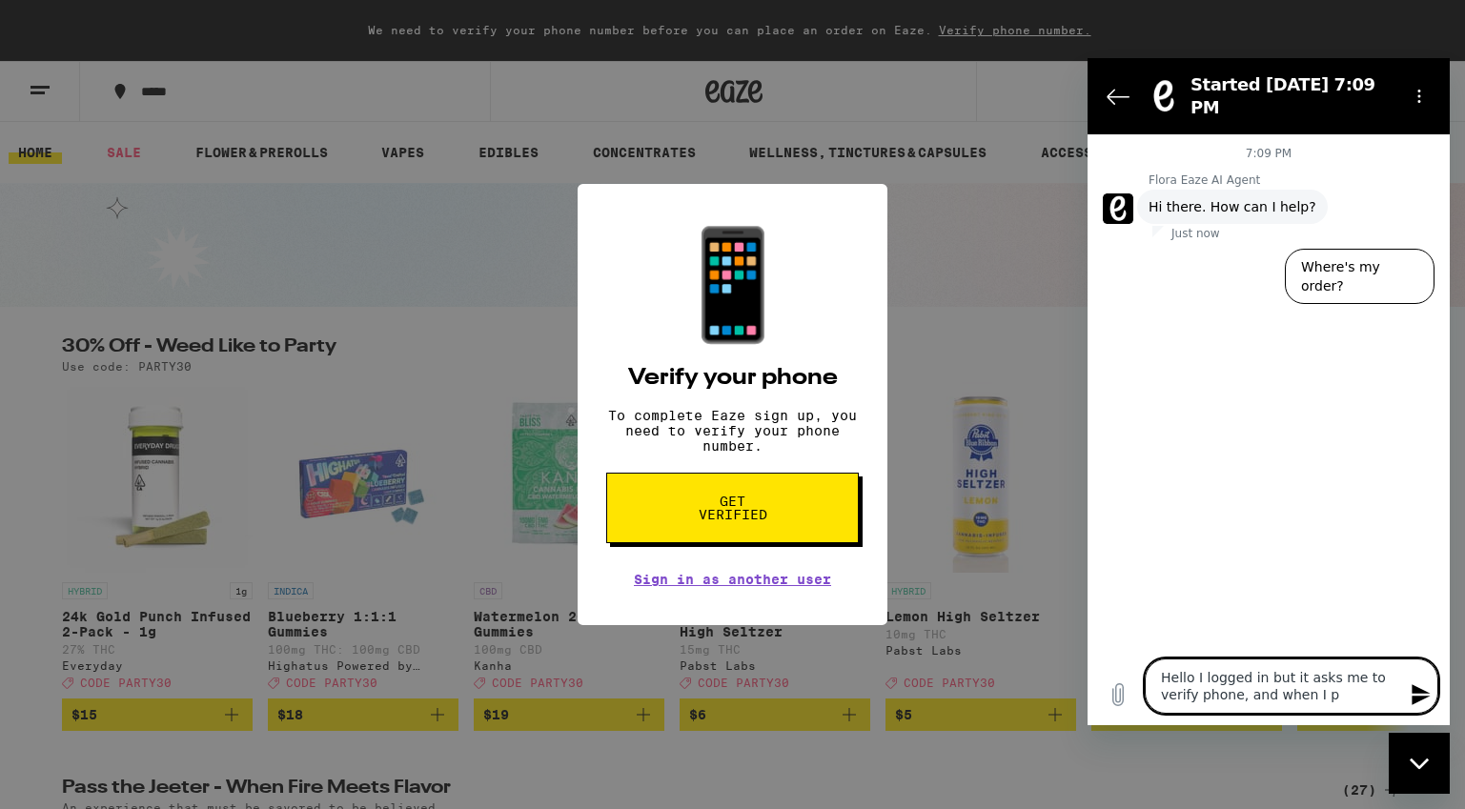
type textarea "x"
type textarea "Hello I logged in but it asks me to verify phone, and when I put"
type textarea "x"
type textarea "Hello I logged in but it asks me to verify phone, and when I put"
type textarea "x"
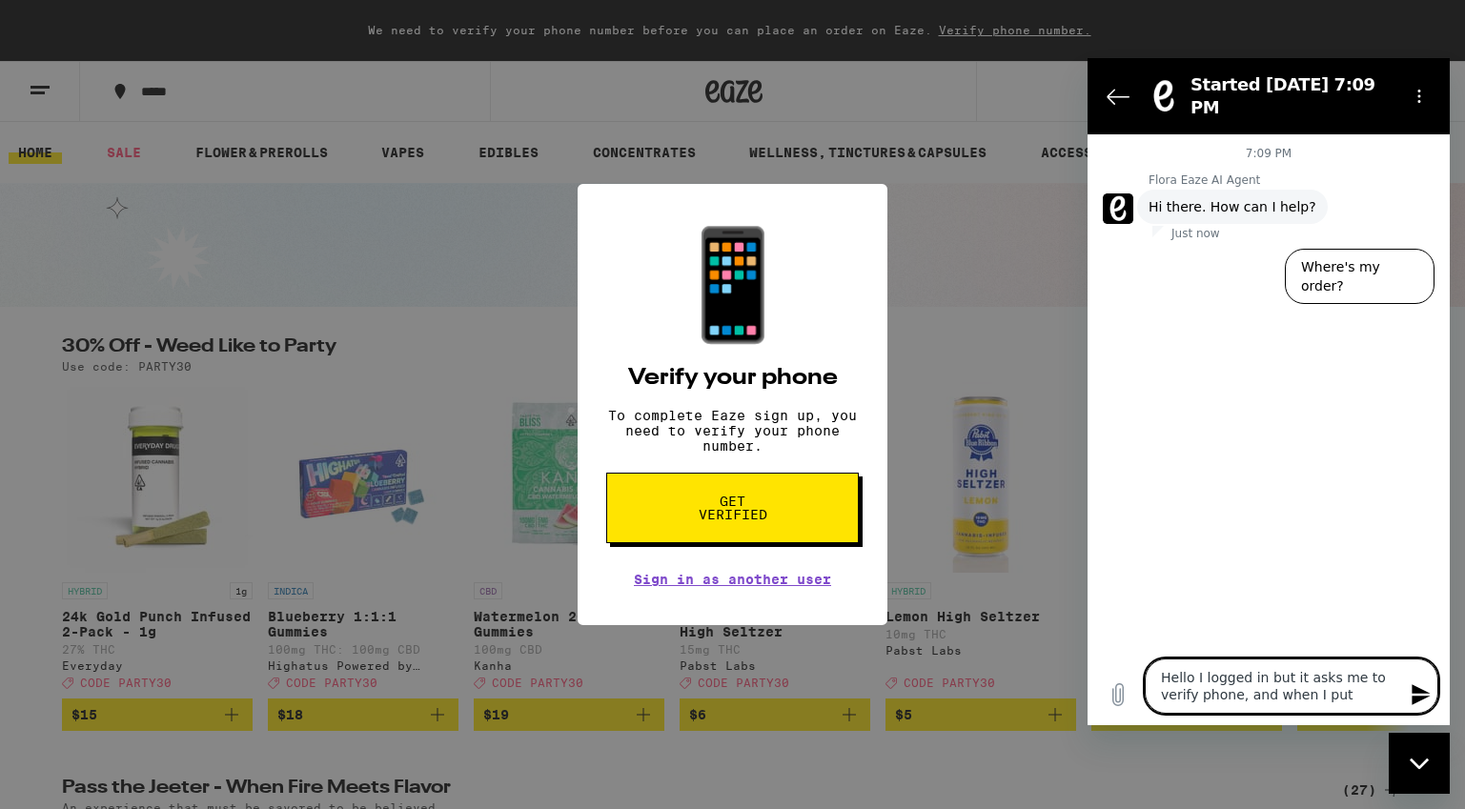
type textarea "Hello I logged in but it asks me to verify phone, and when I put m"
type textarea "x"
type textarea "Hello I logged in but it asks me to verify phone, and when I put my"
type textarea "x"
type textarea "Hello I logged in but it asks me to verify phone, and when I put my"
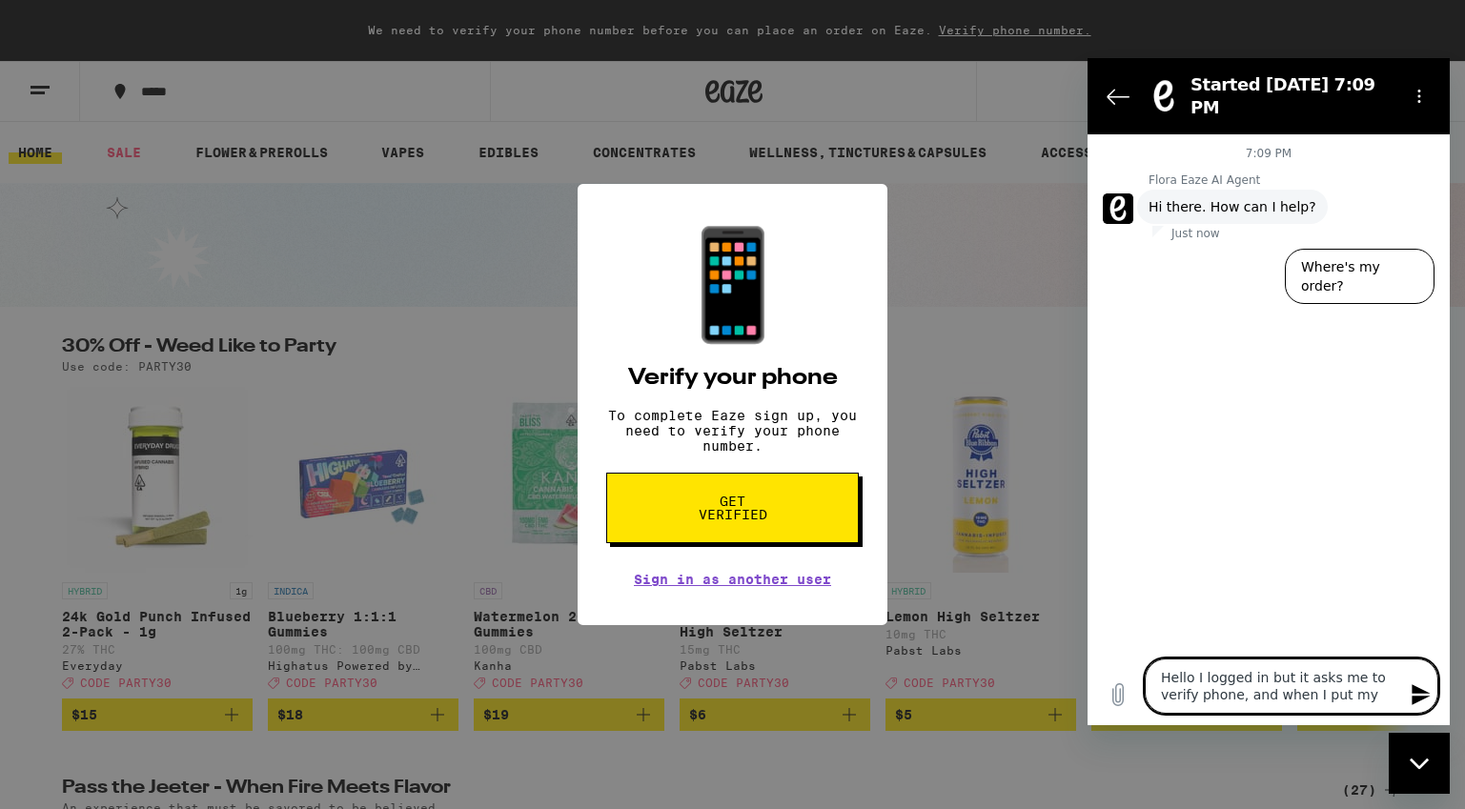
type textarea "x"
type textarea "Hello I logged in but it asks me to verify phone, and when I put my p"
type textarea "x"
type textarea "Hello I logged in but it asks me to verify phone, and when I put my ph"
type textarea "x"
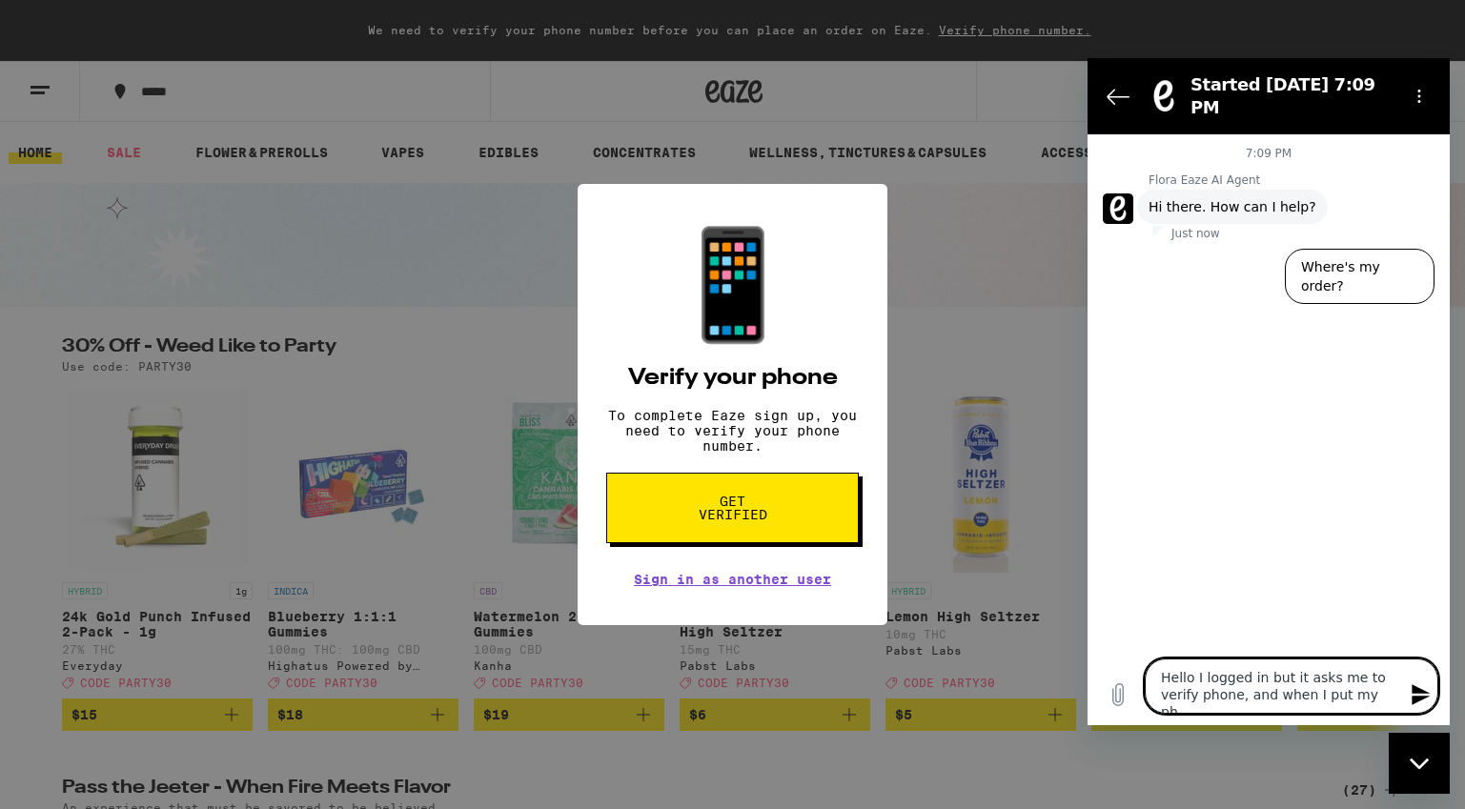
type textarea "Hello I logged in but it asks me to verify phone, and when I put my pho"
type textarea "x"
type textarea "Hello I logged in but it asks me to verify phone, and when I put my phon"
type textarea "x"
type textarea "Hello I logged in but it asks me to verify phone, and when I put my phone"
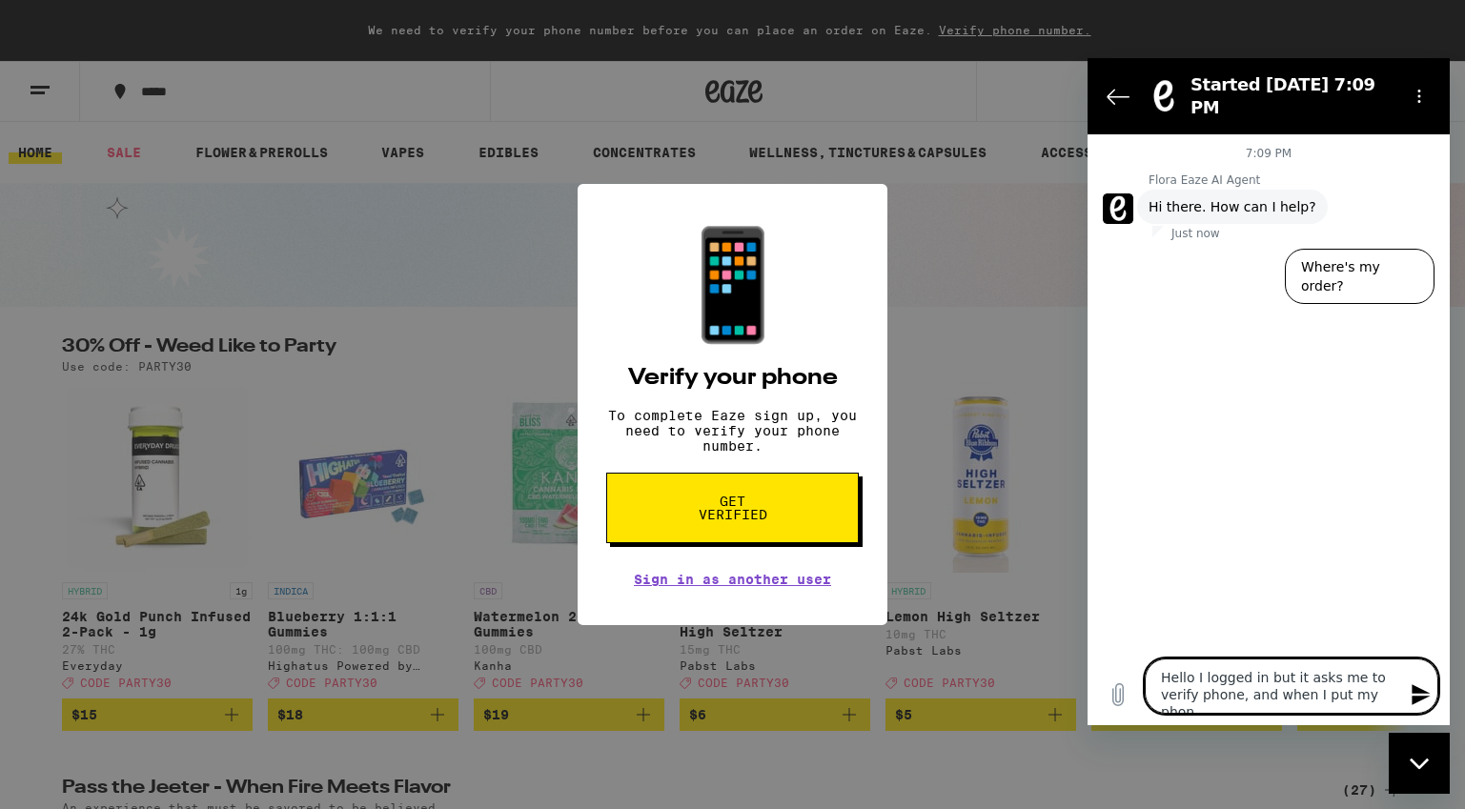
type textarea "x"
type textarea "Hello I logged in but it asks me to verify phone, and when I put my phone"
type textarea "x"
type textarea "Hello I logged in but it asks me to verify phone, and when I put my phone i"
type textarea "x"
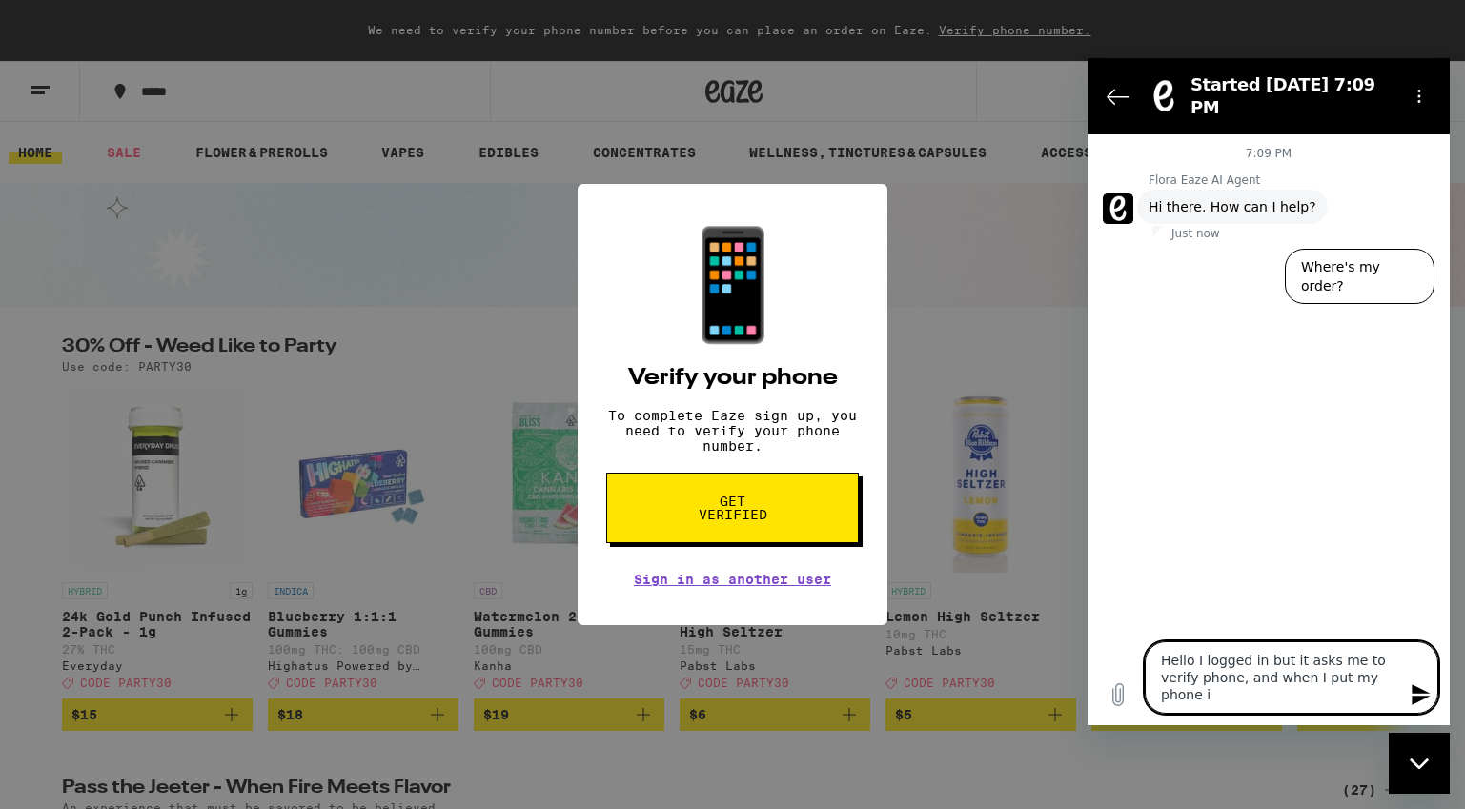
type textarea "Hello I logged in but it asks me to verify phone, and when I put my phone it"
type textarea "x"
type textarea "Hello I logged in but it asks me to verify phone, and when I put my phone it"
type textarea "x"
type textarea "Hello I logged in but it asks me to verify phone, and when I put my phone it s"
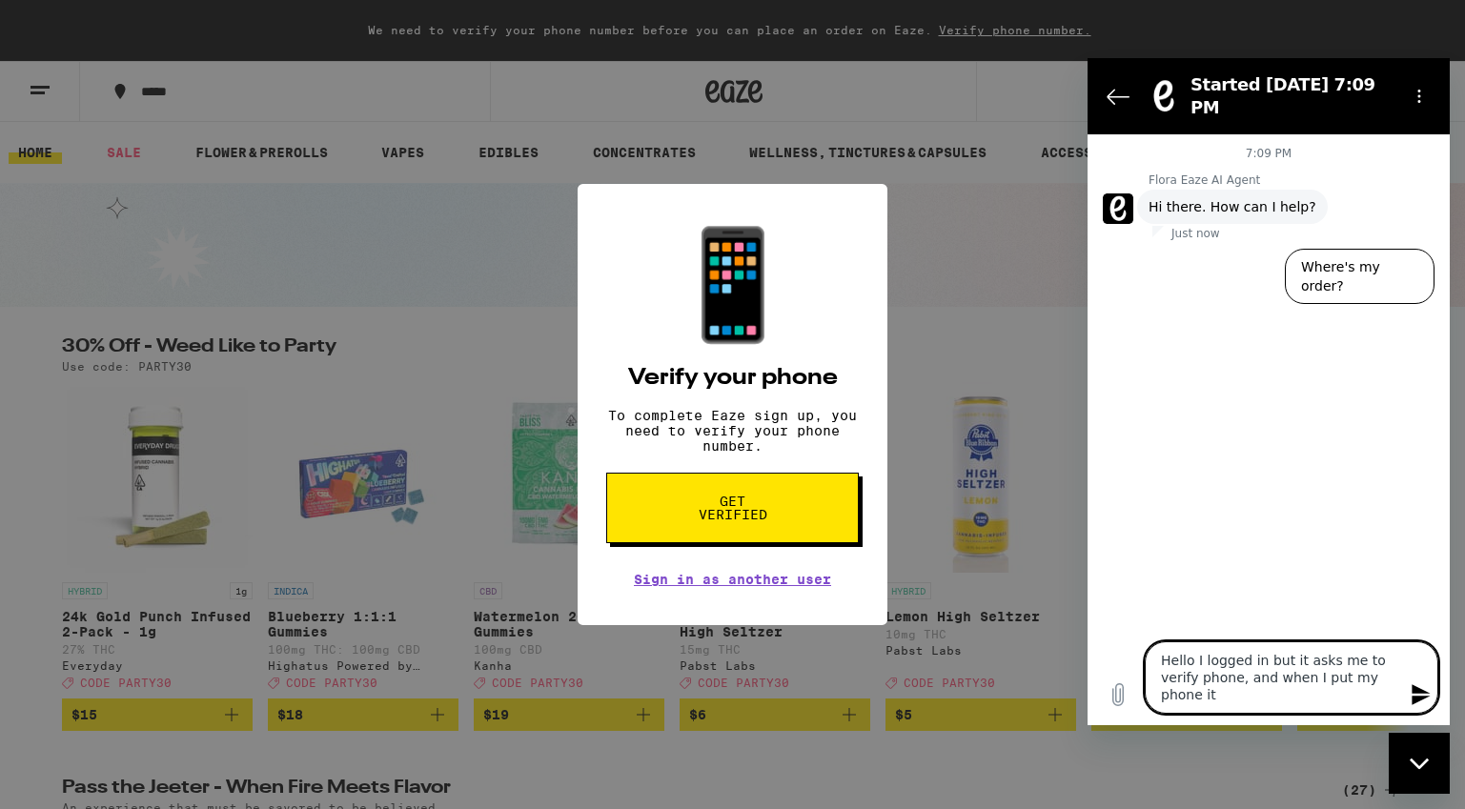
type textarea "x"
type textarea "Hello I logged in but it asks me to verify phone, and when I put my phone it sa"
type textarea "x"
type textarea "Hello I logged in but it asks me to verify phone, and when I put my phone it say"
type textarea "x"
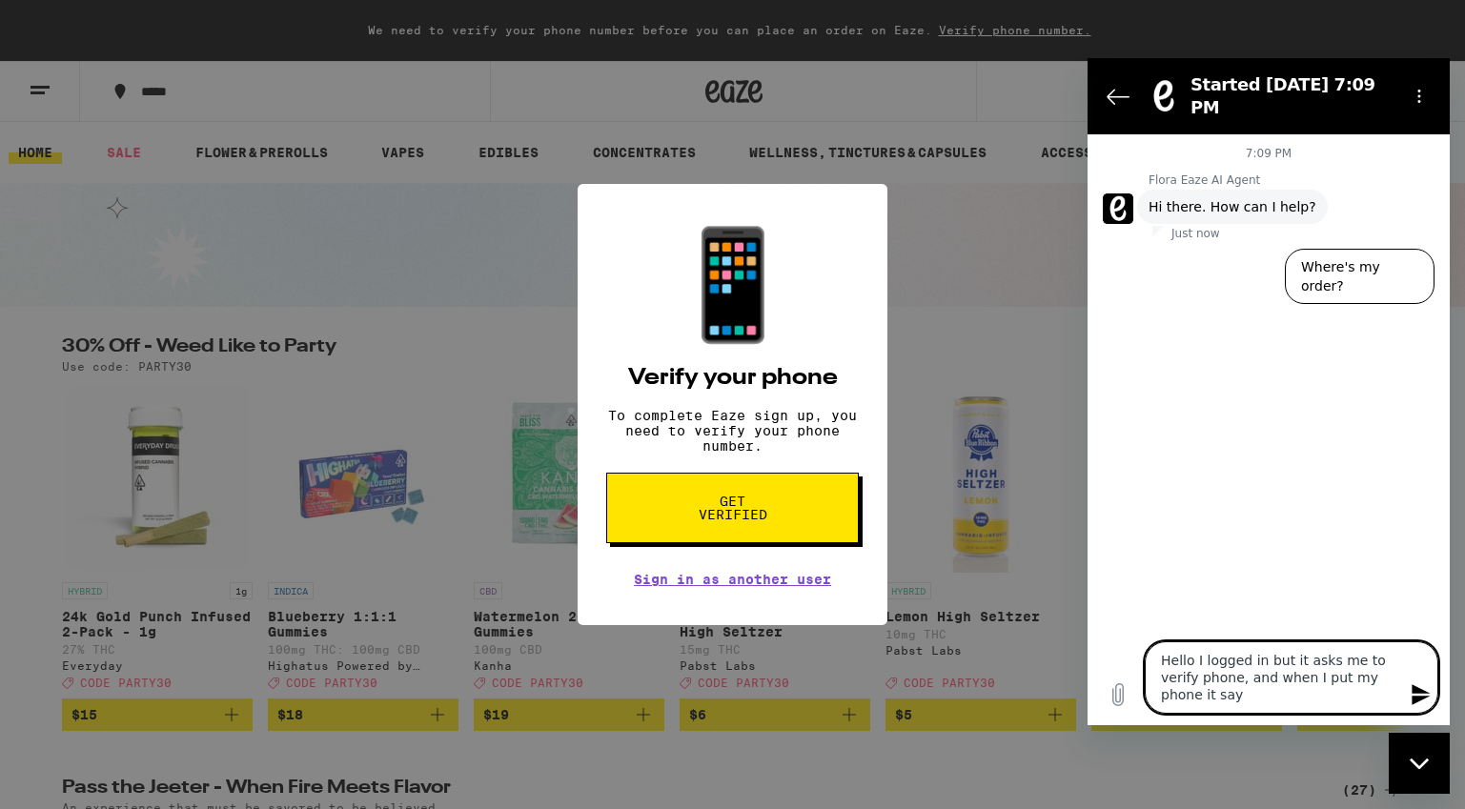
type textarea "Hello I logged in but it asks me to verify phone, and when I put my phone it sa…"
type textarea "x"
type textarea "Hello I logged in but it asks me to verify phone, and when I put my phone it sa…"
type textarea "x"
type textarea "Hello I logged in but it asks me to verify phone, and when I put my phone it sa…"
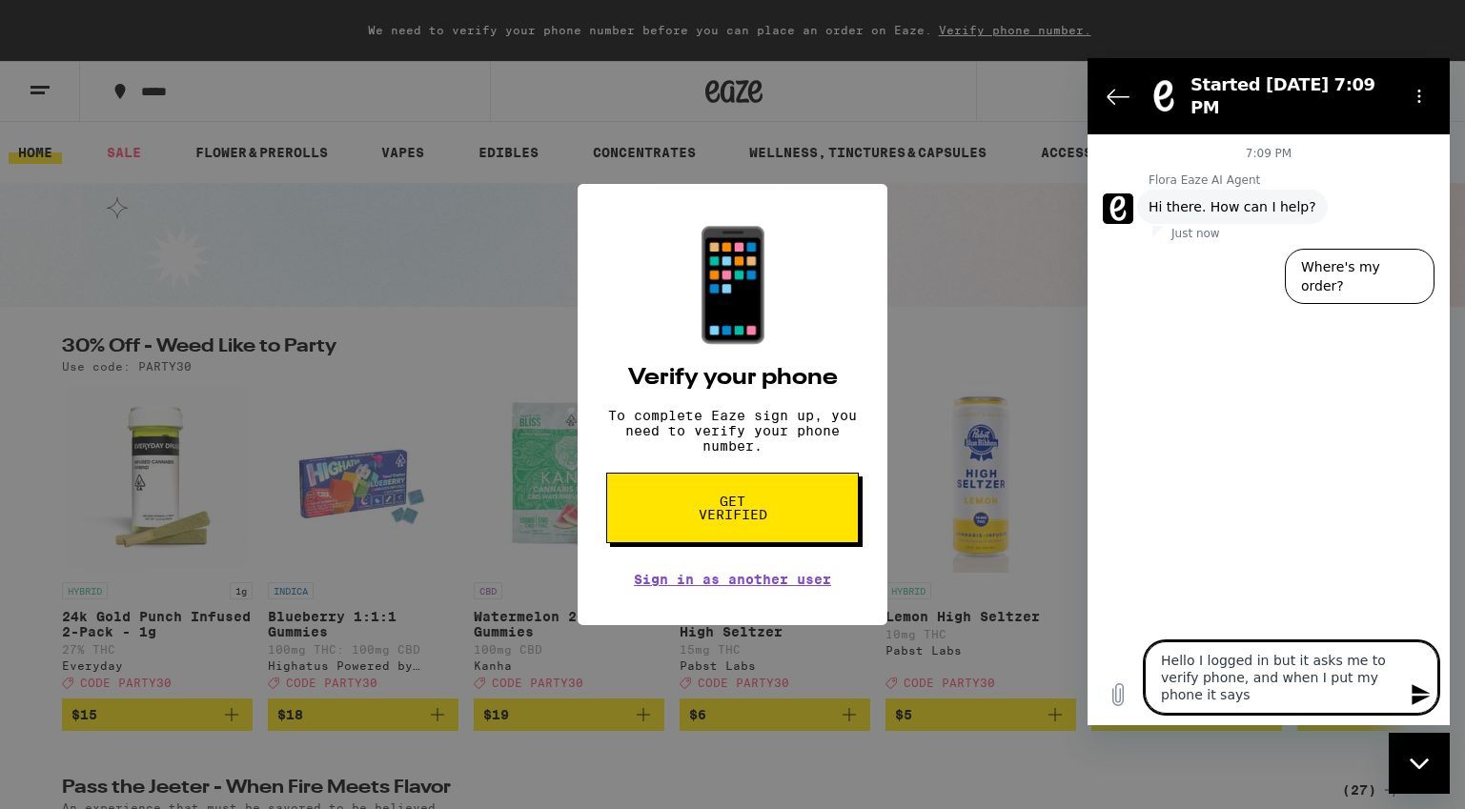
type textarea "x"
type textarea "Hello I logged in but it asks me to verify phone, and when I put my phone it sa…"
type textarea "x"
type textarea "Hello I logged in but it asks me to verify phone, and when I put my phone it sa…"
type textarea "x"
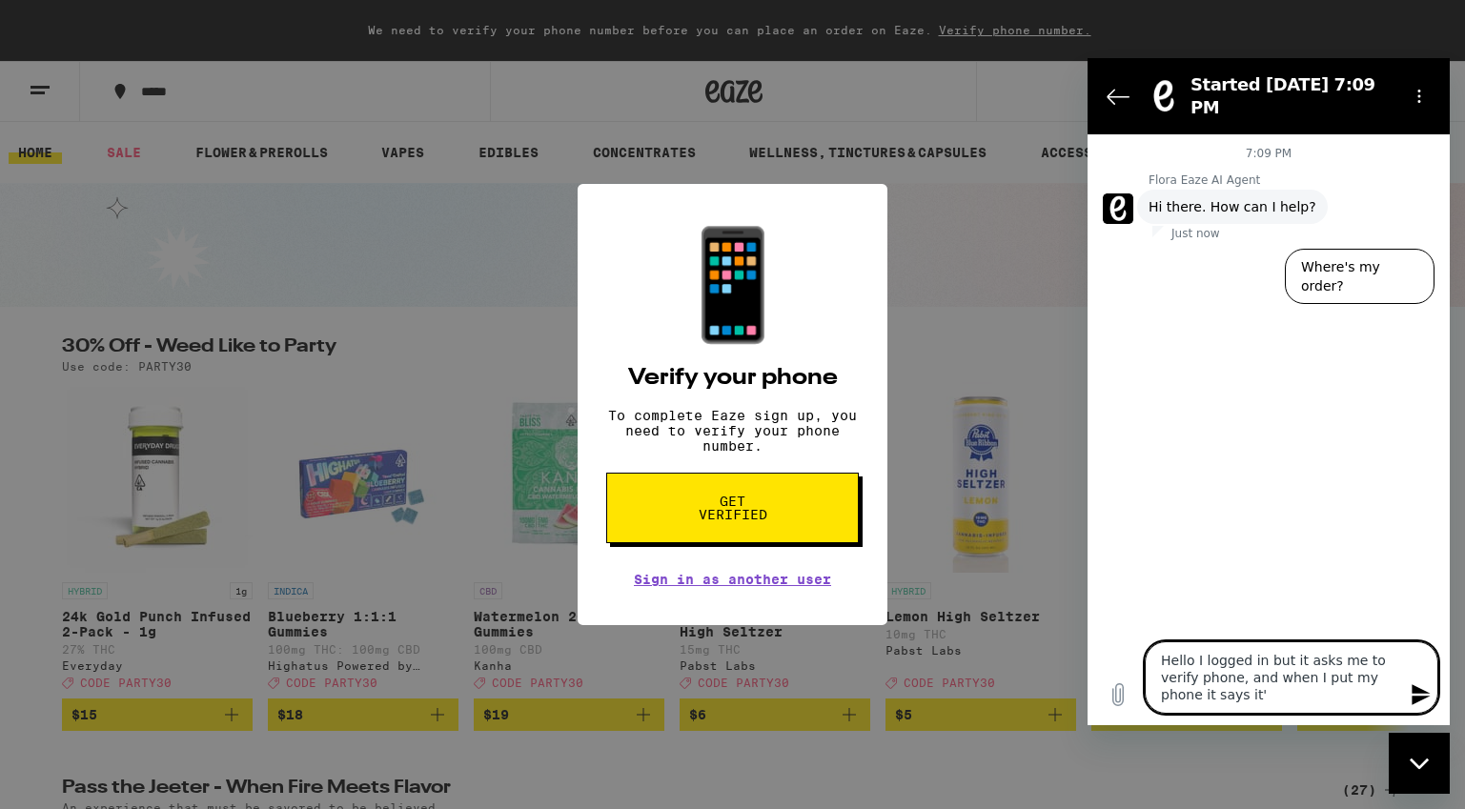
type textarea "Hello I logged in but it asks me to verify phone, and when I put my phone it sa…"
type textarea "x"
type textarea "Hello I logged in but it asks me to verify phone, and when I put my phone it sa…"
type textarea "x"
type textarea "Hello I logged in but it asks me to verify phone, and when I put my phone it sa…"
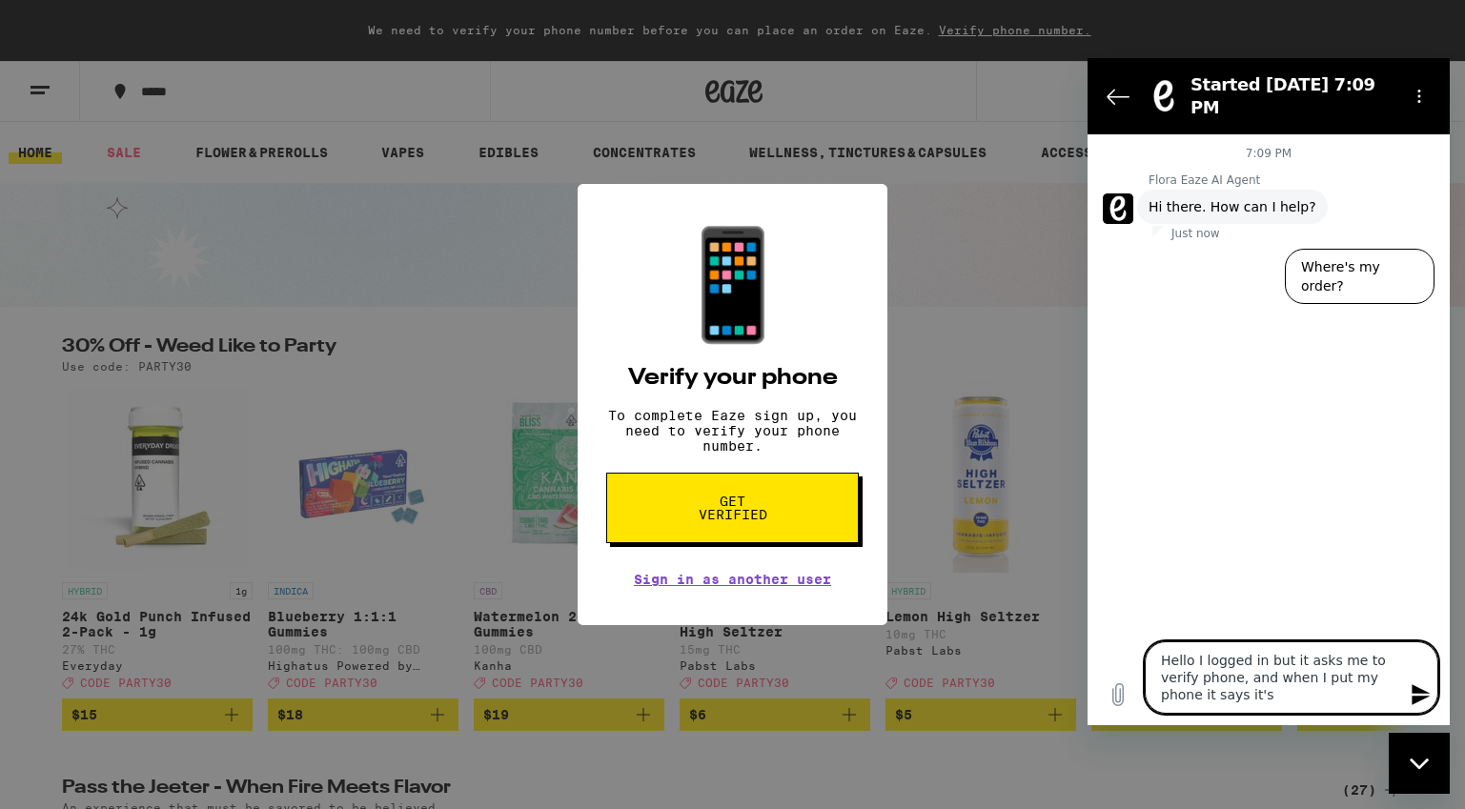
type textarea "x"
type textarea "Hello I logged in but it asks me to verify phone, and when I put my phone it sa…"
type textarea "x"
type textarea "Hello I logged in but it asks me to verify phone, and when I put my phone it sa…"
type textarea "x"
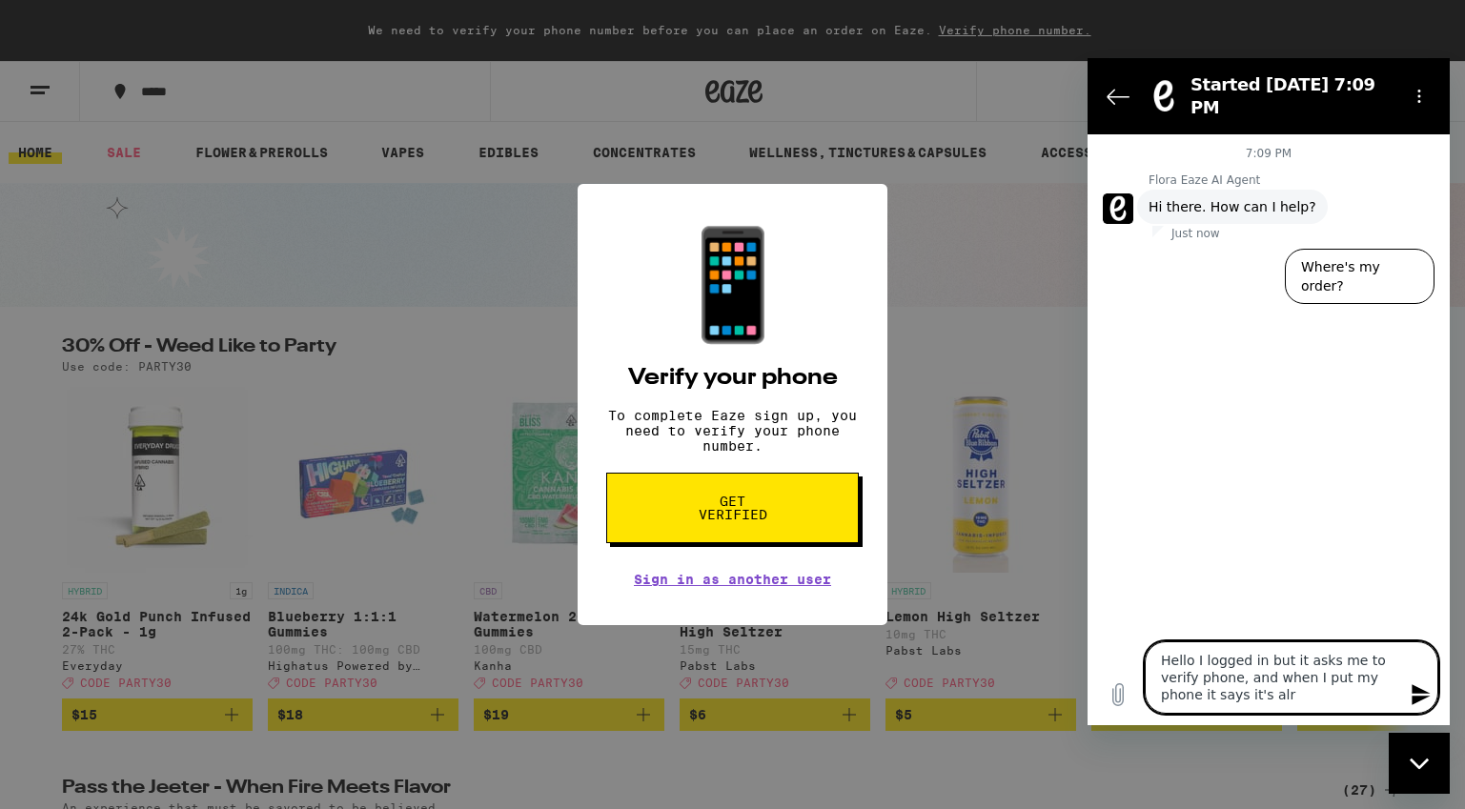
type textarea "Hello I logged in but it asks me to verify phone, and when I put my phone it sa…"
type textarea "x"
type textarea "Hello I logged in but it asks me to verify phone, and when I put my phone it sa…"
type textarea "x"
type textarea "Hello I logged in but it asks me to verify phone, and when I put my phone it sa…"
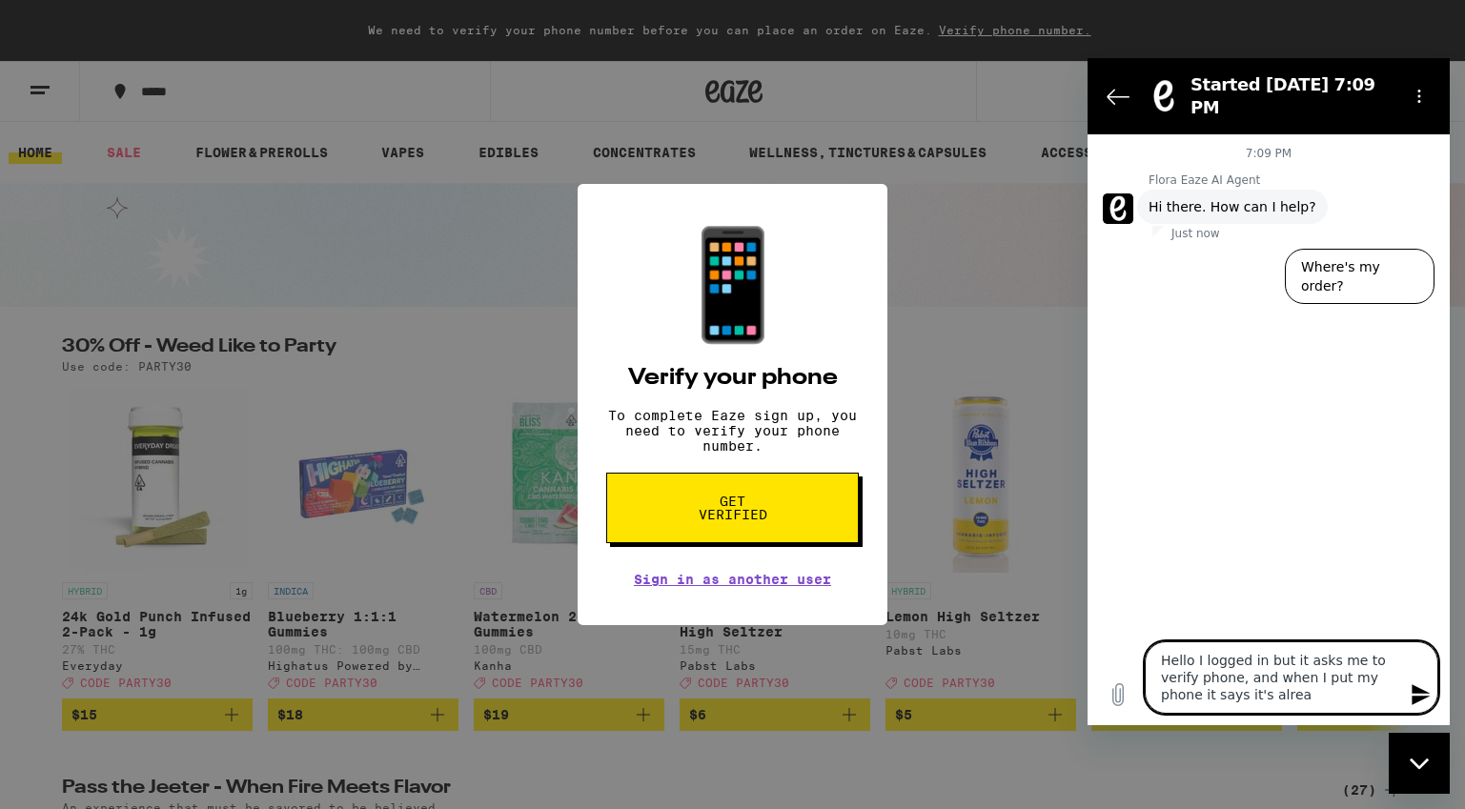
type textarea "x"
type textarea "Hello I logged in but it asks me to verify phone, and when I put my phone it sa…"
type textarea "x"
type textarea "Hello I logged in but it asks me to verify phone, and when I put my phone it sa…"
type textarea "x"
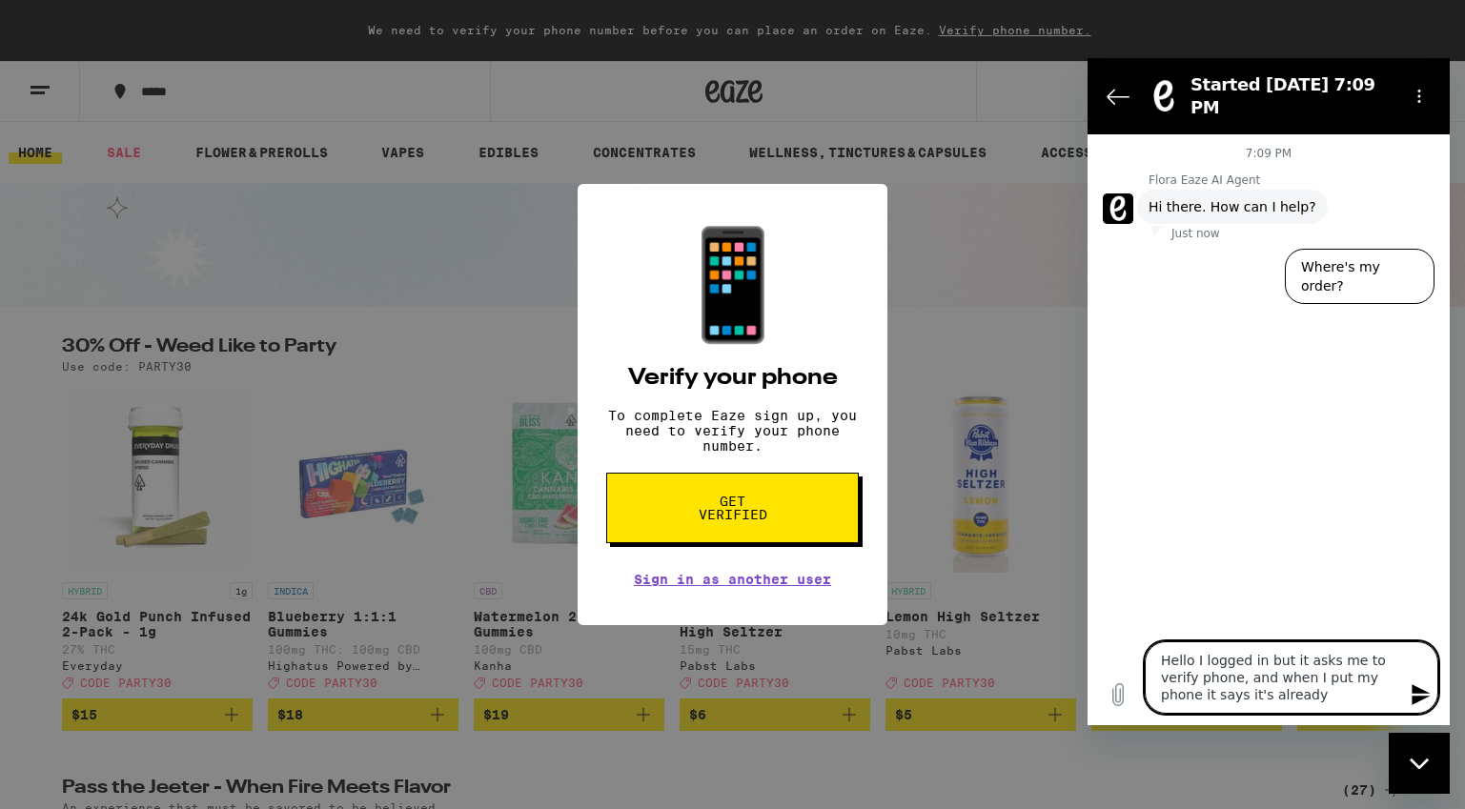
type textarea "Hello I logged in but it asks me to verify phone, and when I put my phone it sa…"
type textarea "x"
type textarea "Hello I logged in but it asks me to verify phone, and when I put my phone it sa…"
type textarea "x"
type textarea "Hello I logged in but it asks me to verify phone, and when I put my phone it sa…"
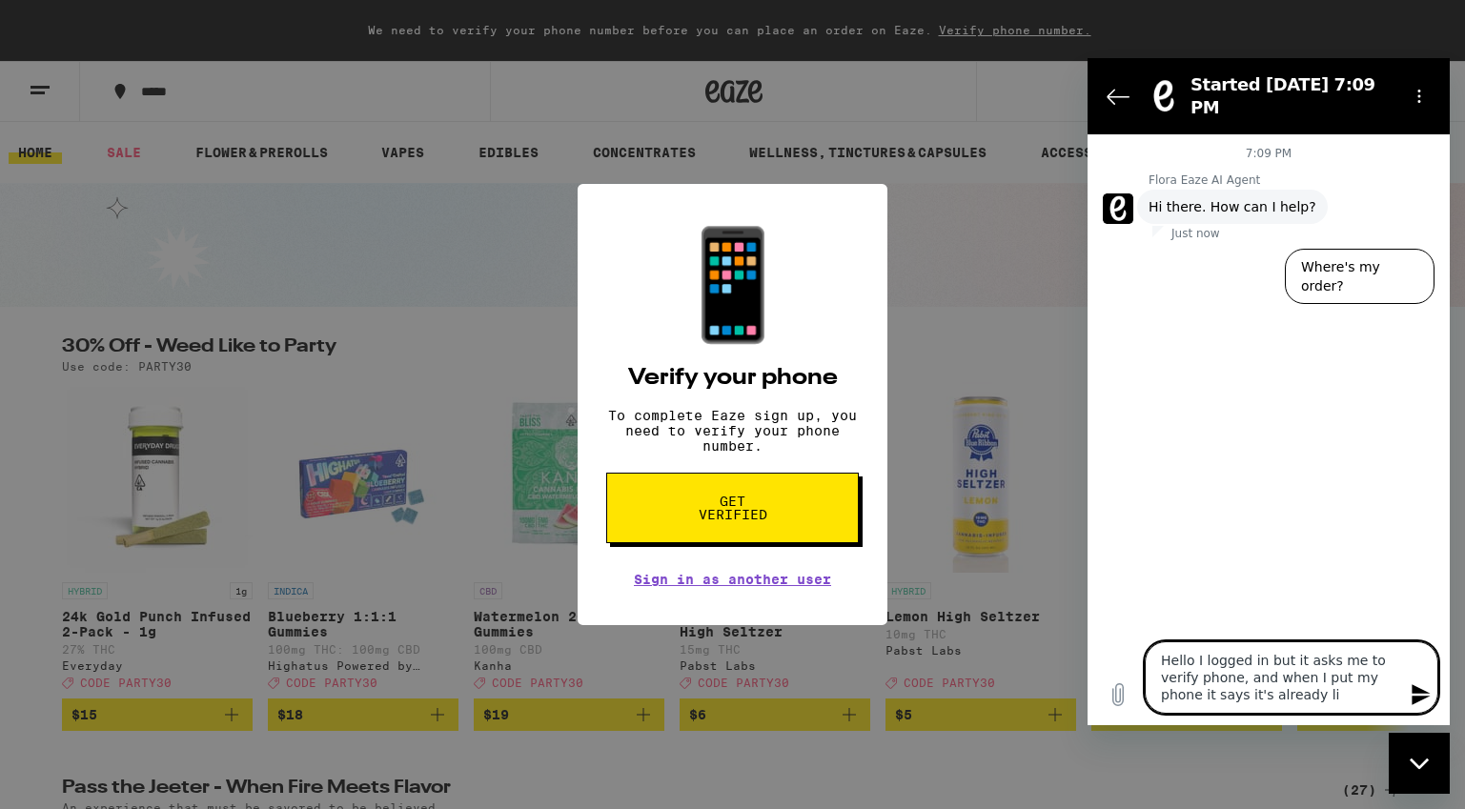
type textarea "x"
type textarea "Hello I logged in but it asks me to verify phone, and when I put my phone it sa…"
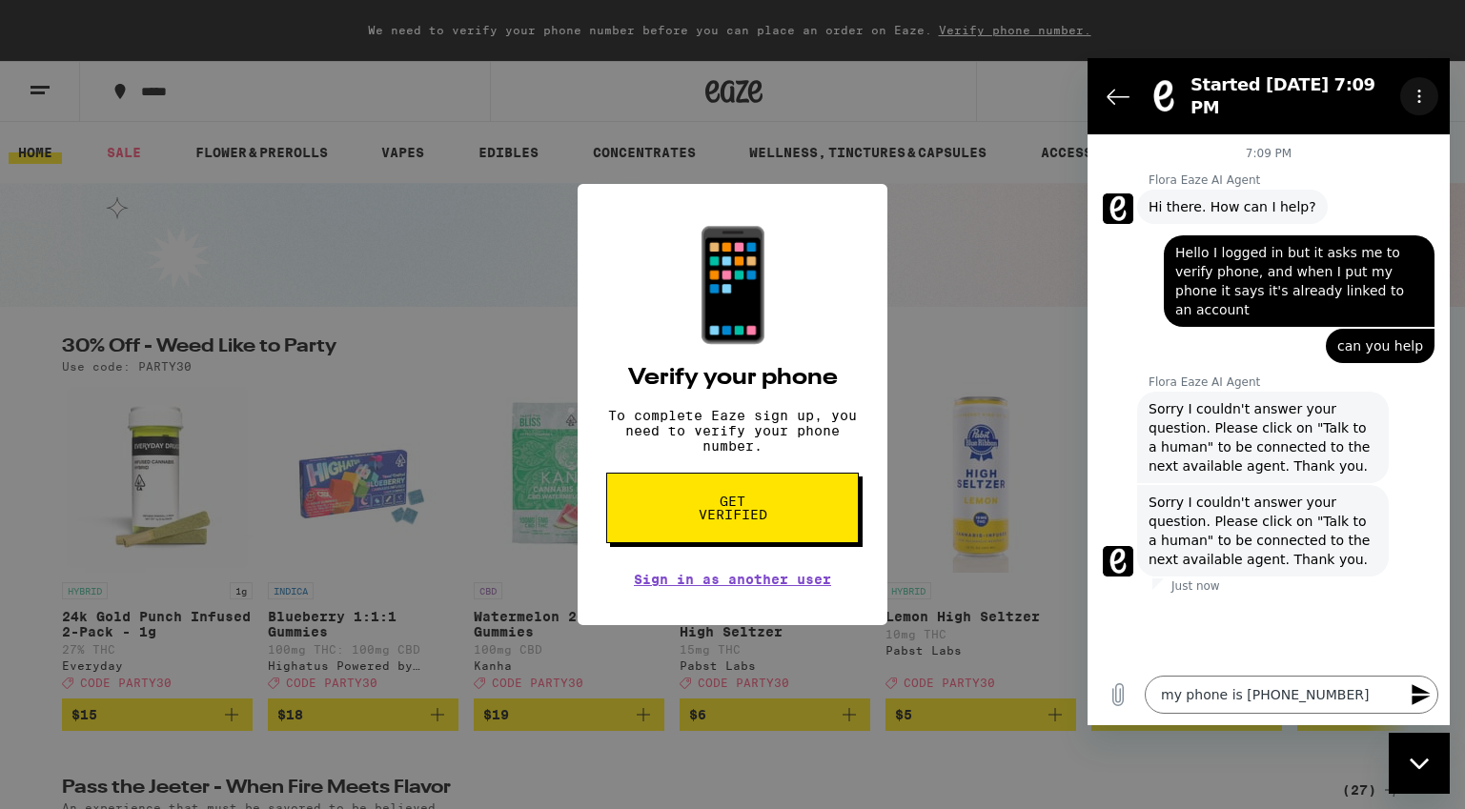
click at [1419, 97] on button "Options menu" at bounding box center [1419, 96] width 38 height 38
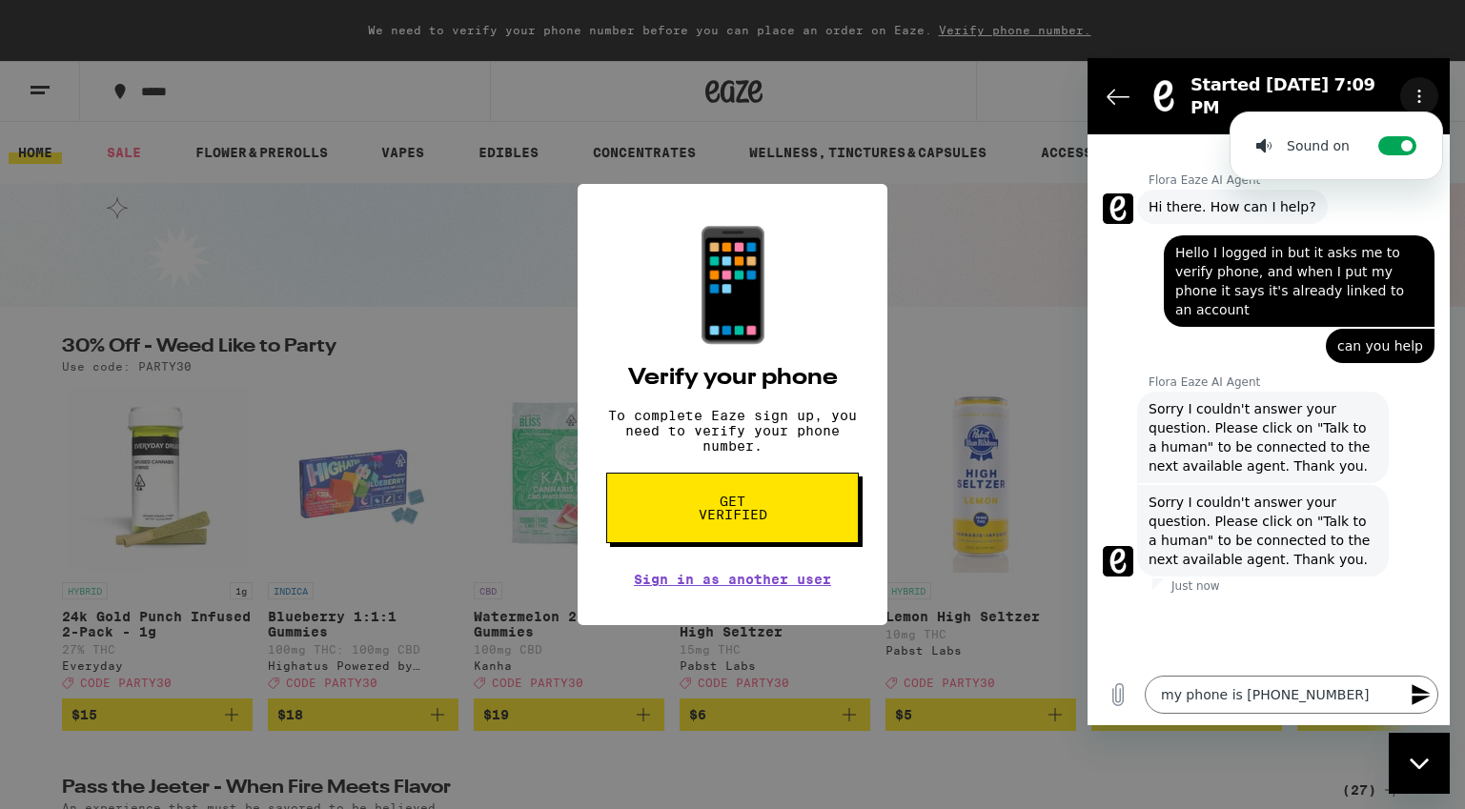
click at [1415, 97] on button "Options menu" at bounding box center [1419, 96] width 38 height 38
click at [1301, 493] on span "Sorry I couldn't answer your question. Please click on "Talk to a human" to be …" at bounding box center [1262, 531] width 229 height 76
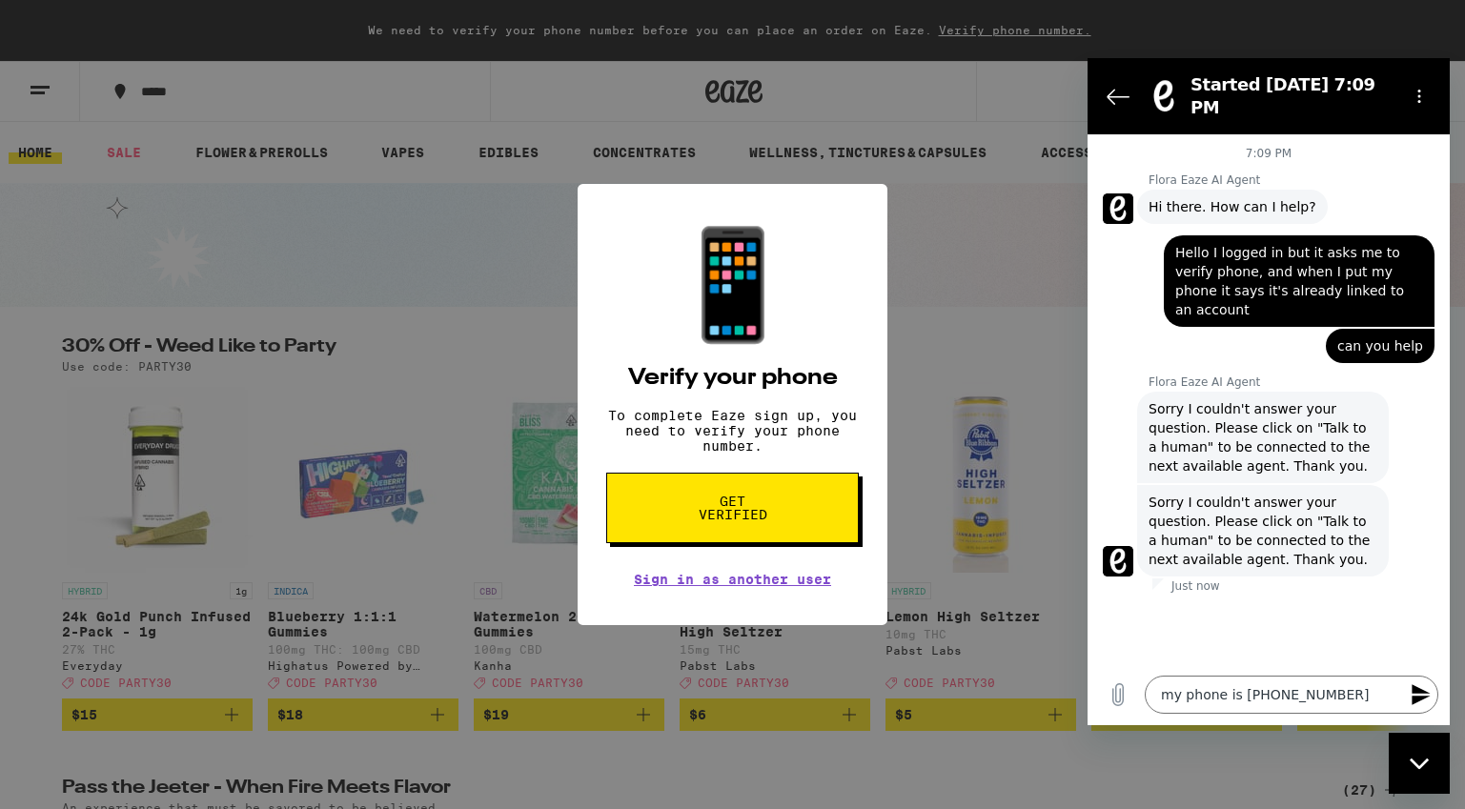
click at [1321, 493] on span "Sorry I couldn't answer your question. Please click on "Talk to a human" to be …" at bounding box center [1262, 531] width 229 height 76
click at [1426, 772] on div "Close messaging window" at bounding box center [1418, 763] width 57 height 57
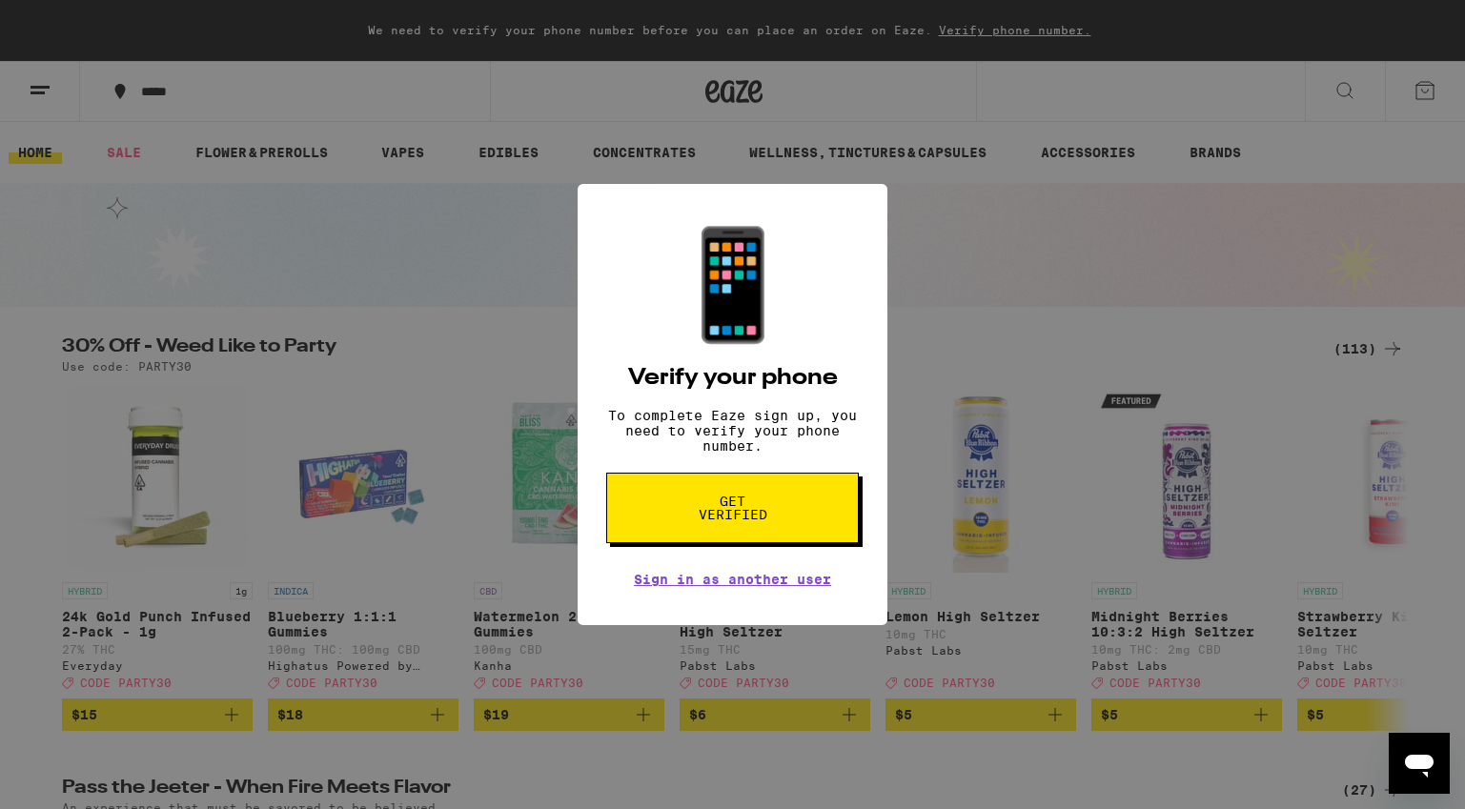
click at [1420, 769] on icon "Open messaging window" at bounding box center [1419, 763] width 34 height 34
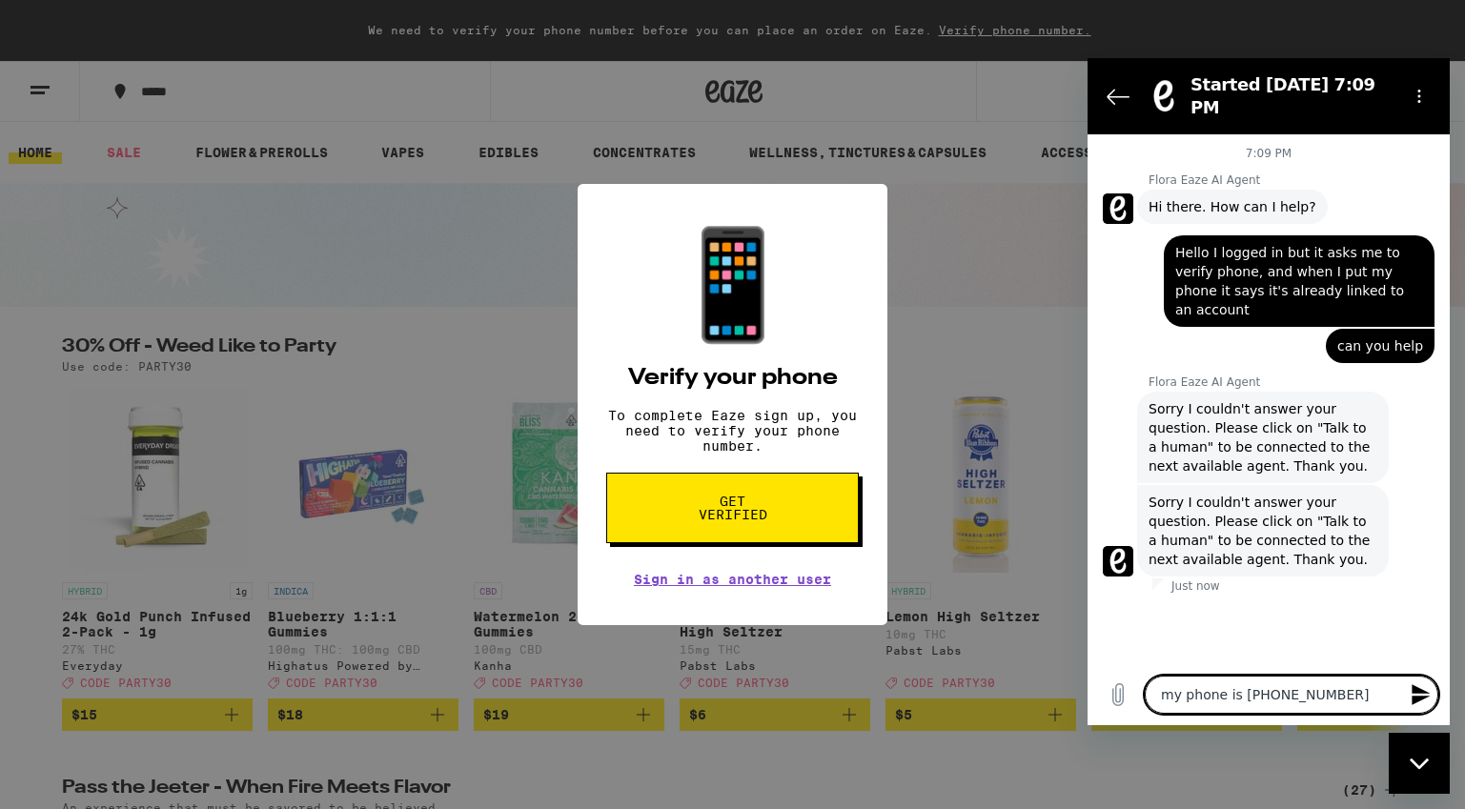
click at [1317, 682] on textarea "my phone is 617 3888259" at bounding box center [1292, 695] width 294 height 38
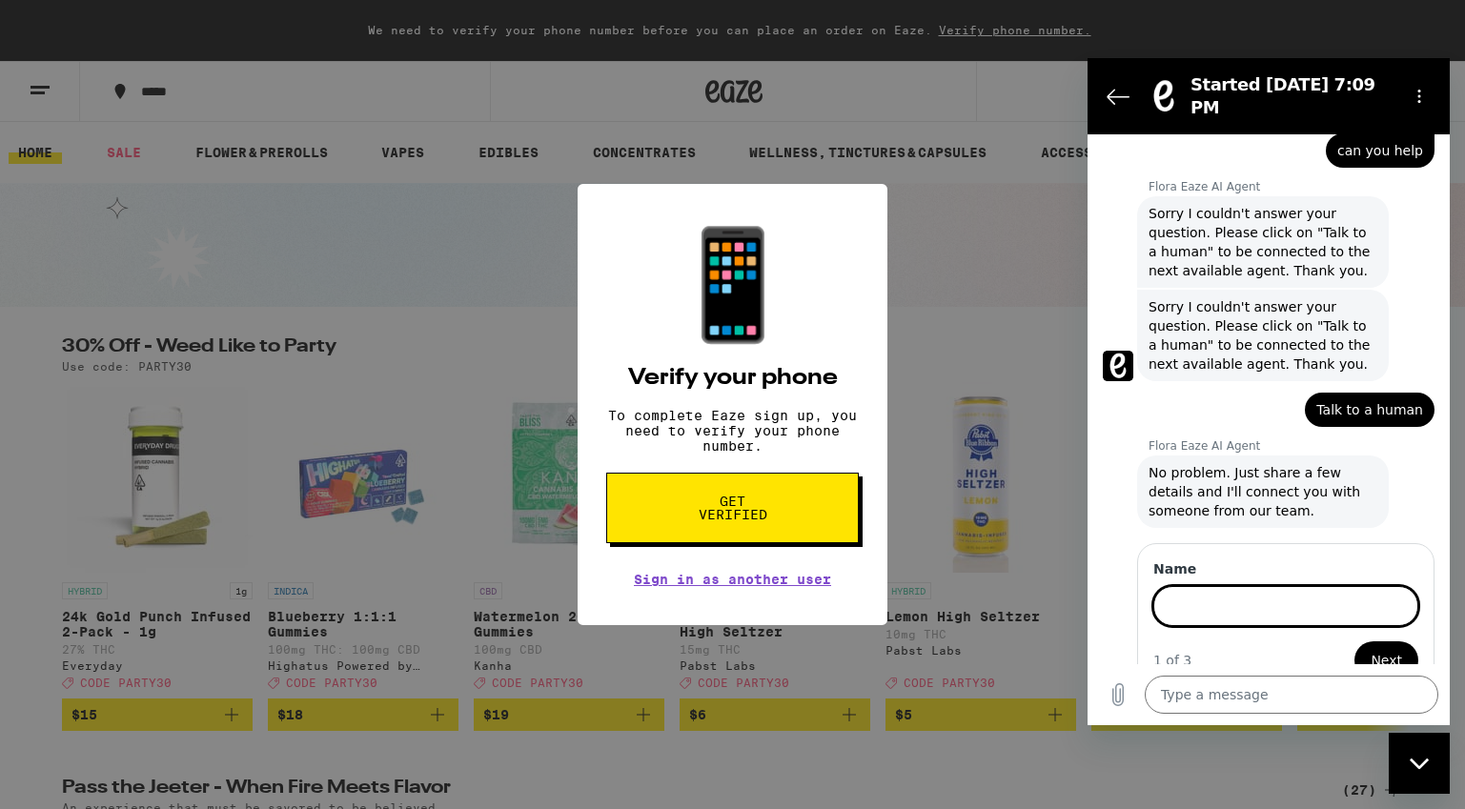
scroll to position [193, 0]
click at [1354, 643] on button "Next" at bounding box center [1386, 662] width 64 height 38
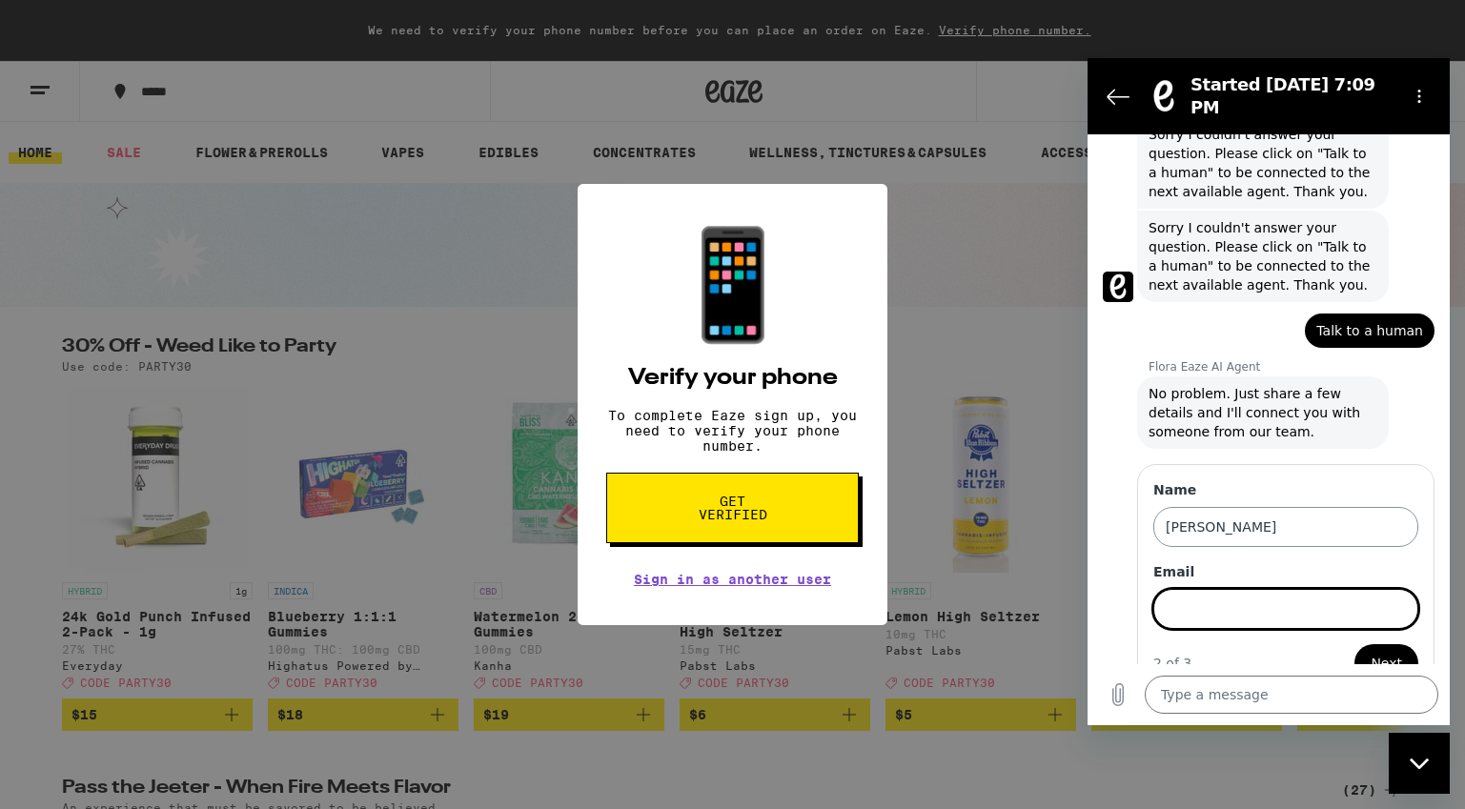
scroll to position [275, 0]
click at [1354, 643] on button "Next" at bounding box center [1386, 662] width 64 height 38
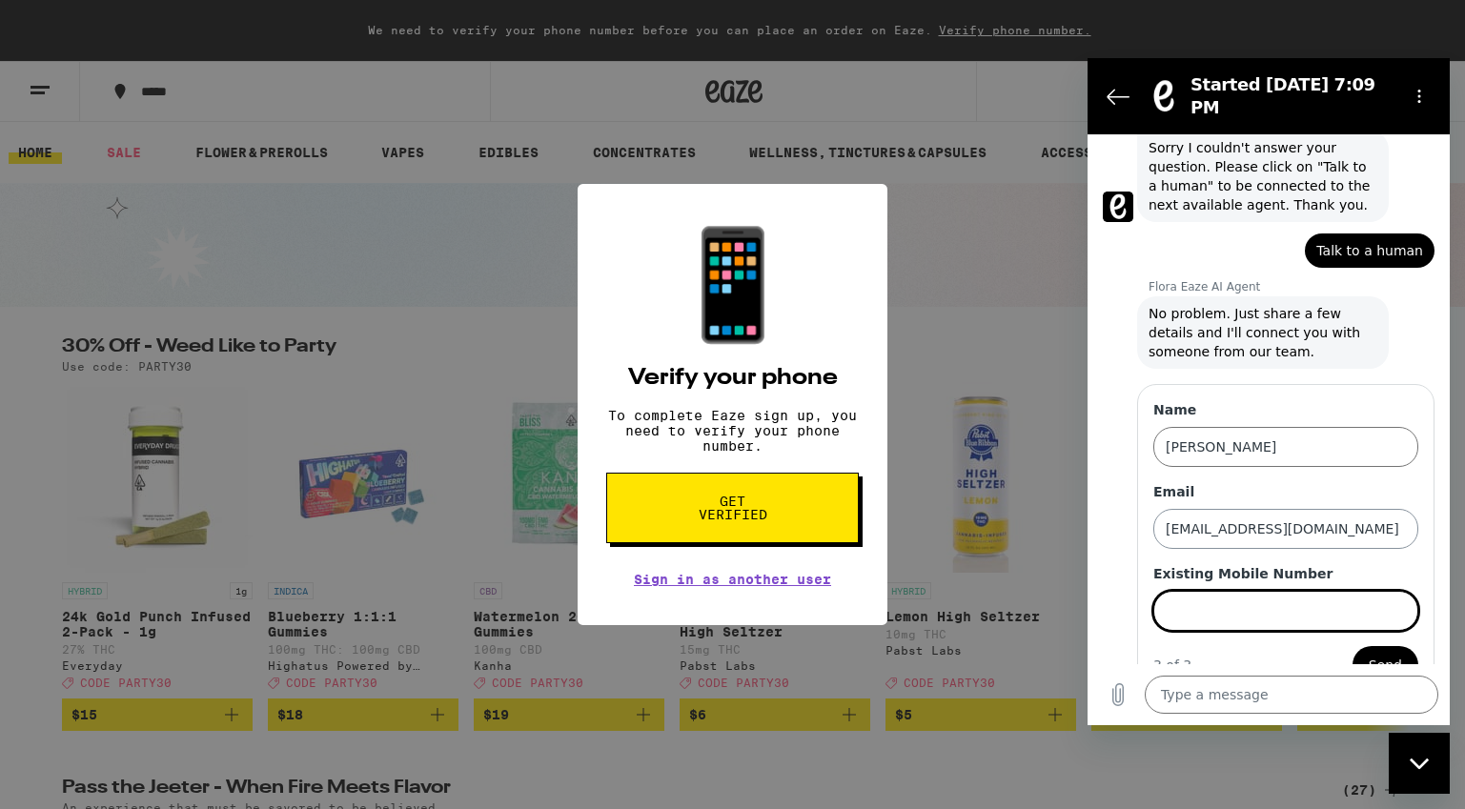
scroll to position [357, 0]
click at [1298, 588] on input "Existing Mobile Number" at bounding box center [1285, 608] width 265 height 40
click at [1352, 643] on button "Send" at bounding box center [1385, 662] width 66 height 38
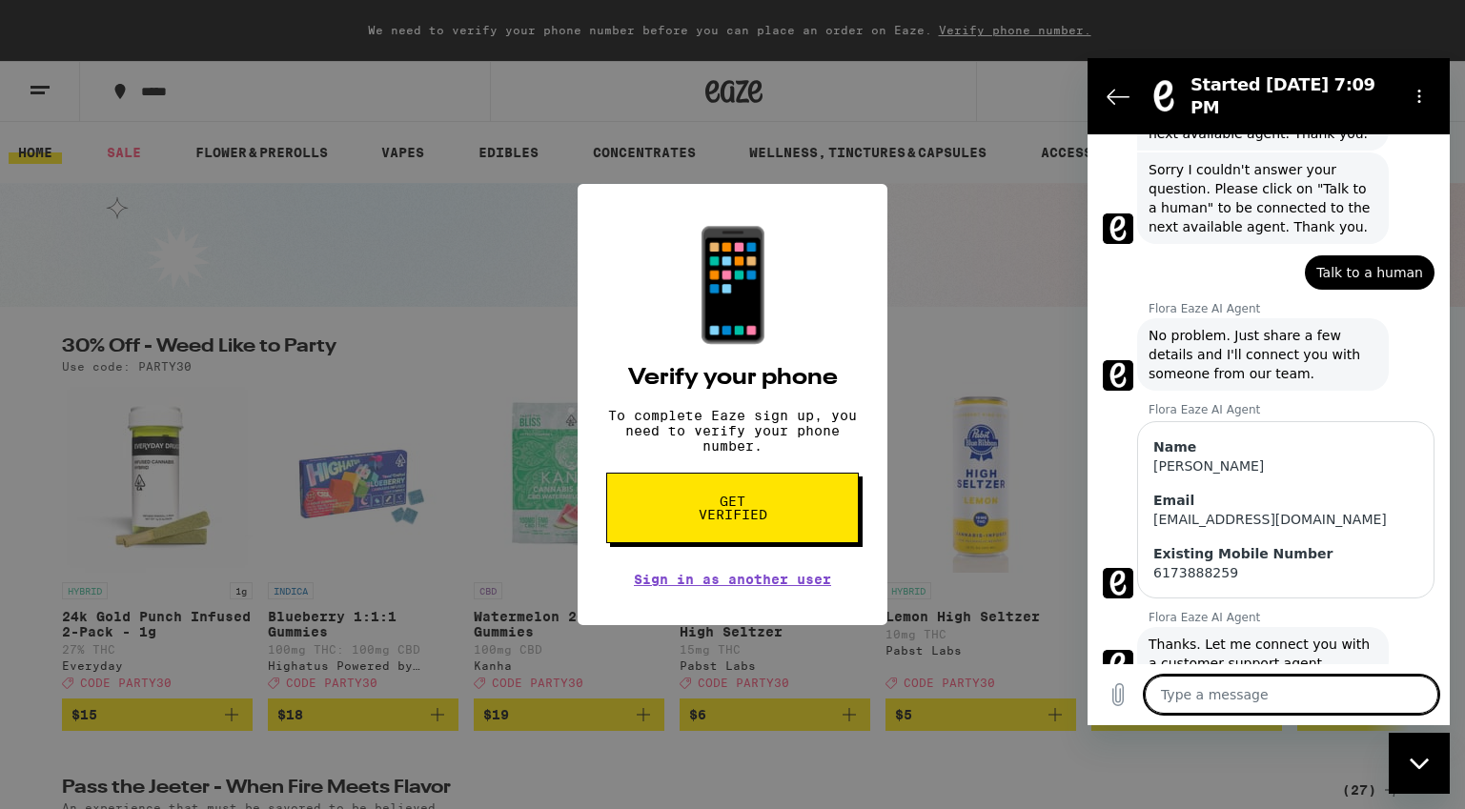
scroll to position [336, 0]
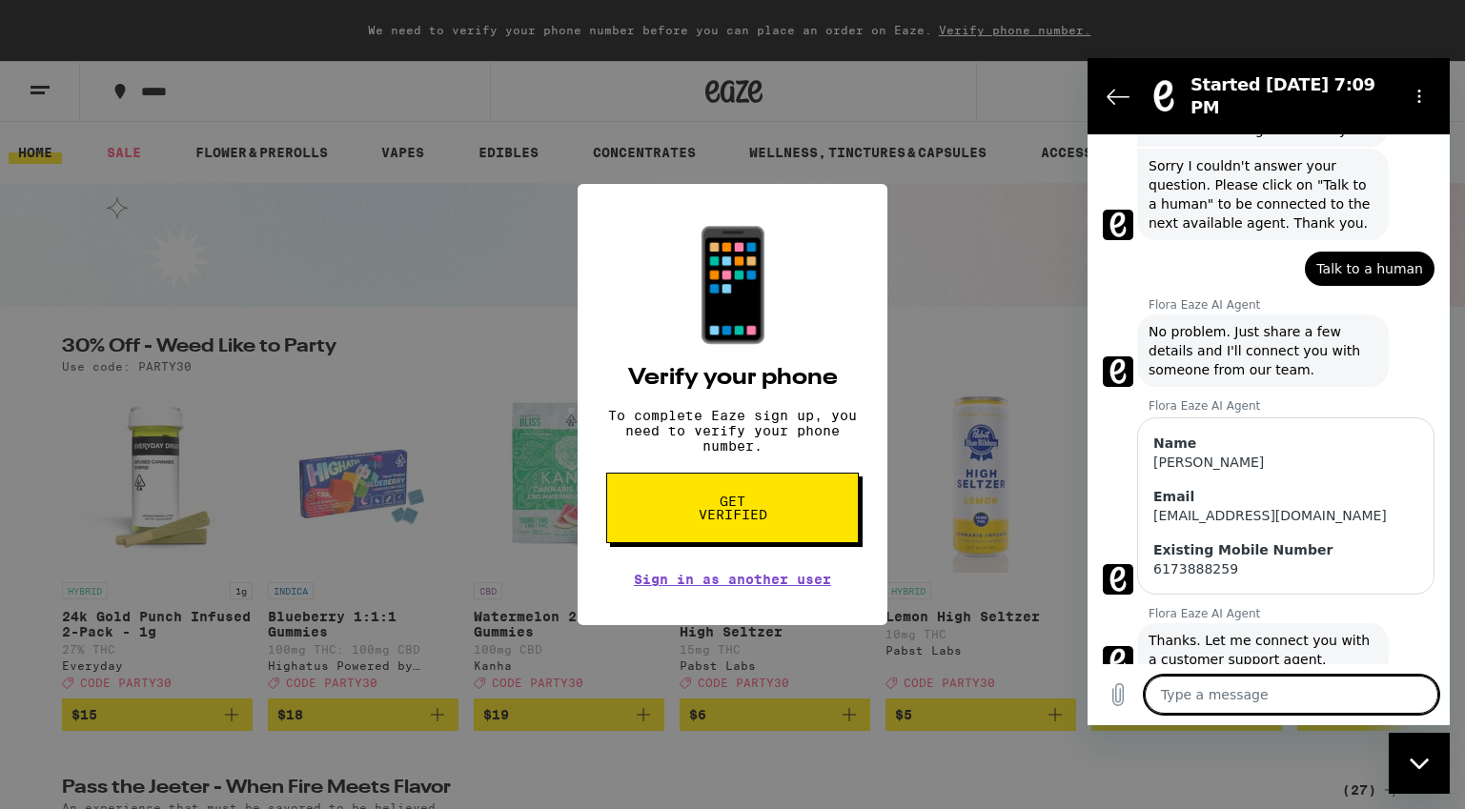
click at [1238, 688] on textarea at bounding box center [1292, 695] width 294 height 38
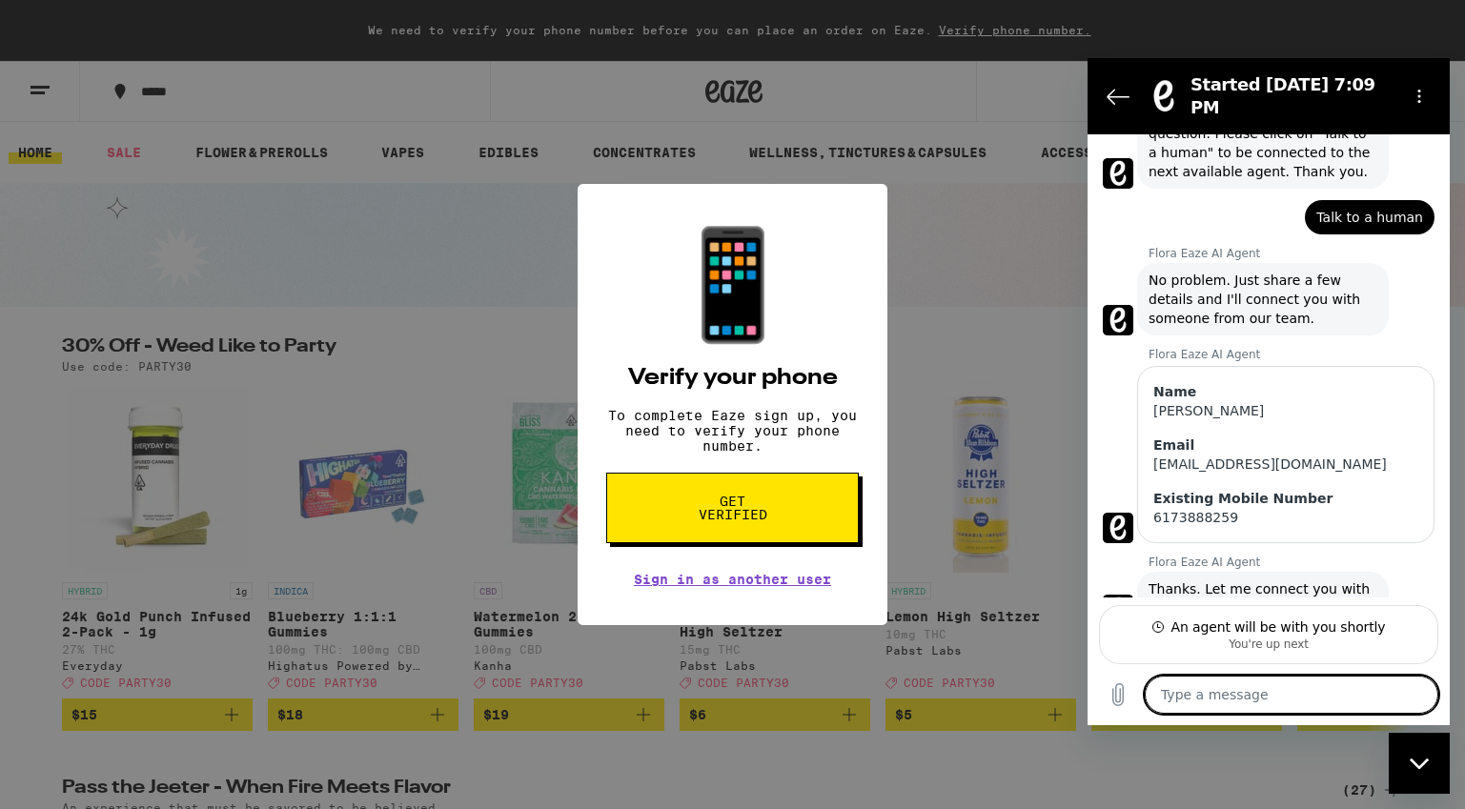
scroll to position [403, 0]
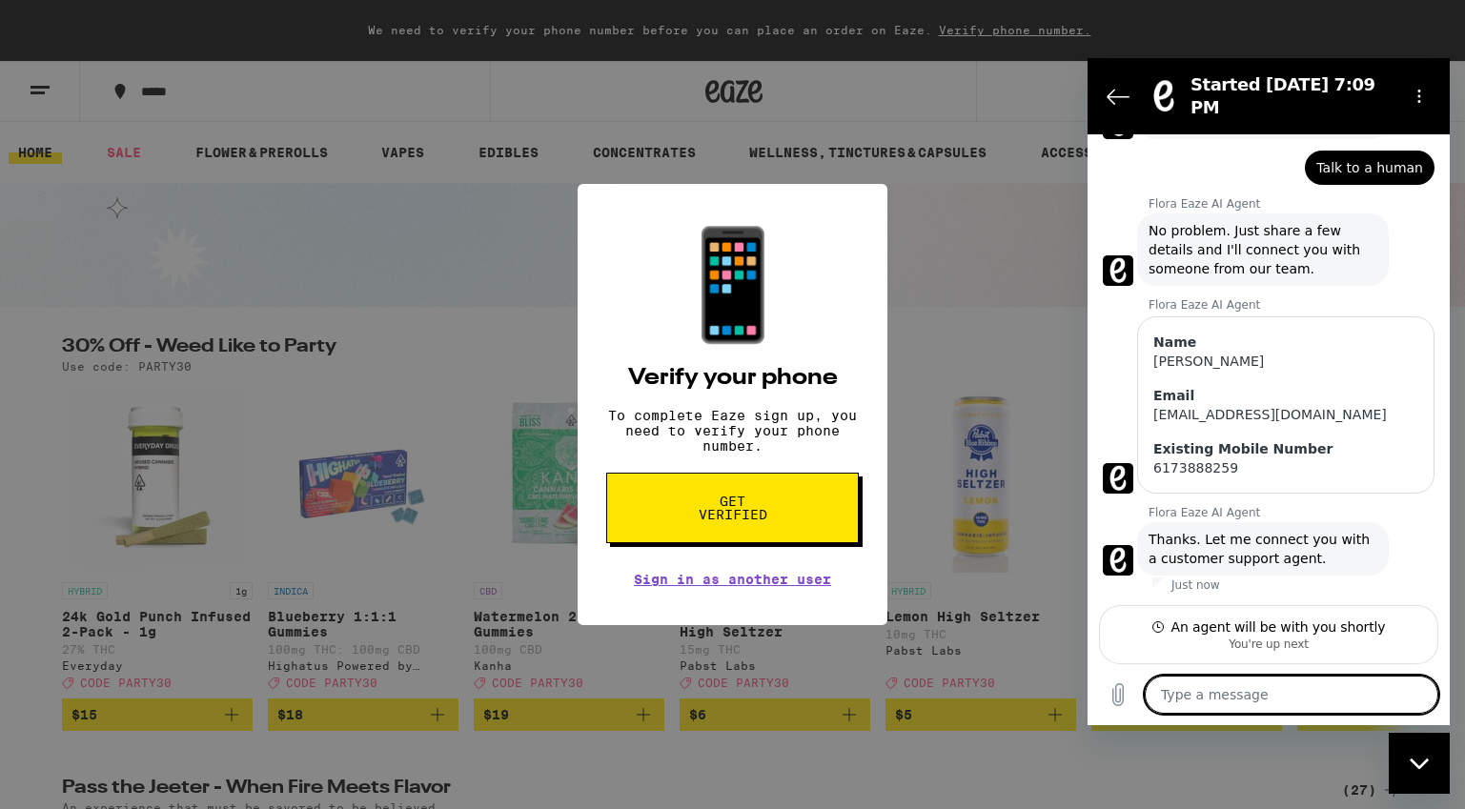
click at [978, 297] on div "📱 Verify your phone To complete Eaze sign up, you need to verify your phone num…" at bounding box center [732, 404] width 1465 height 809
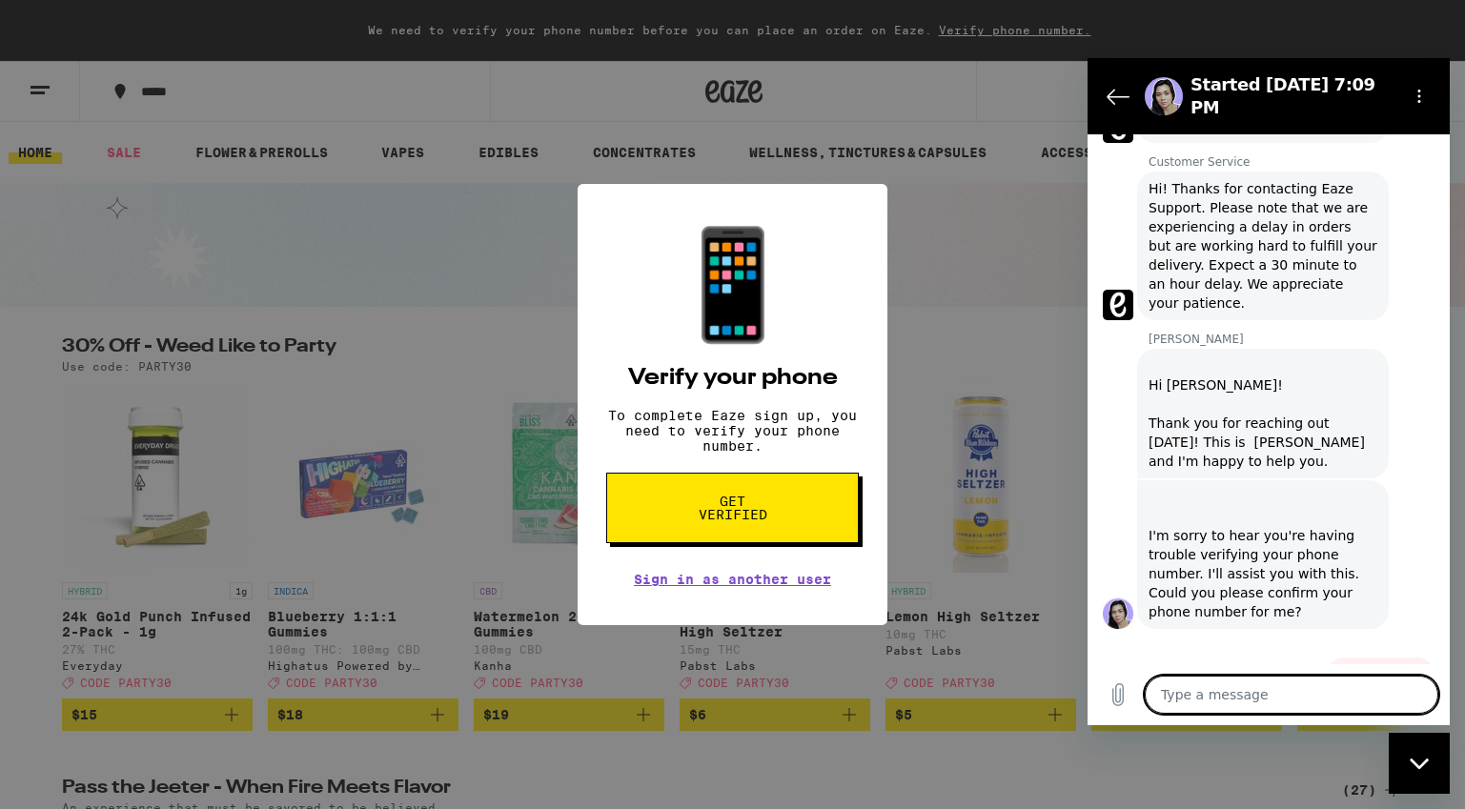
scroll to position [885, 0]
